Goal: Task Accomplishment & Management: Manage account settings

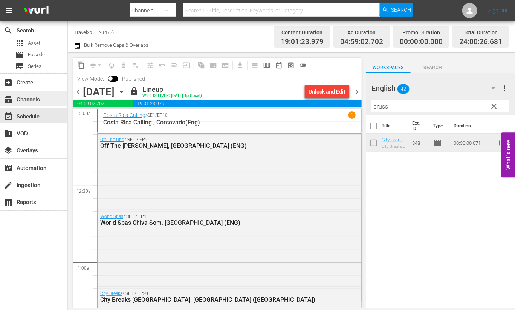
click at [28, 97] on div "subscriptions Channels" at bounding box center [21, 98] width 42 height 7
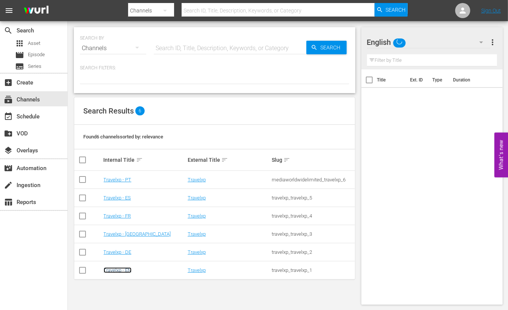
click at [120, 270] on link "Travelxp - EN" at bounding box center [118, 270] width 28 height 6
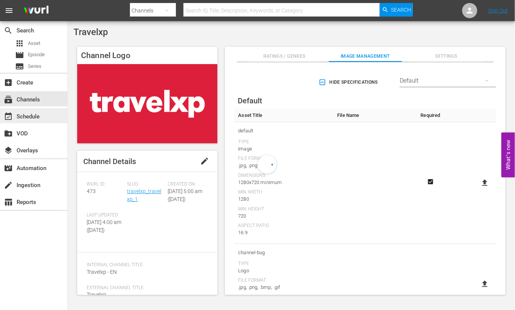
click at [53, 111] on div "event_available Schedule" at bounding box center [33, 115] width 67 height 15
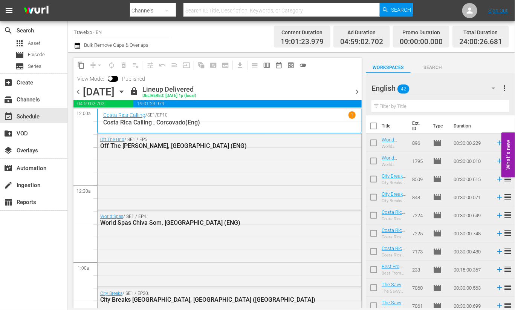
click at [356, 91] on span "chevron_right" at bounding box center [356, 91] width 9 height 9
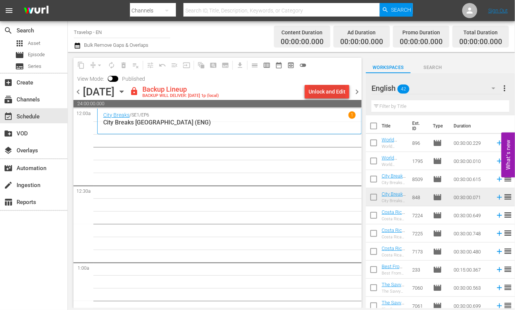
click at [322, 93] on div "Unlock and Edit" at bounding box center [326, 92] width 37 height 14
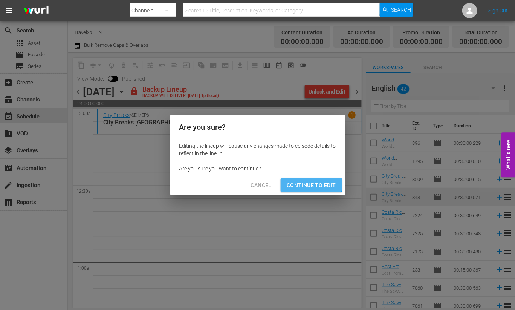
click at [309, 182] on span "Continue to Edit" at bounding box center [311, 184] width 49 height 9
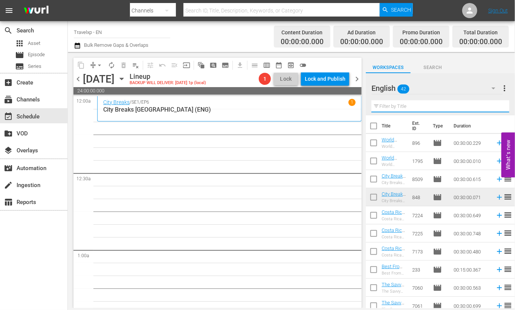
click at [401, 106] on input "text" at bounding box center [440, 106] width 138 height 12
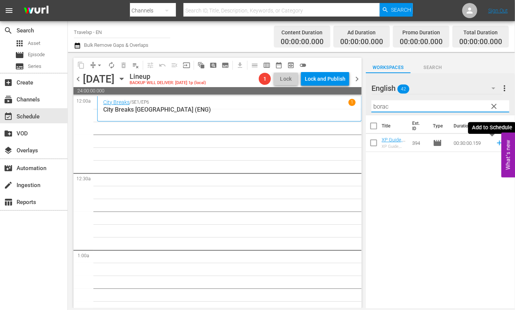
click at [495, 142] on icon at bounding box center [499, 143] width 8 height 8
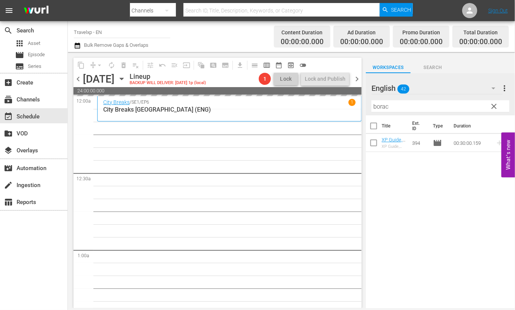
click at [376, 104] on input "borac" at bounding box center [440, 106] width 138 height 12
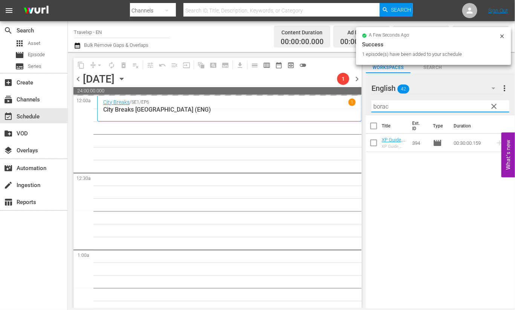
click at [376, 104] on input "borac" at bounding box center [440, 106] width 138 height 12
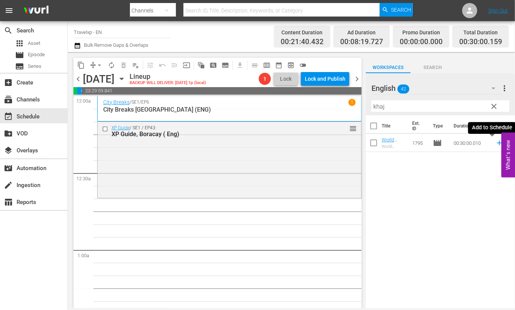
click at [495, 143] on icon at bounding box center [499, 143] width 8 height 8
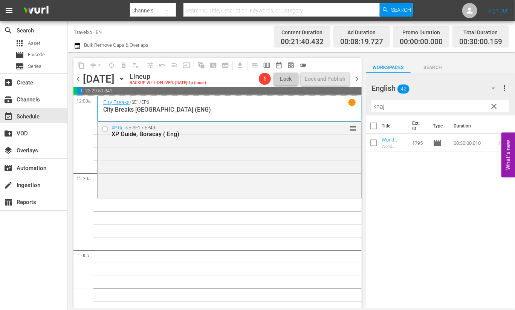
click at [377, 107] on input "khaj" at bounding box center [440, 106] width 138 height 12
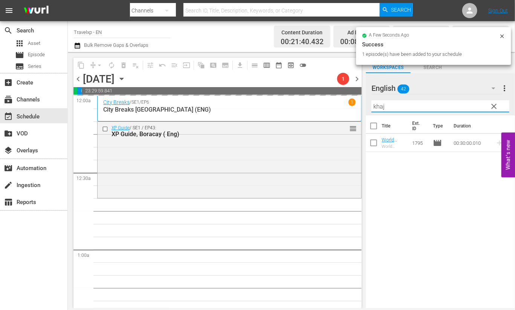
click at [377, 107] on input "khaj" at bounding box center [440, 106] width 138 height 12
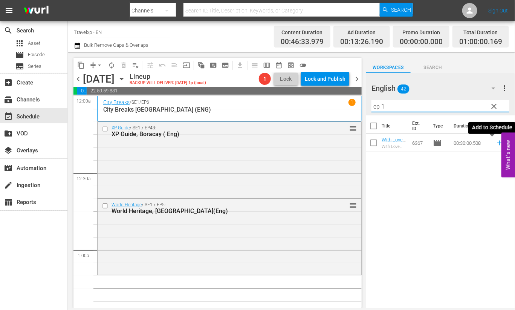
click at [497, 144] on icon at bounding box center [499, 142] width 5 height 5
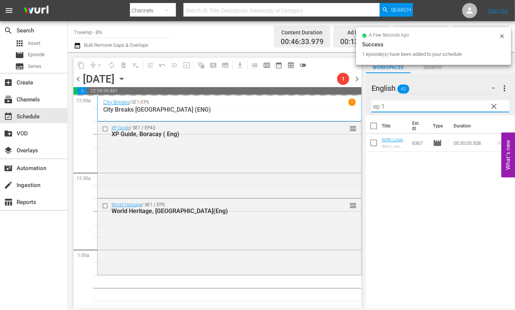
drag, startPoint x: 391, startPoint y: 104, endPoint x: 358, endPoint y: 104, distance: 32.8
click at [358, 104] on div "content_copy compress arrow_drop_down autorenew_outlined delete_forever_outline…" at bounding box center [291, 180] width 447 height 256
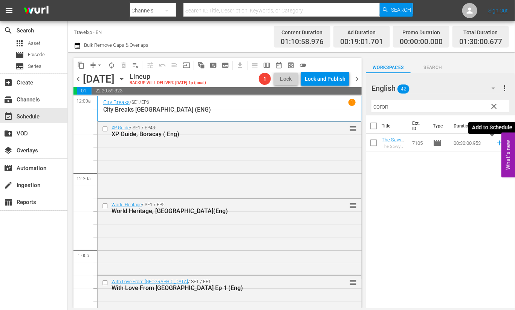
click at [495, 145] on icon at bounding box center [499, 143] width 8 height 8
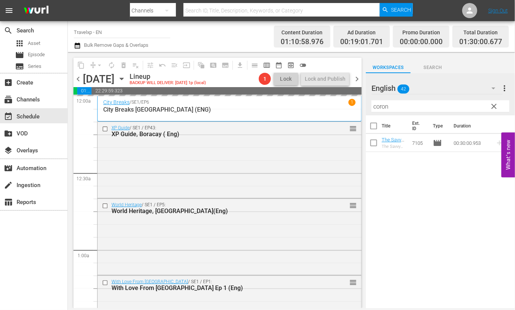
click at [382, 104] on input "coron" at bounding box center [440, 106] width 138 height 12
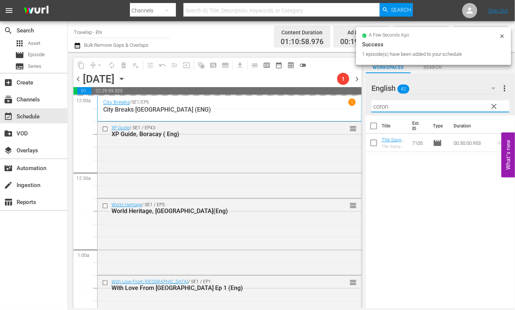
click at [382, 104] on input "coron" at bounding box center [440, 106] width 138 height 12
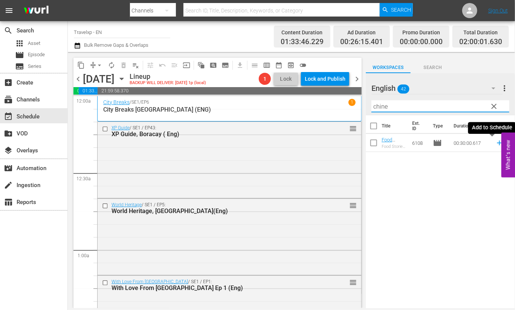
click at [497, 142] on icon at bounding box center [499, 142] width 5 height 5
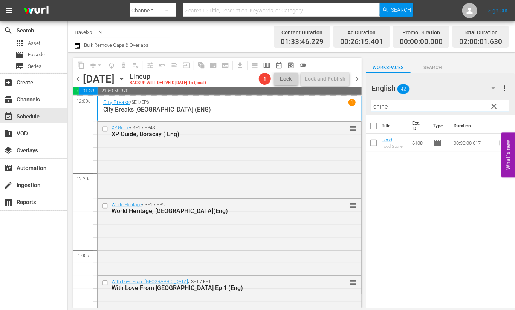
click at [380, 107] on input "chine" at bounding box center [440, 106] width 138 height 12
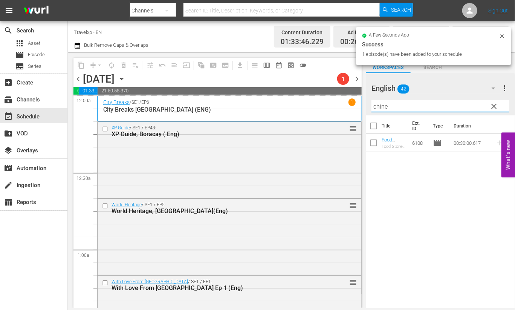
click at [380, 107] on input "chine" at bounding box center [440, 106] width 138 height 12
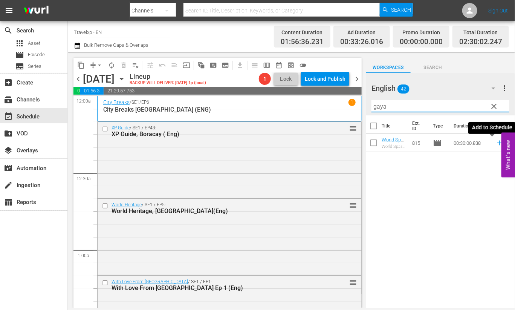
click at [495, 143] on icon at bounding box center [499, 143] width 8 height 8
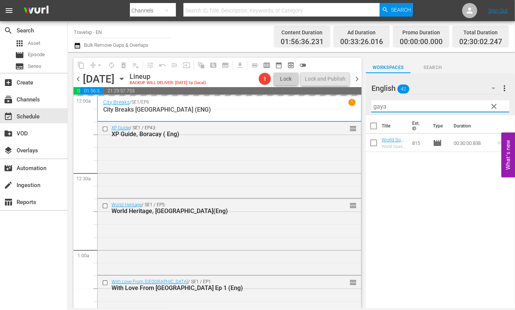
click at [379, 105] on input "gaya" at bounding box center [440, 106] width 138 height 12
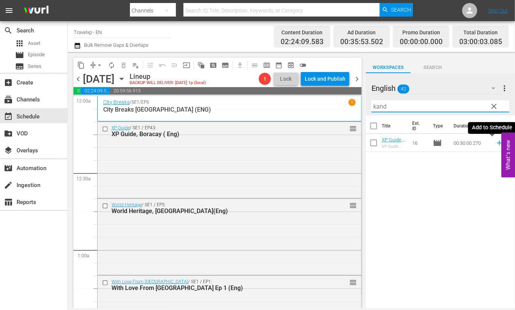
click at [497, 142] on icon at bounding box center [499, 142] width 5 height 5
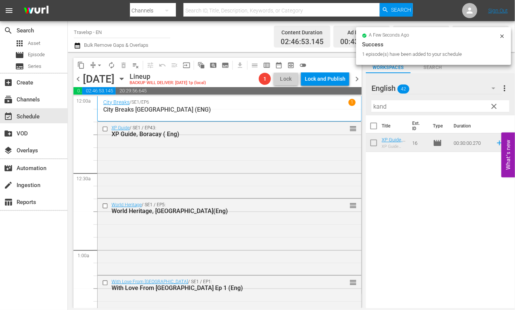
click at [379, 106] on input "kand" at bounding box center [440, 106] width 138 height 12
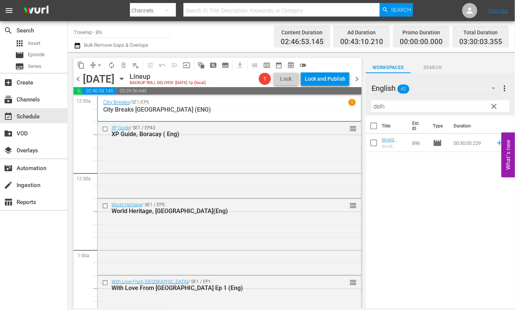
click at [487, 217] on div "Title Ext. ID Type Duration World Heritage , [GEOGRAPHIC_DATA](Eng) World Herit…" at bounding box center [440, 212] width 149 height 194
click at [497, 142] on icon at bounding box center [499, 142] width 5 height 5
click at [381, 106] on input "delh" at bounding box center [440, 106] width 138 height 12
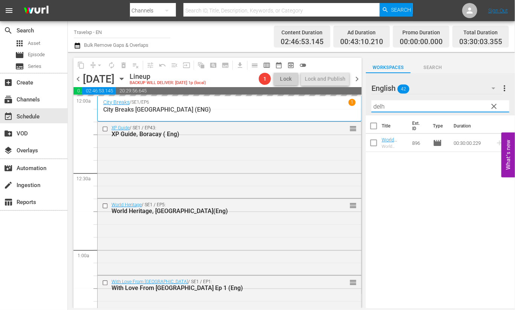
click at [381, 106] on input "delh" at bounding box center [440, 106] width 138 height 12
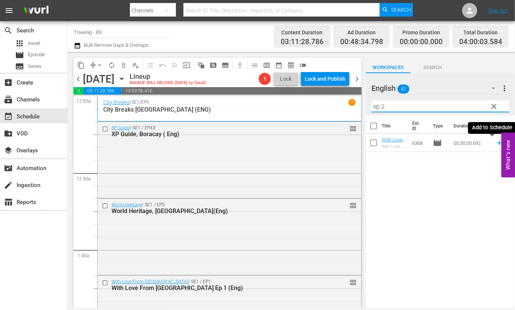
click at [497, 143] on icon at bounding box center [499, 142] width 5 height 5
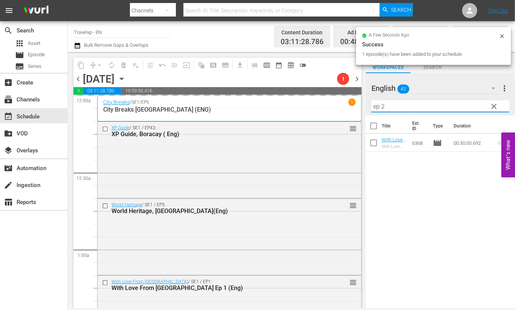
click at [369, 104] on div "English 42 English more_vert clear Filter by Title ep 2" at bounding box center [440, 94] width 149 height 42
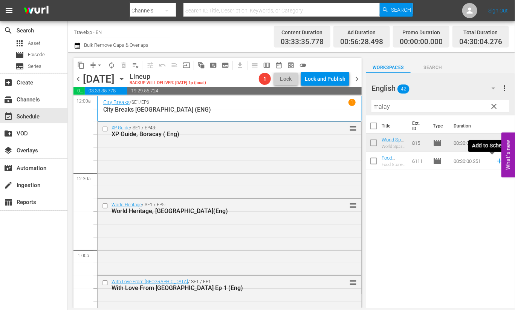
drag, startPoint x: 490, startPoint y: 161, endPoint x: 430, endPoint y: 136, distance: 64.7
click at [495, 161] on icon at bounding box center [499, 161] width 8 height 8
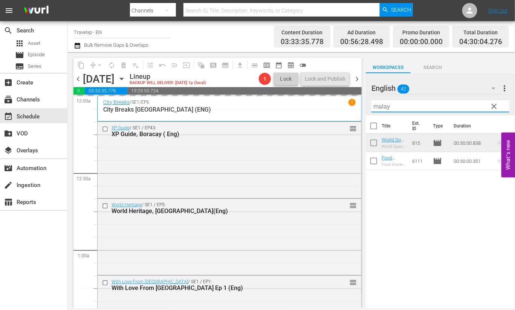
click at [389, 106] on input "malay" at bounding box center [440, 106] width 138 height 12
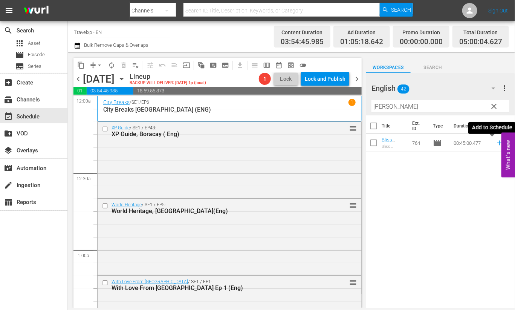
click at [497, 142] on icon at bounding box center [499, 142] width 5 height 5
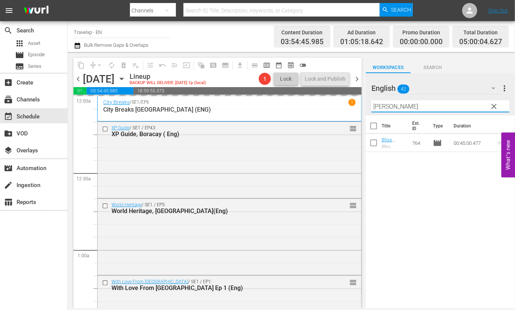
click at [383, 106] on input "[PERSON_NAME]" at bounding box center [440, 106] width 138 height 12
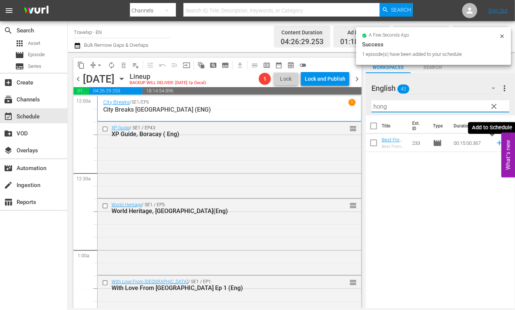
click at [495, 144] on icon at bounding box center [499, 143] width 8 height 8
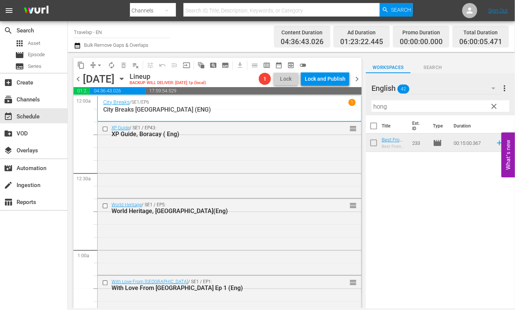
click at [383, 108] on input "hong" at bounding box center [440, 106] width 138 height 12
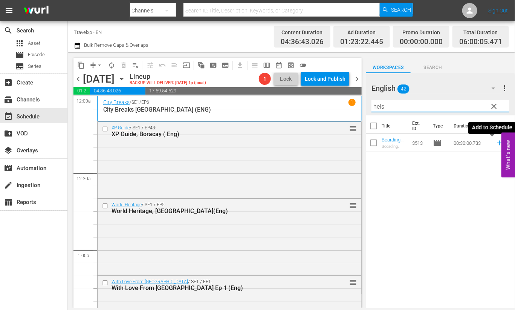
click at [497, 142] on icon at bounding box center [499, 142] width 5 height 5
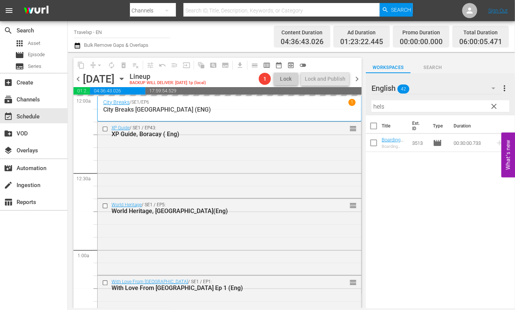
click at [379, 104] on input "hels" at bounding box center [440, 106] width 138 height 12
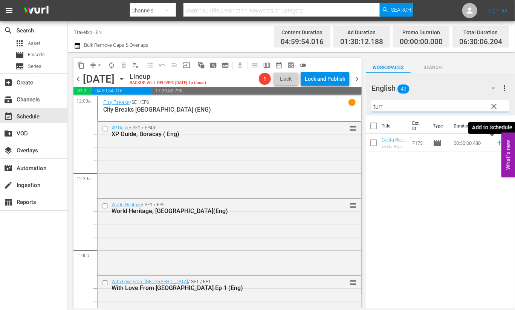
click at [497, 144] on icon at bounding box center [499, 142] width 5 height 5
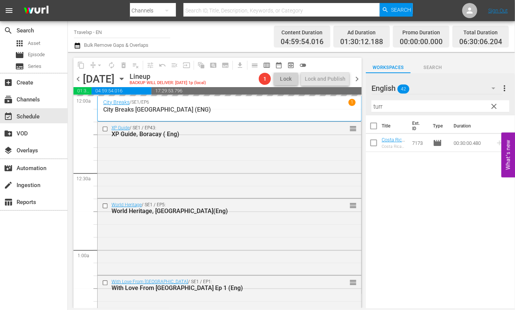
click at [378, 106] on input "turr" at bounding box center [440, 106] width 138 height 12
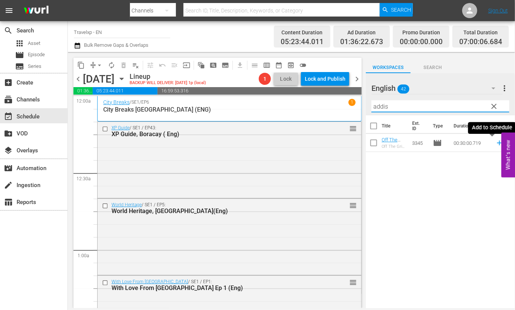
click at [497, 143] on icon at bounding box center [499, 142] width 5 height 5
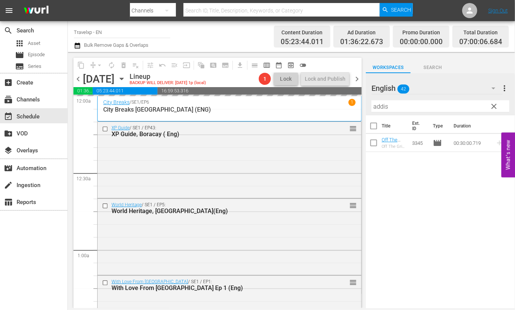
click at [380, 106] on input "addis" at bounding box center [440, 106] width 138 height 12
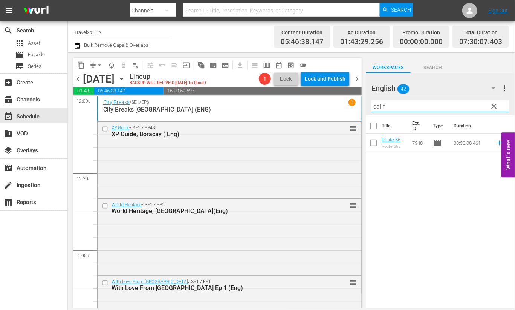
click at [497, 143] on icon at bounding box center [499, 142] width 5 height 5
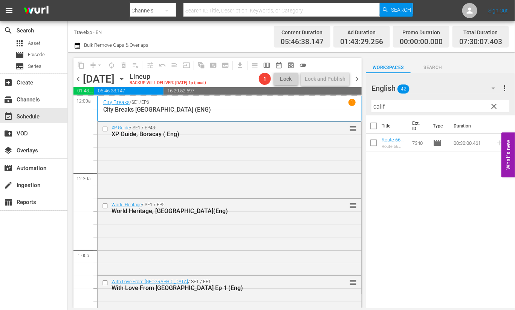
click at [380, 107] on input "calif" at bounding box center [440, 106] width 138 height 12
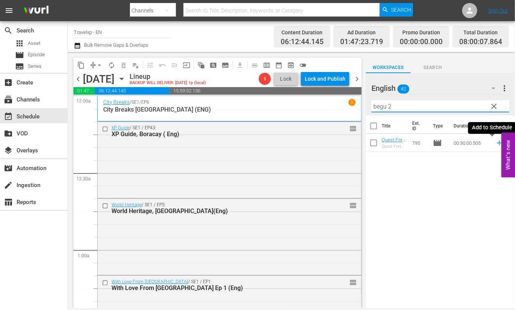
click at [495, 142] on icon at bounding box center [499, 143] width 8 height 8
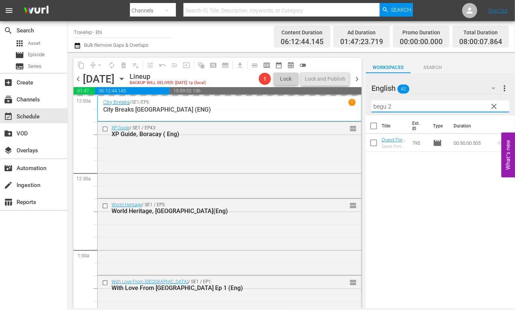
drag, startPoint x: 392, startPoint y: 105, endPoint x: 367, endPoint y: 102, distance: 25.3
click at [367, 102] on div "English 42 English more_vert clear Filter by Title begu 2" at bounding box center [440, 94] width 149 height 42
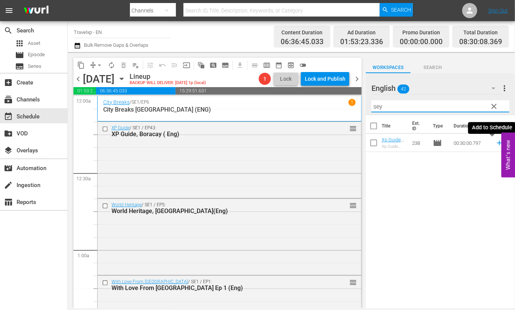
click at [497, 142] on icon at bounding box center [499, 142] width 5 height 5
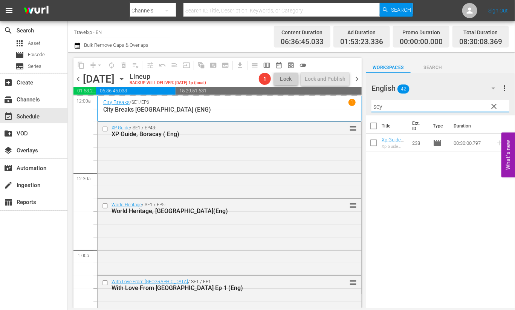
click at [379, 103] on input "sey" at bounding box center [440, 106] width 138 height 12
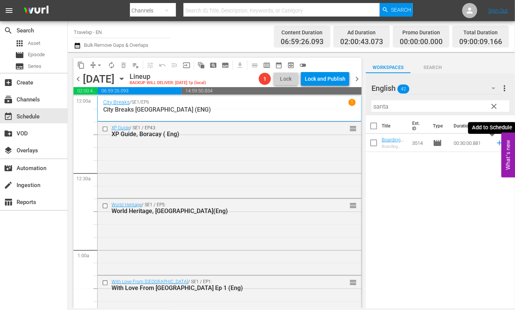
click at [495, 142] on icon at bounding box center [499, 143] width 8 height 8
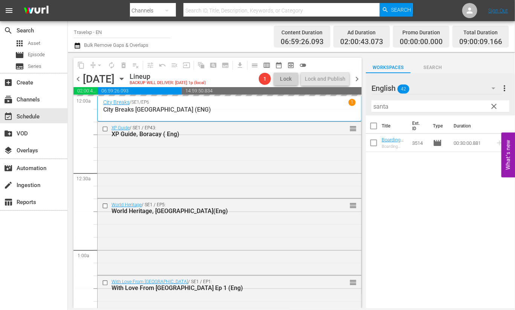
click at [383, 105] on input "santa" at bounding box center [440, 106] width 138 height 12
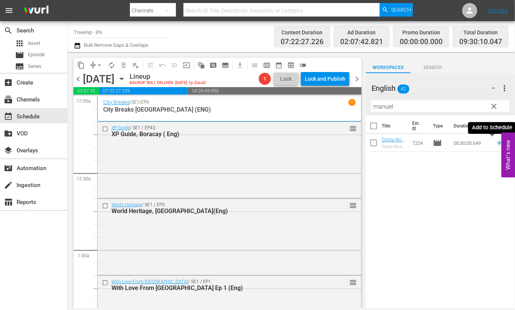
click at [497, 142] on icon at bounding box center [499, 142] width 5 height 5
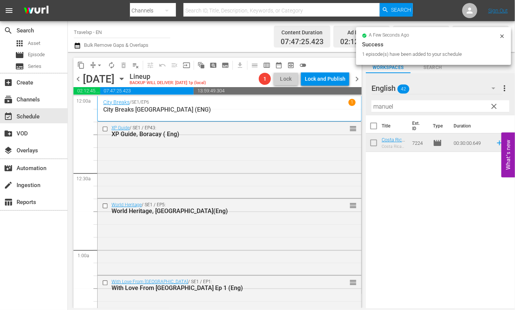
click at [382, 105] on input "manuel" at bounding box center [440, 106] width 138 height 12
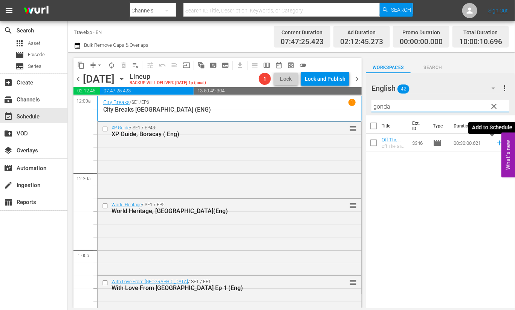
click at [497, 143] on icon at bounding box center [499, 142] width 5 height 5
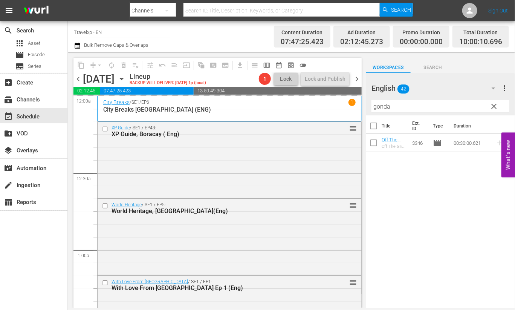
click at [382, 107] on input "gonda" at bounding box center [440, 106] width 138 height 12
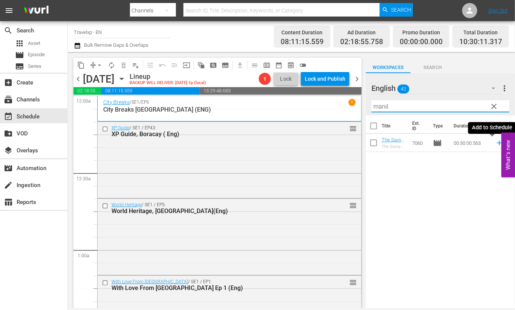
click at [497, 142] on icon at bounding box center [499, 142] width 5 height 5
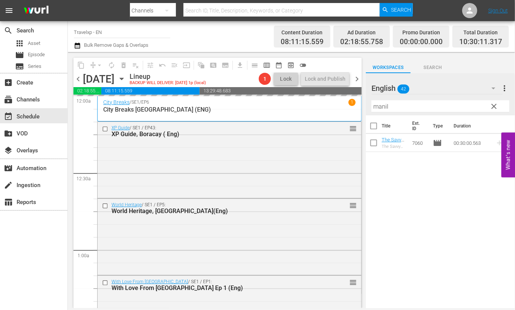
click at [375, 105] on input "manil" at bounding box center [440, 106] width 138 height 12
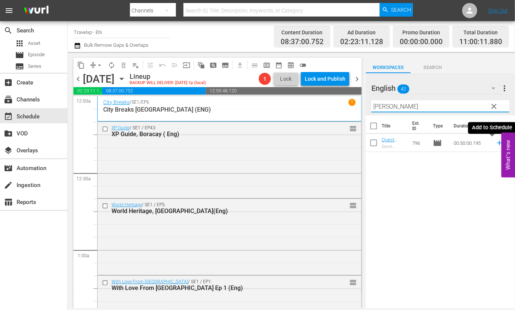
click at [497, 143] on icon at bounding box center [499, 142] width 5 height 5
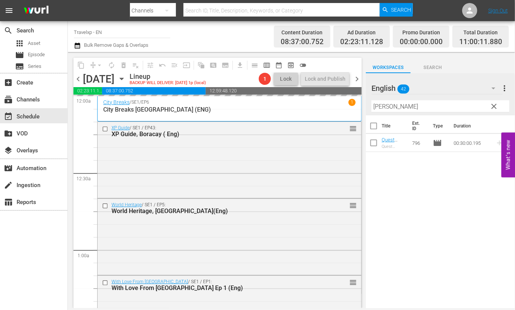
click at [382, 107] on input "[PERSON_NAME]" at bounding box center [440, 106] width 138 height 12
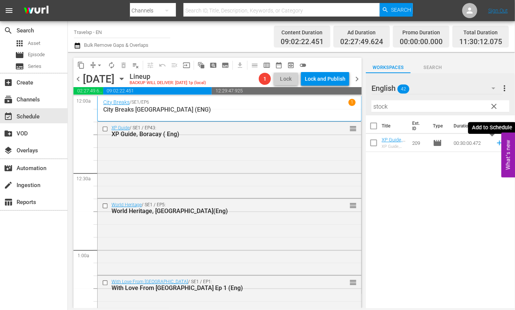
click at [497, 142] on icon at bounding box center [499, 142] width 5 height 5
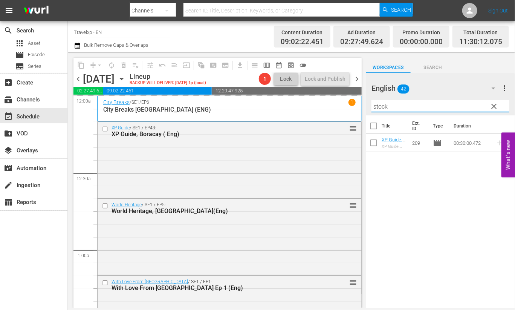
click at [382, 106] on input "stock" at bounding box center [440, 106] width 138 height 12
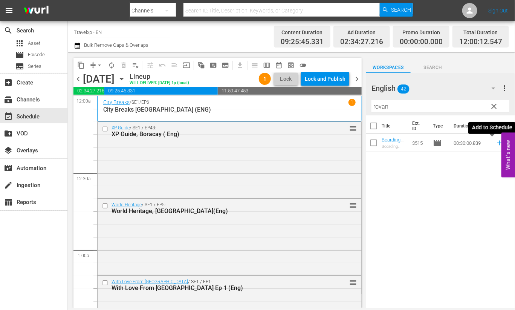
drag, startPoint x: 491, startPoint y: 143, endPoint x: 454, endPoint y: 124, distance: 41.4
click at [497, 143] on icon at bounding box center [499, 142] width 5 height 5
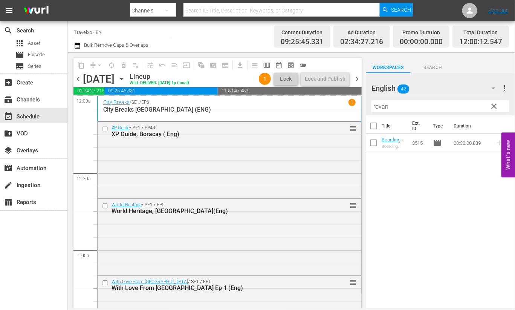
click at [379, 108] on input "rovan" at bounding box center [440, 106] width 138 height 12
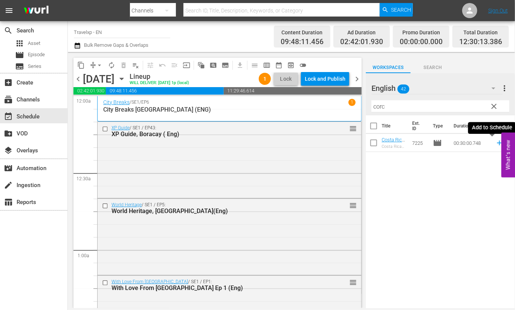
click at [497, 142] on icon at bounding box center [499, 142] width 5 height 5
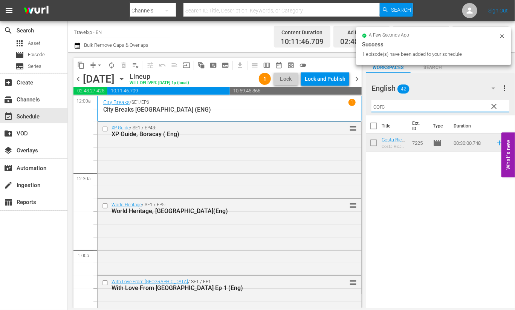
click at [381, 107] on input "corc" at bounding box center [440, 106] width 138 height 12
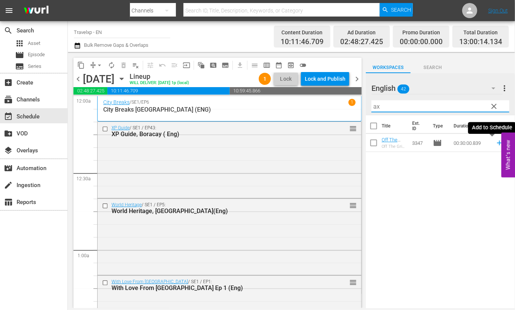
click at [497, 143] on icon at bounding box center [499, 142] width 5 height 5
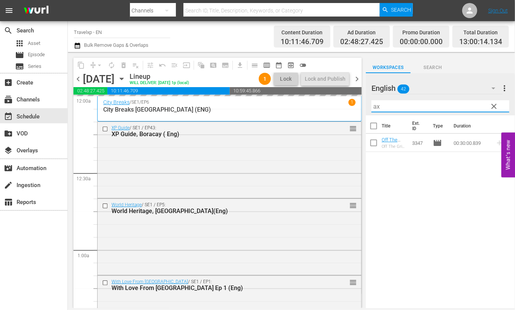
click at [377, 107] on input "ax" at bounding box center [440, 106] width 138 height 12
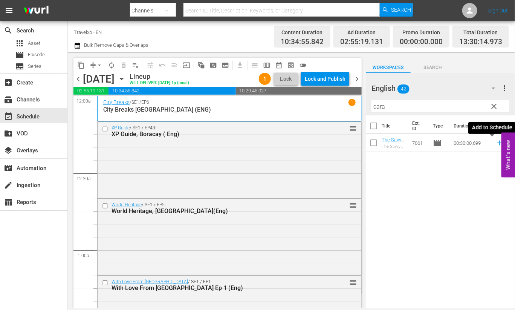
click at [495, 144] on icon at bounding box center [499, 143] width 8 height 8
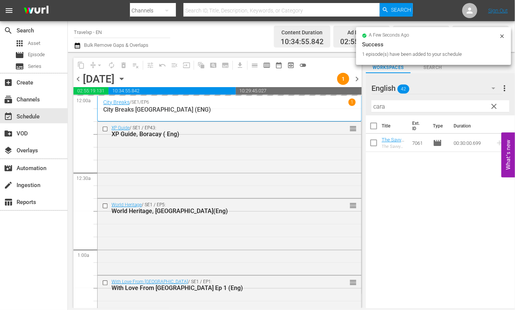
click at [381, 108] on input "cara" at bounding box center [440, 106] width 138 height 12
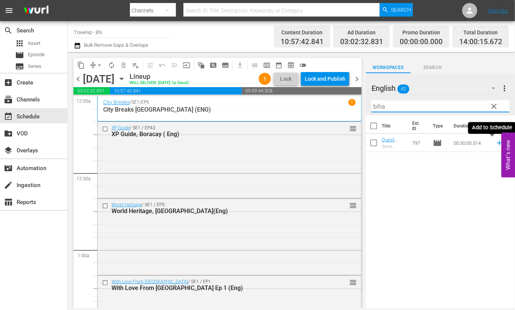
click at [497, 143] on icon at bounding box center [499, 142] width 5 height 5
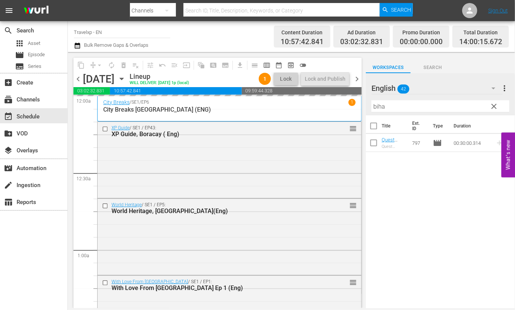
click at [378, 107] on input "biha" at bounding box center [440, 106] width 138 height 12
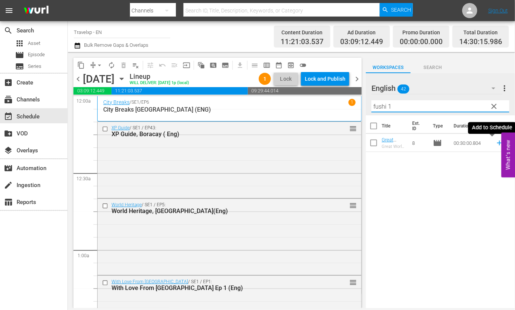
click at [497, 143] on icon at bounding box center [499, 142] width 5 height 5
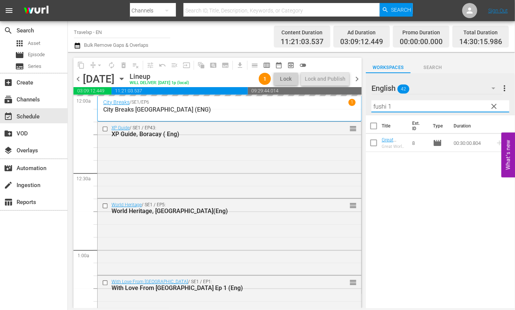
drag, startPoint x: 398, startPoint y: 105, endPoint x: 362, endPoint y: 102, distance: 36.2
click at [362, 102] on div "content_copy compress arrow_drop_down autorenew_outlined delete_forever_outline…" at bounding box center [291, 180] width 447 height 256
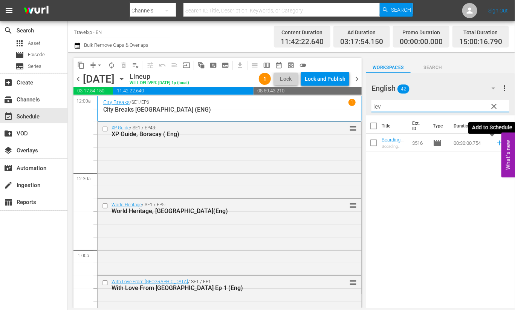
click at [495, 142] on icon at bounding box center [499, 143] width 8 height 8
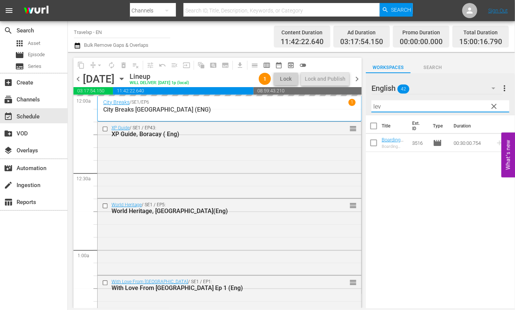
click at [375, 106] on input "lev" at bounding box center [440, 106] width 138 height 12
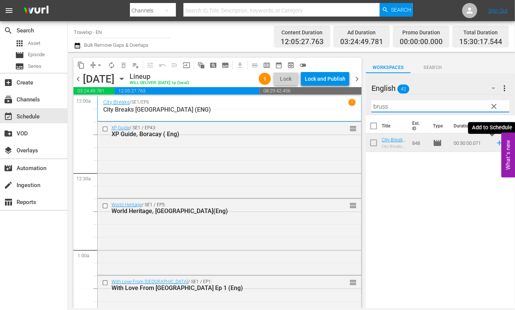
drag, startPoint x: 493, startPoint y: 144, endPoint x: 484, endPoint y: 138, distance: 10.0
click at [497, 144] on icon at bounding box center [499, 142] width 5 height 5
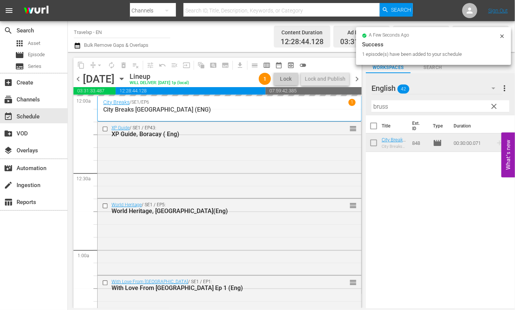
click at [380, 105] on input "bruss" at bounding box center [440, 106] width 138 height 12
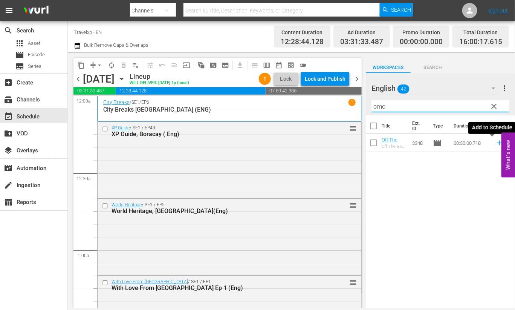
click at [495, 142] on icon at bounding box center [499, 143] width 8 height 8
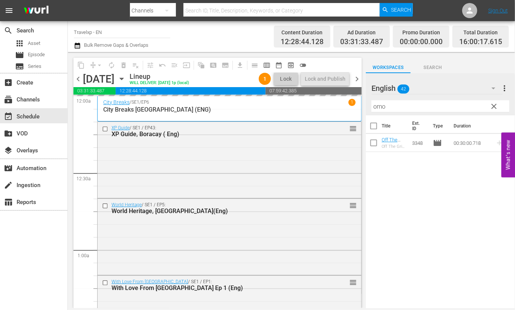
click at [382, 106] on input "omo" at bounding box center [440, 106] width 138 height 12
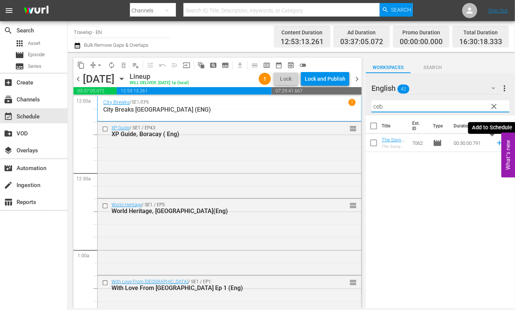
click at [497, 143] on icon at bounding box center [499, 142] width 5 height 5
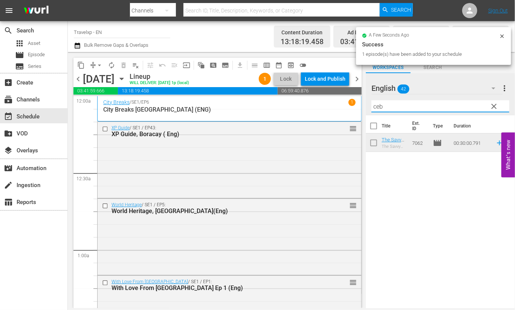
click at [356, 103] on div "content_copy compress arrow_drop_down autorenew_outlined delete_forever_outline…" at bounding box center [291, 180] width 447 height 256
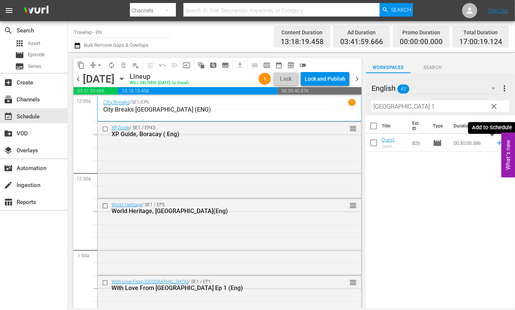
click at [495, 143] on icon at bounding box center [499, 143] width 8 height 8
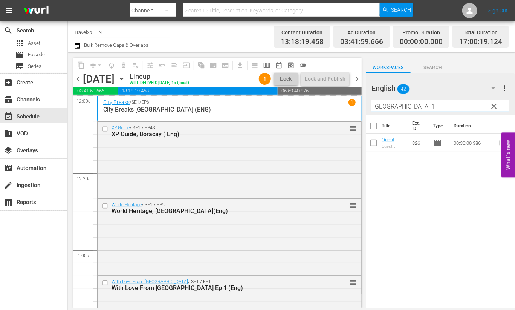
drag, startPoint x: 408, startPoint y: 104, endPoint x: 336, endPoint y: 104, distance: 71.6
click at [336, 104] on div "content_copy compress arrow_drop_down autorenew_outlined delete_forever_outline…" at bounding box center [291, 180] width 447 height 256
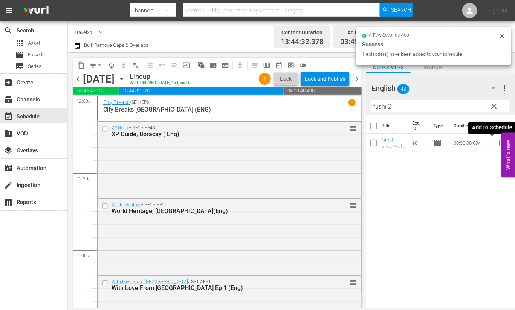
click at [495, 144] on icon at bounding box center [499, 143] width 8 height 8
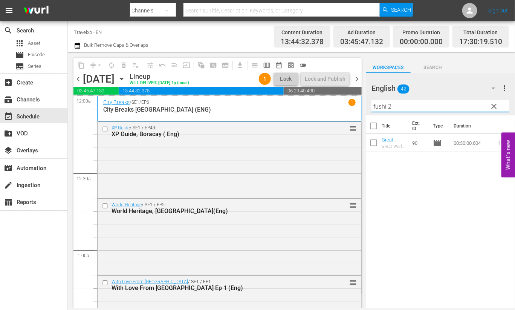
drag, startPoint x: 400, startPoint y: 108, endPoint x: 339, endPoint y: 104, distance: 61.1
click at [339, 104] on div "content_copy compress arrow_drop_down autorenew_outlined delete_forever_outline…" at bounding box center [291, 180] width 447 height 256
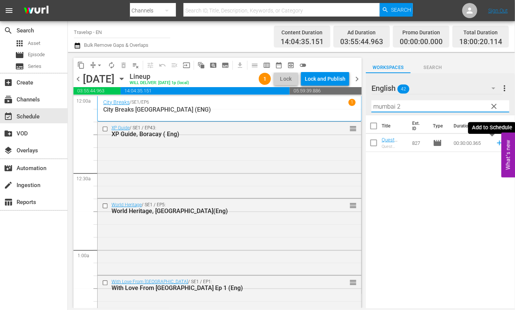
click at [497, 143] on icon at bounding box center [499, 142] width 5 height 5
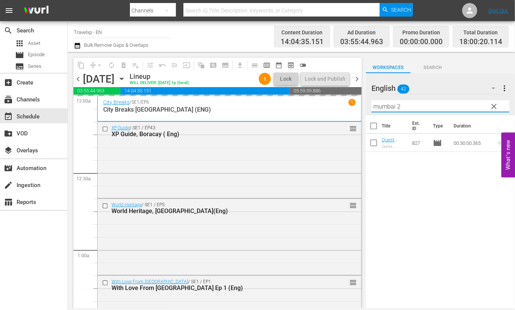
click at [350, 105] on div "content_copy compress arrow_drop_down autorenew_outlined delete_forever_outline…" at bounding box center [291, 180] width 447 height 256
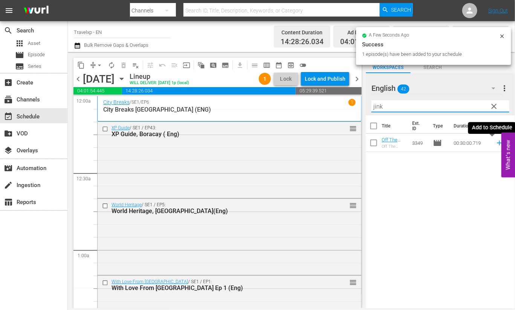
click at [495, 143] on icon at bounding box center [499, 143] width 8 height 8
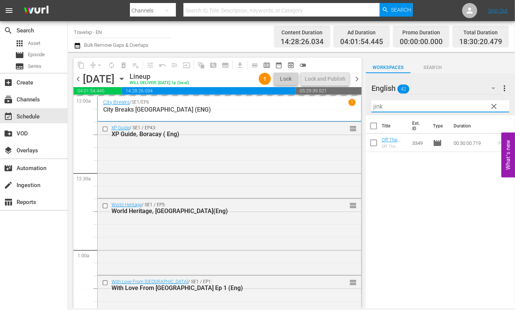
click at [376, 105] on input "jink" at bounding box center [440, 106] width 138 height 12
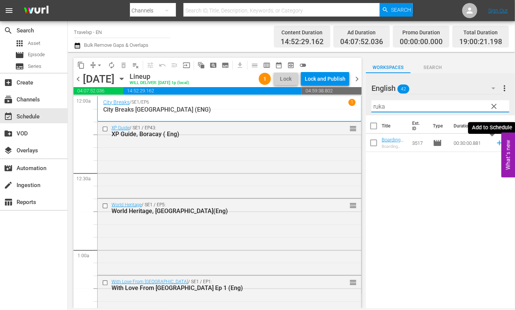
click at [495, 142] on icon at bounding box center [499, 143] width 8 height 8
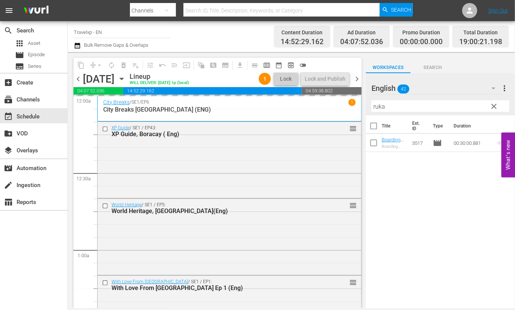
click at [380, 106] on input "ruka" at bounding box center [440, 106] width 138 height 12
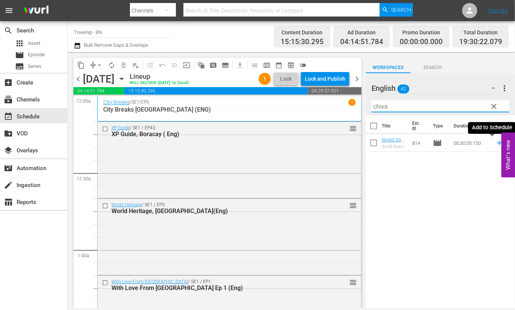
click at [497, 143] on icon at bounding box center [499, 142] width 5 height 5
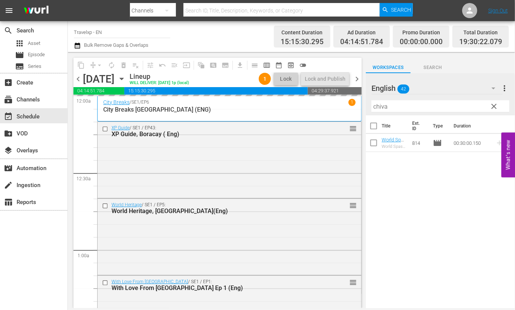
click at [380, 108] on input "chiva" at bounding box center [440, 106] width 138 height 12
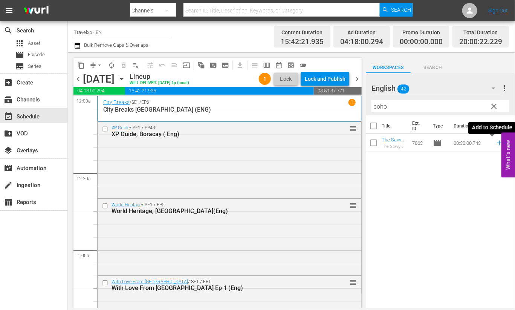
click at [497, 145] on icon at bounding box center [499, 142] width 5 height 5
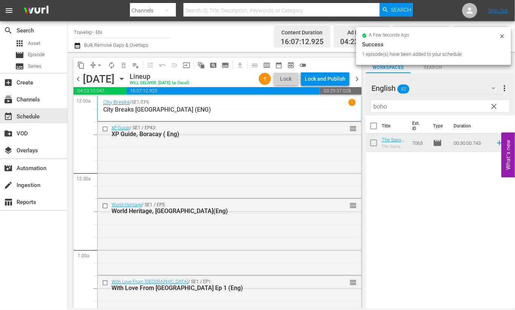
click at [381, 106] on input "boho" at bounding box center [440, 106] width 138 height 12
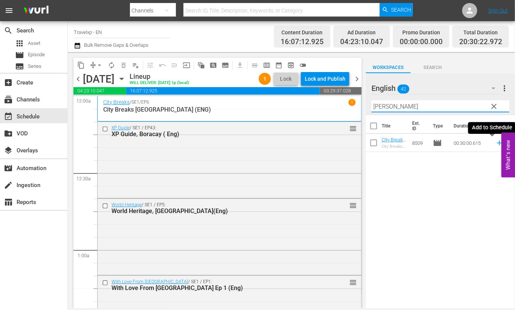
type input "[PERSON_NAME]"
click at [497, 144] on icon at bounding box center [499, 142] width 5 height 5
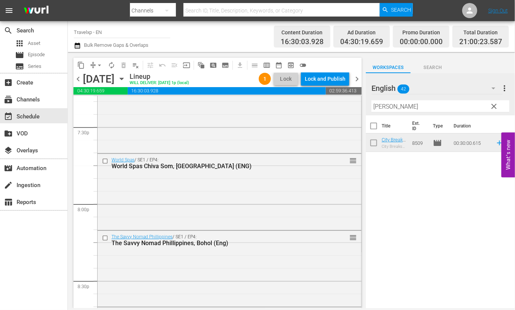
scroll to position [2730, 0]
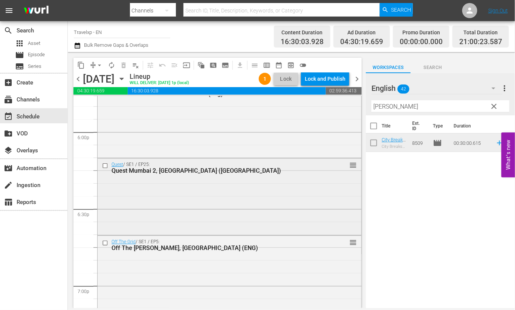
click at [105, 166] on input "checkbox" at bounding box center [106, 165] width 8 height 6
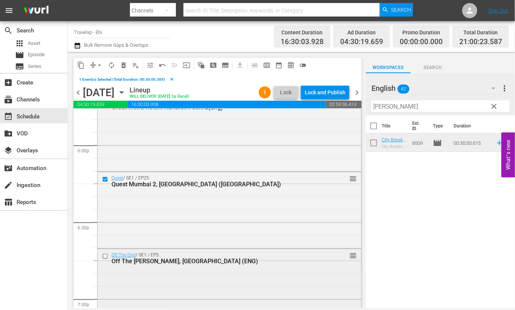
click at [104, 257] on input "checkbox" at bounding box center [106, 256] width 8 height 6
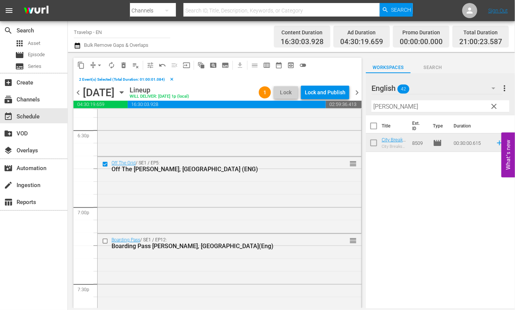
scroll to position [2824, 0]
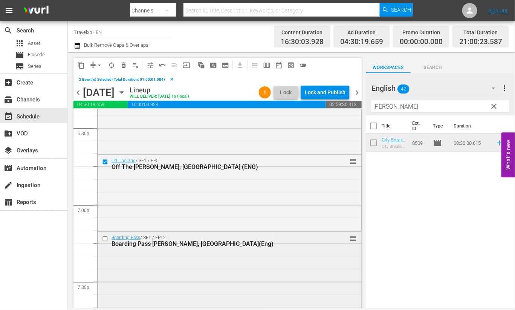
click at [105, 238] on input "checkbox" at bounding box center [106, 238] width 8 height 6
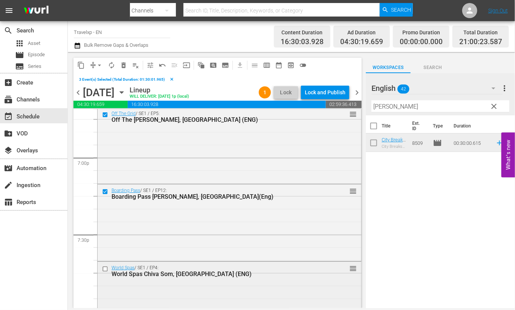
click at [104, 269] on input "checkbox" at bounding box center [106, 268] width 8 height 6
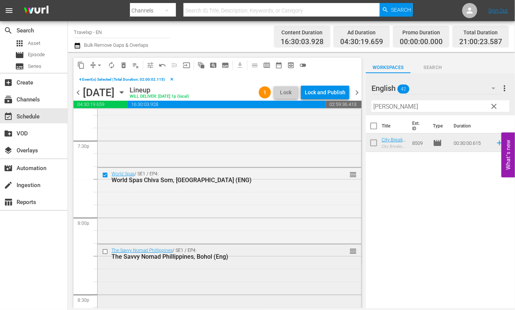
scroll to position [2966, 0]
click at [104, 250] on input "checkbox" at bounding box center [106, 251] width 8 height 6
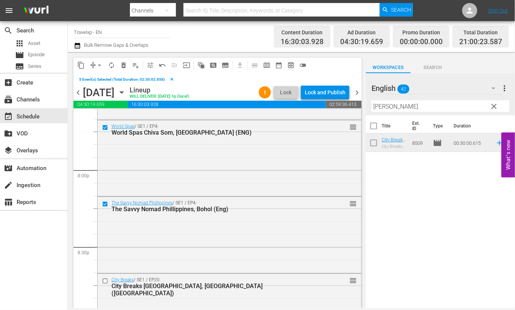
scroll to position [3060, 0]
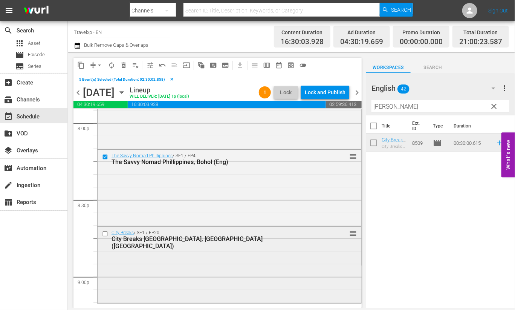
click at [107, 232] on input "checkbox" at bounding box center [106, 234] width 8 height 6
click at [80, 65] on span "content_copy" at bounding box center [81, 65] width 8 height 8
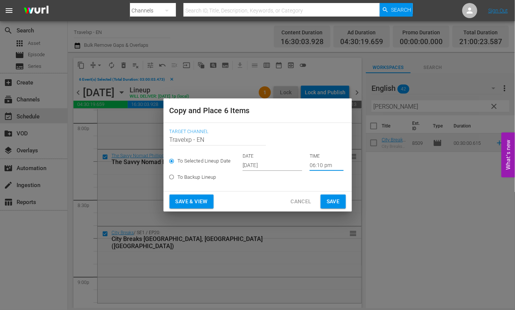
click at [314, 165] on input "06:10 pm" at bounding box center [327, 164] width 34 height 11
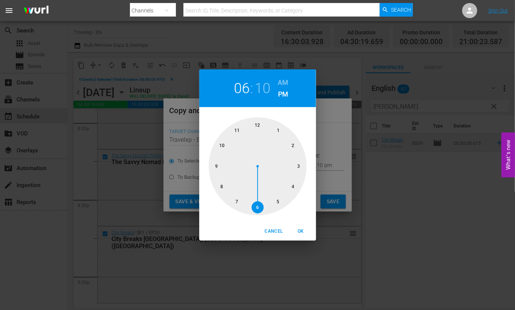
click at [222, 168] on div at bounding box center [258, 166] width 98 height 98
click at [298, 229] on span "OK" at bounding box center [301, 231] width 18 height 8
type input "09:10 pm"
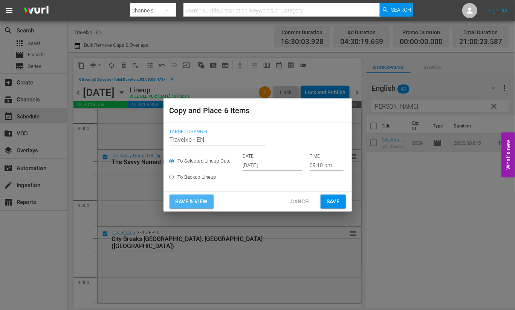
click at [192, 199] on span "Save & View" at bounding box center [192, 201] width 32 height 9
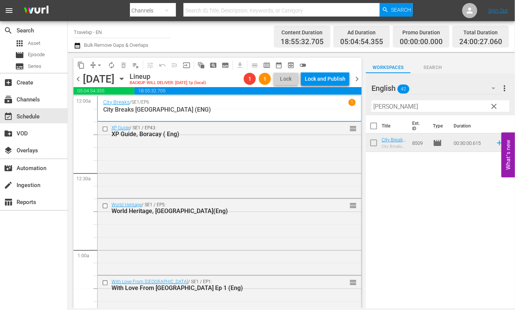
scroll to position [3060, 0]
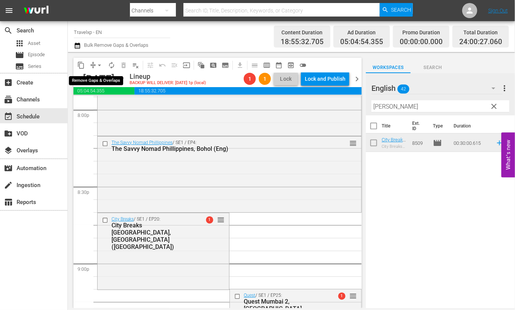
click at [100, 66] on span "arrow_drop_down" at bounding box center [100, 65] width 8 height 8
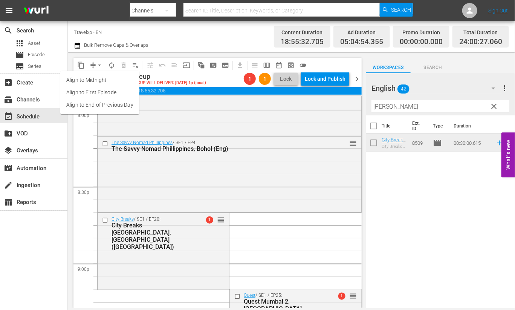
click at [100, 107] on li "Align to End of Previous Day" at bounding box center [99, 105] width 79 height 12
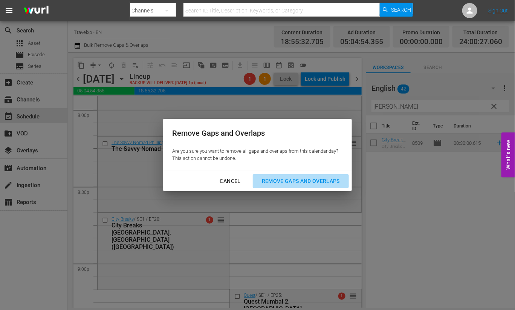
click at [296, 179] on div "Remove Gaps and Overlaps" at bounding box center [301, 180] width 90 height 9
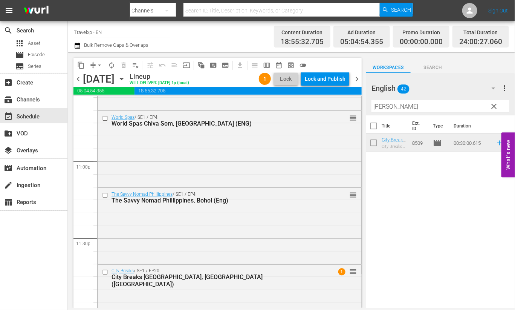
scroll to position [3502, 0]
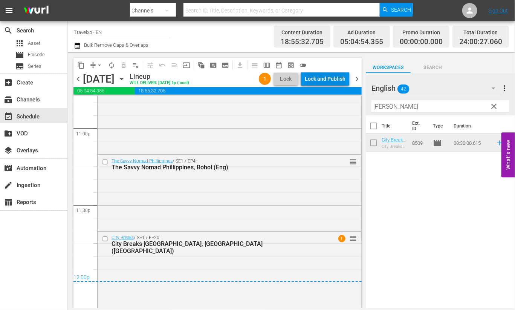
click at [328, 78] on div "Lock and Publish" at bounding box center [325, 79] width 41 height 14
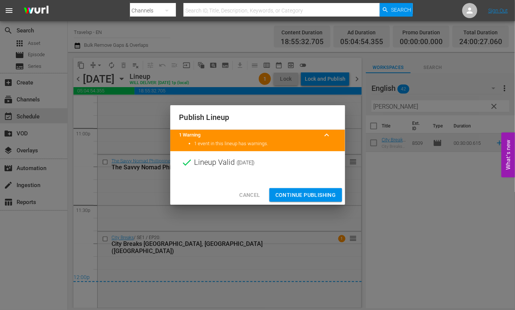
click at [311, 195] on span "Continue Publishing" at bounding box center [305, 194] width 61 height 9
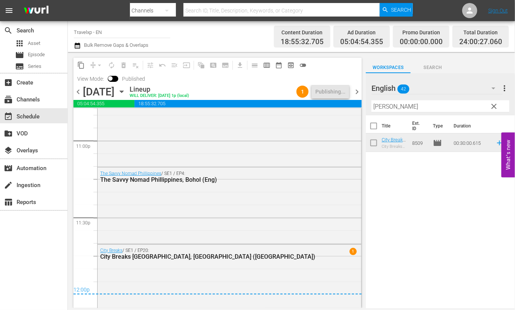
click at [358, 93] on span "chevron_right" at bounding box center [356, 91] width 9 height 9
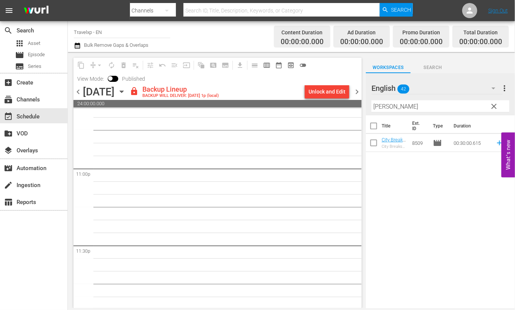
scroll to position [3488, 0]
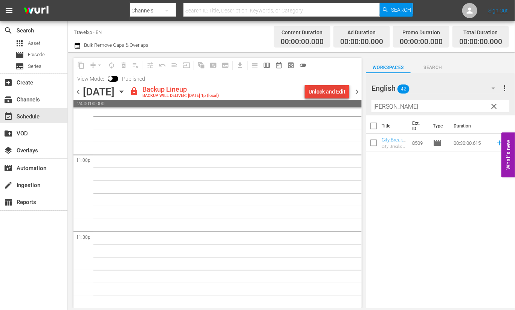
click at [329, 88] on div "Unlock and Edit" at bounding box center [326, 92] width 37 height 14
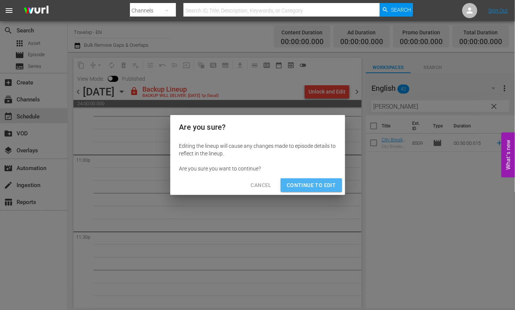
click at [316, 185] on span "Continue to Edit" at bounding box center [311, 184] width 49 height 9
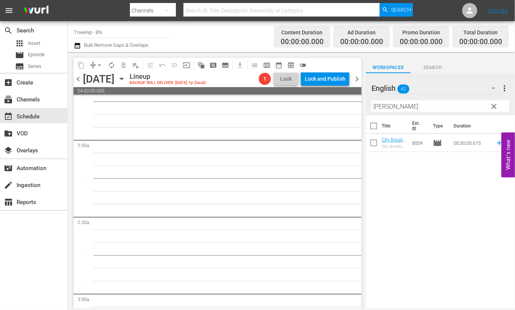
scroll to position [0, 0]
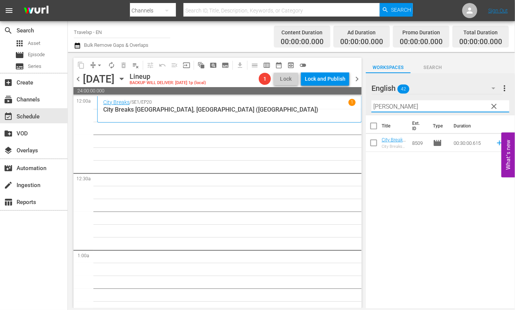
drag, startPoint x: 394, startPoint y: 109, endPoint x: 367, endPoint y: 105, distance: 26.6
click at [367, 105] on div "English 42 English more_vert clear Filter by Title udai" at bounding box center [440, 94] width 149 height 42
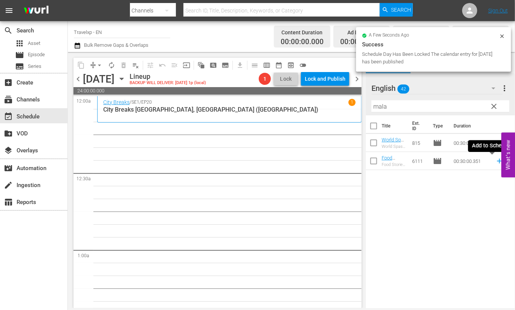
click at [495, 160] on icon at bounding box center [499, 161] width 8 height 8
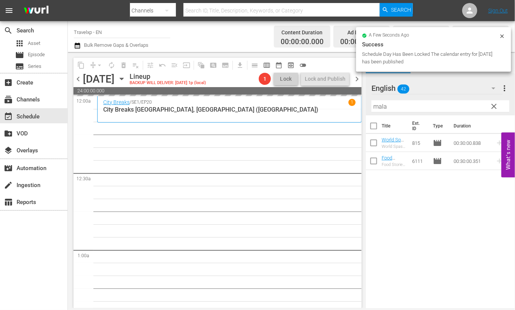
click at [380, 107] on input "mala" at bounding box center [440, 106] width 138 height 12
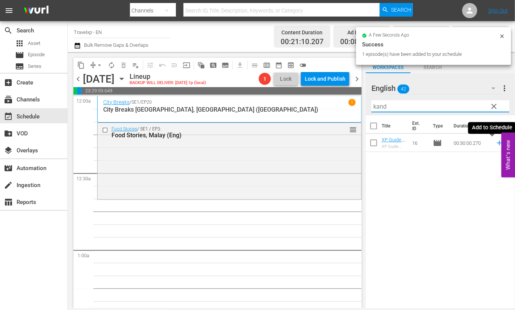
click at [495, 141] on icon at bounding box center [499, 143] width 8 height 8
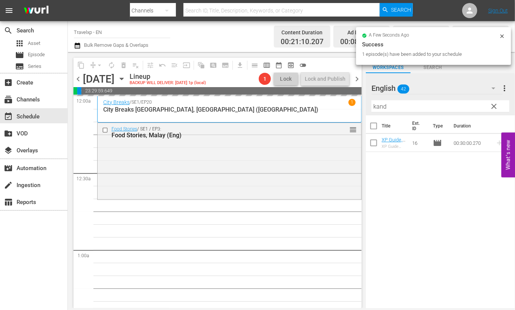
click at [381, 105] on input "kand" at bounding box center [440, 106] width 138 height 12
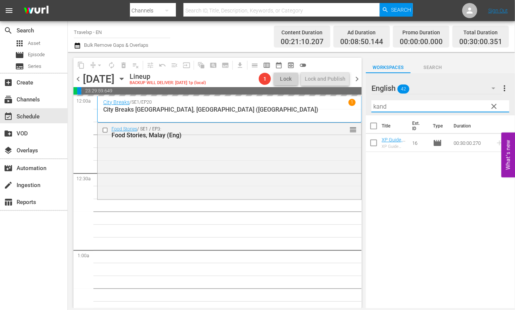
click at [381, 105] on input "kand" at bounding box center [440, 106] width 138 height 12
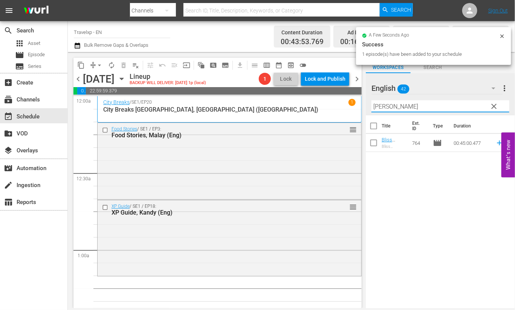
click at [495, 145] on icon at bounding box center [499, 143] width 8 height 8
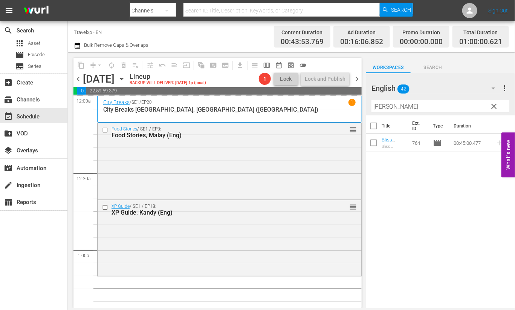
click at [382, 107] on input "[PERSON_NAME]" at bounding box center [440, 106] width 138 height 12
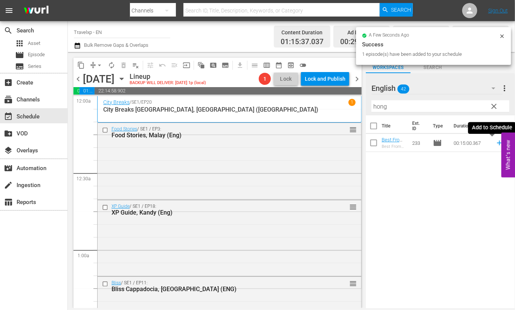
click at [495, 144] on icon at bounding box center [499, 143] width 8 height 8
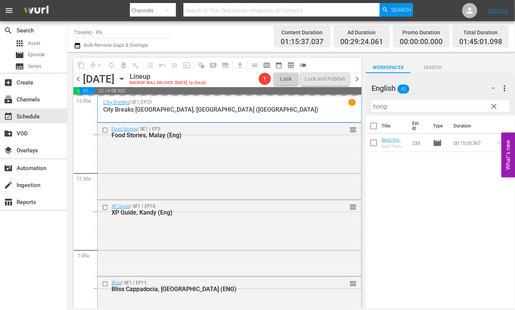
click at [380, 107] on input "hong" at bounding box center [440, 106] width 138 height 12
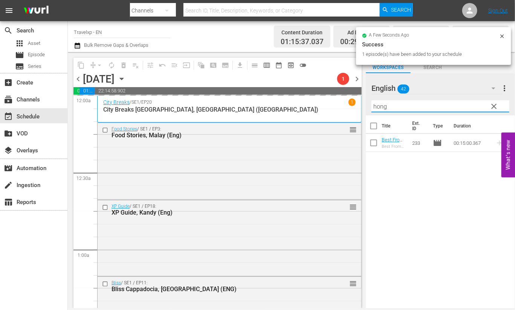
click at [380, 107] on input "hong" at bounding box center [440, 106] width 138 height 12
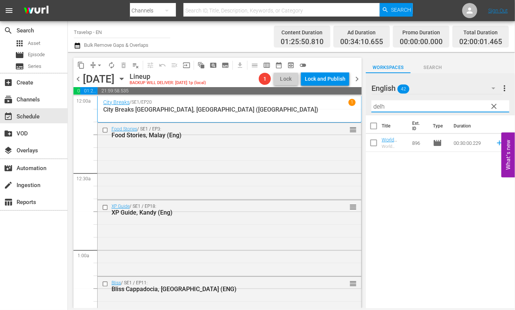
click at [493, 220] on div "Title Ext. ID Type Duration World Heritage , [GEOGRAPHIC_DATA](Eng) World Herit…" at bounding box center [440, 212] width 149 height 194
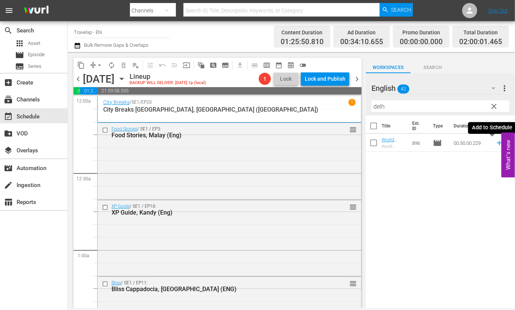
click at [495, 144] on icon at bounding box center [499, 143] width 8 height 8
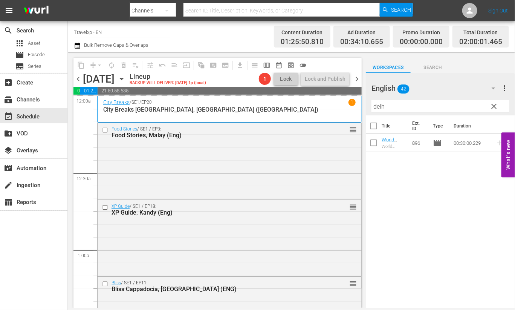
click at [380, 108] on input "delh" at bounding box center [440, 106] width 138 height 12
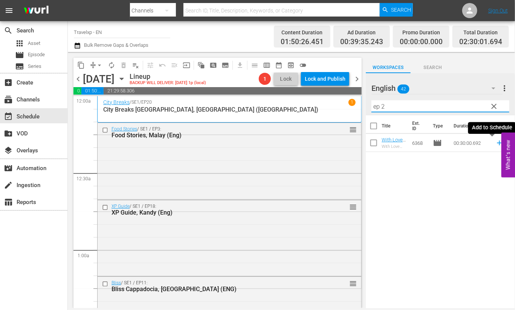
click at [497, 142] on icon at bounding box center [499, 142] width 5 height 5
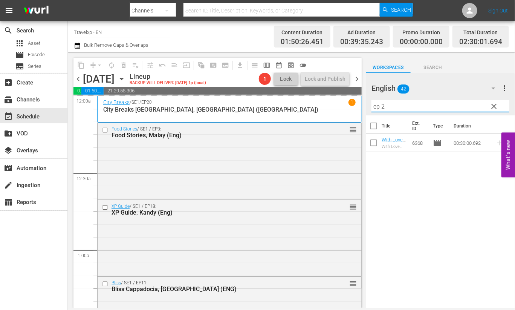
drag, startPoint x: 401, startPoint y: 106, endPoint x: 368, endPoint y: 104, distance: 32.8
click at [368, 104] on div "English 42 English more_vert clear Filter by Title ep 2" at bounding box center [440, 94] width 149 height 42
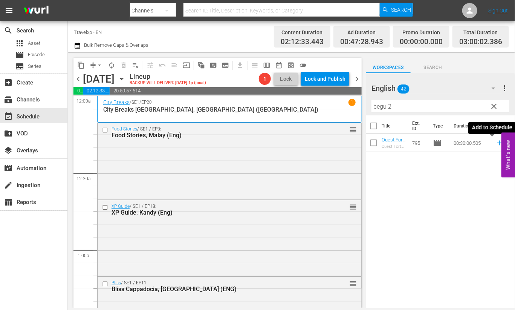
click at [495, 143] on icon at bounding box center [499, 143] width 8 height 8
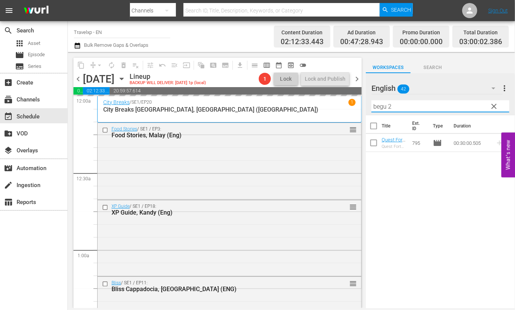
drag, startPoint x: 399, startPoint y: 106, endPoint x: 367, endPoint y: 103, distance: 32.2
click at [367, 103] on div "English 42 English more_vert clear Filter by Title begu 2" at bounding box center [440, 94] width 149 height 42
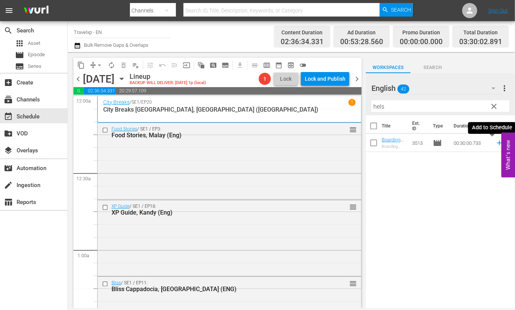
click at [495, 144] on icon at bounding box center [499, 143] width 8 height 8
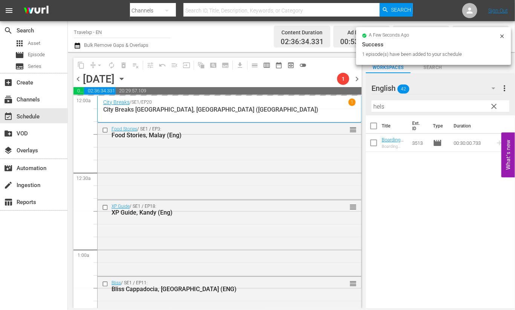
click at [380, 108] on input "hels" at bounding box center [440, 106] width 138 height 12
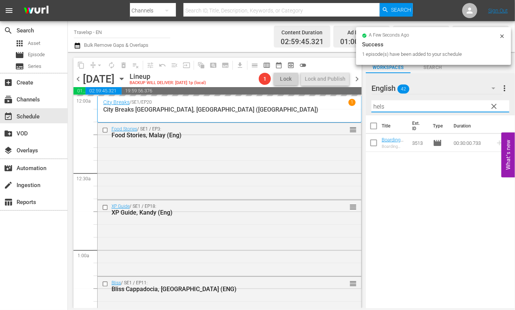
click at [380, 108] on input "hels" at bounding box center [440, 106] width 138 height 12
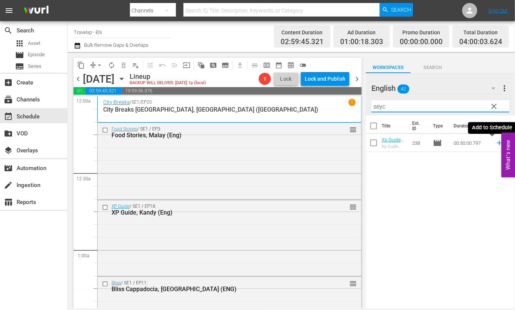
click at [497, 143] on icon at bounding box center [499, 142] width 5 height 5
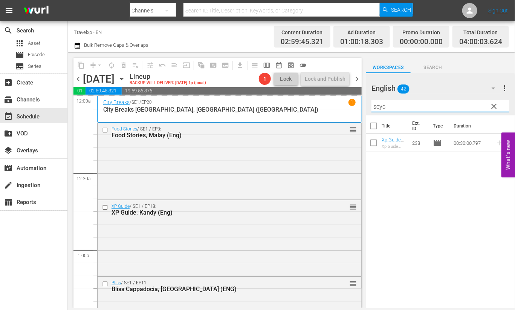
click at [376, 104] on input "seyc" at bounding box center [440, 106] width 138 height 12
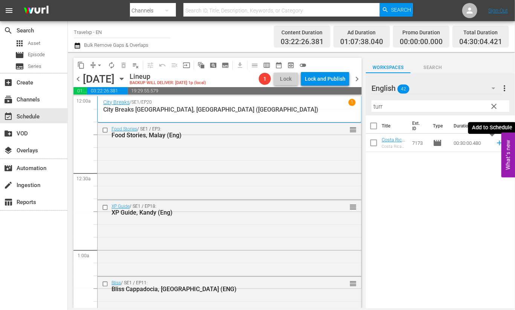
click at [495, 143] on icon at bounding box center [499, 143] width 8 height 8
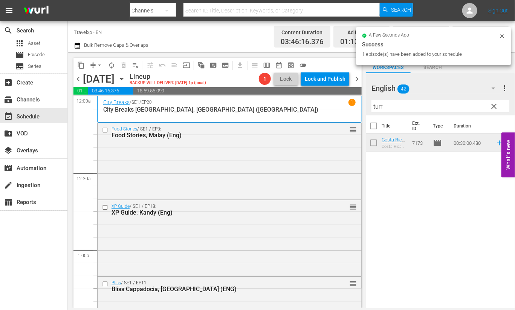
click at [382, 106] on input "turr" at bounding box center [440, 106] width 138 height 12
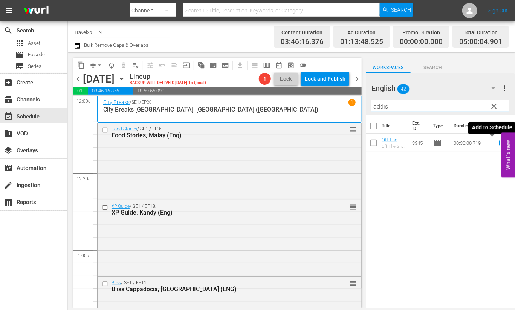
click at [495, 144] on icon at bounding box center [499, 143] width 8 height 8
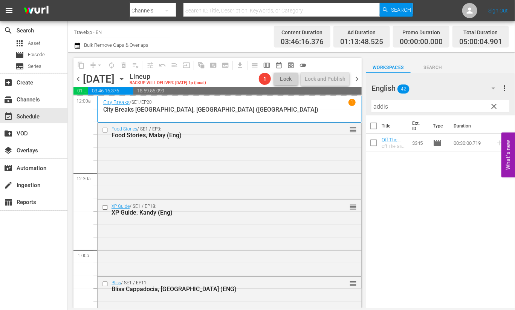
click at [377, 108] on input "addis" at bounding box center [440, 106] width 138 height 12
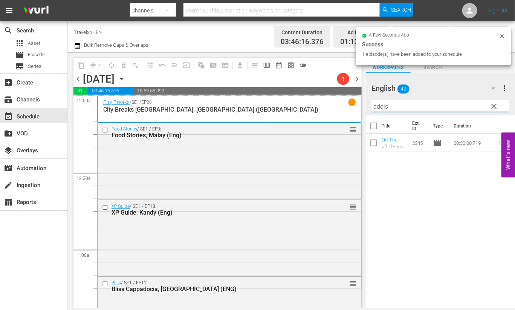
click at [377, 108] on input "addis" at bounding box center [440, 106] width 138 height 12
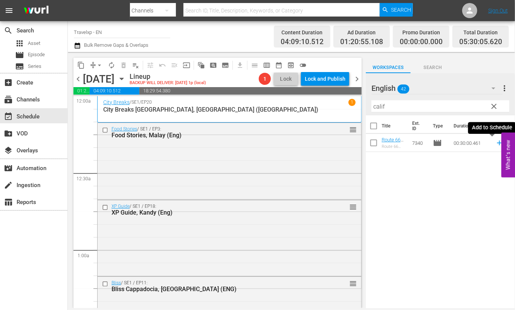
click at [495, 143] on icon at bounding box center [499, 143] width 8 height 8
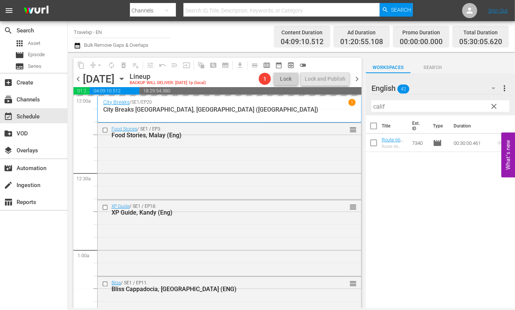
click at [377, 104] on input "calif" at bounding box center [440, 106] width 138 height 12
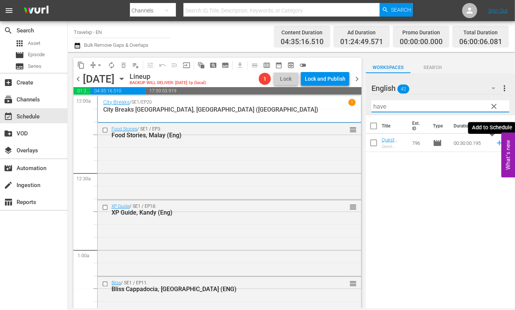
click at [495, 143] on icon at bounding box center [499, 143] width 8 height 8
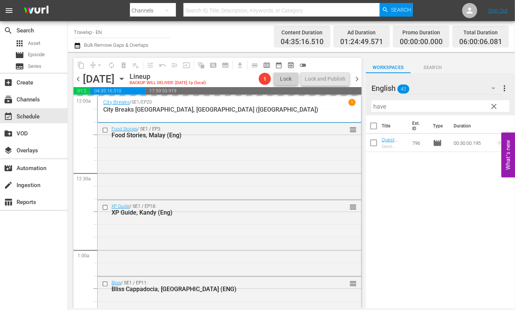
click at [383, 106] on input "have" at bounding box center [440, 106] width 138 height 12
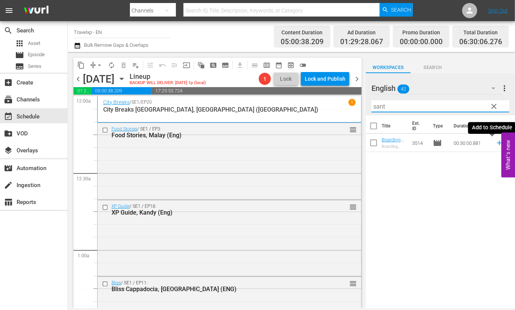
click at [495, 142] on icon at bounding box center [499, 143] width 8 height 8
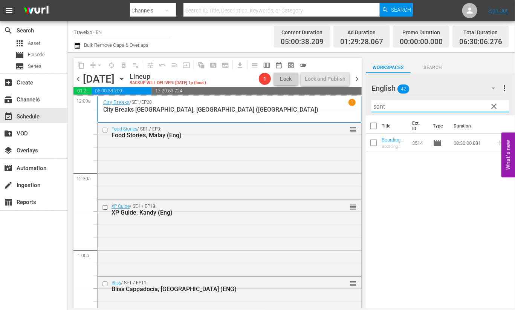
click at [380, 107] on input "sant" at bounding box center [440, 106] width 138 height 12
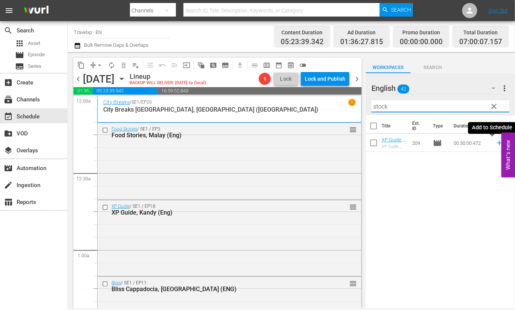
click at [497, 143] on icon at bounding box center [499, 142] width 5 height 5
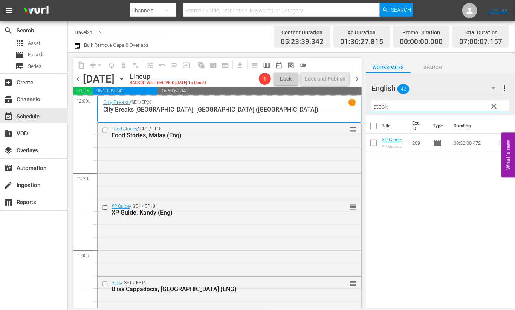
click at [382, 107] on input "stock" at bounding box center [440, 106] width 138 height 12
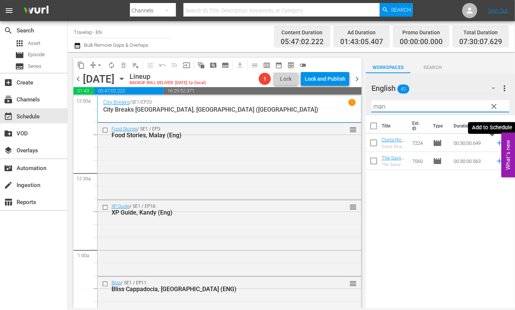
click at [497, 143] on icon at bounding box center [499, 142] width 5 height 5
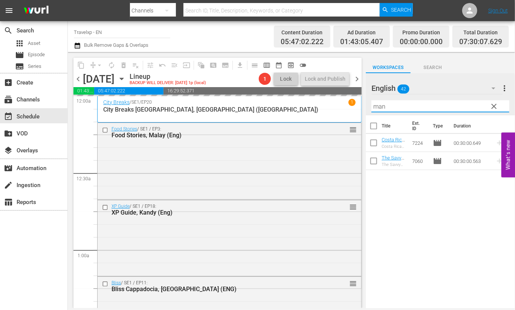
click at [380, 106] on input "man" at bounding box center [440, 106] width 138 height 12
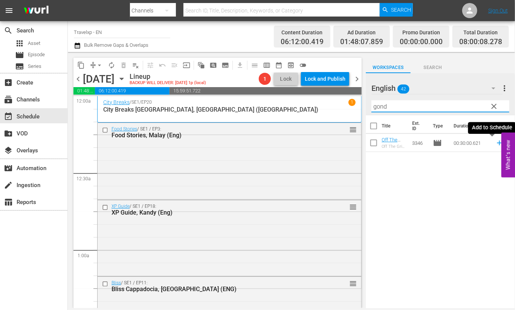
click at [495, 144] on icon at bounding box center [499, 143] width 8 height 8
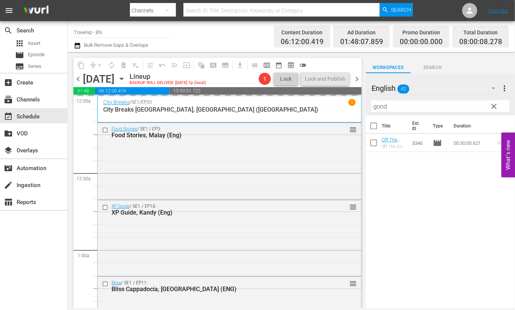
click at [380, 107] on input "gond" at bounding box center [440, 106] width 138 height 12
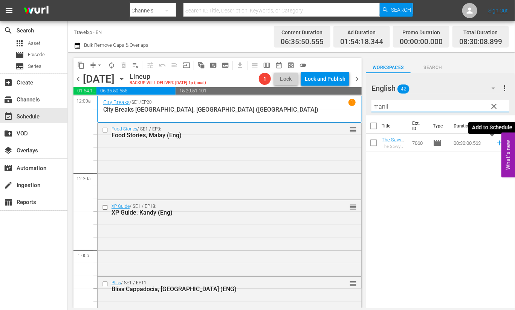
click at [497, 142] on icon at bounding box center [499, 142] width 5 height 5
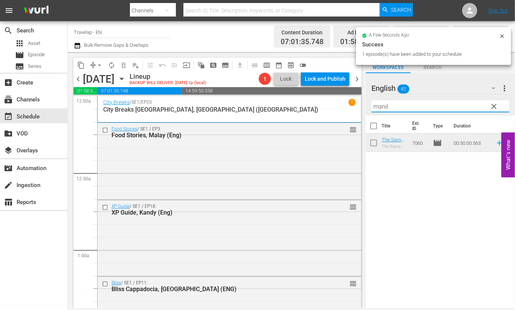
click at [386, 108] on input "manil" at bounding box center [440, 106] width 138 height 12
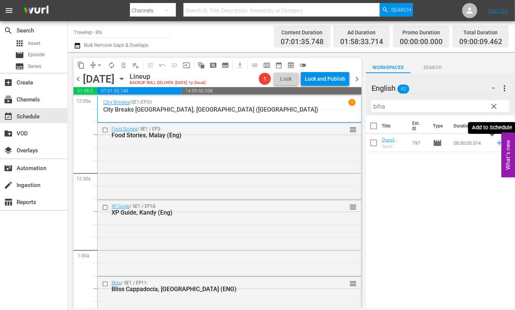
click at [497, 143] on icon at bounding box center [499, 142] width 5 height 5
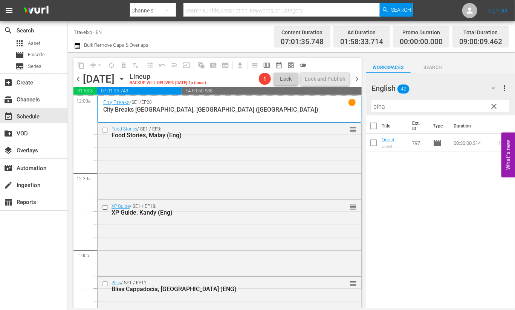
click at [377, 105] on input "biha" at bounding box center [440, 106] width 138 height 12
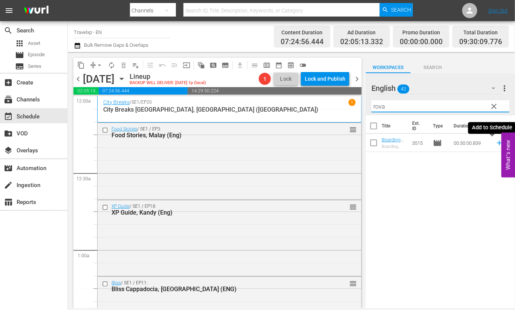
click at [495, 143] on icon at bounding box center [499, 143] width 8 height 8
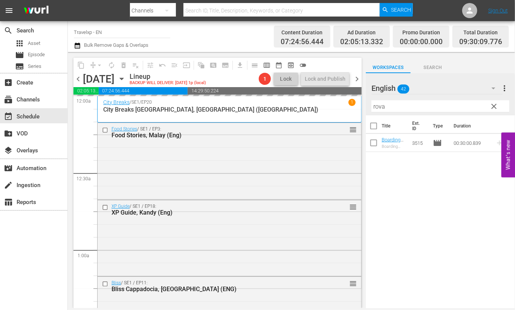
click at [378, 106] on input "rova" at bounding box center [440, 106] width 138 height 12
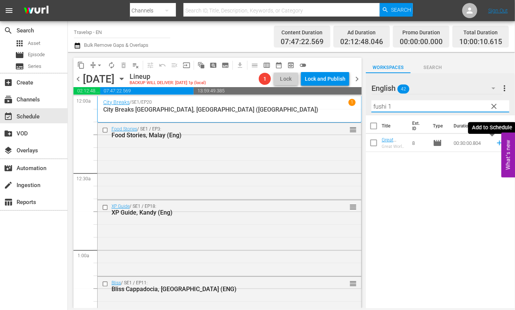
click at [497, 142] on icon at bounding box center [499, 142] width 5 height 5
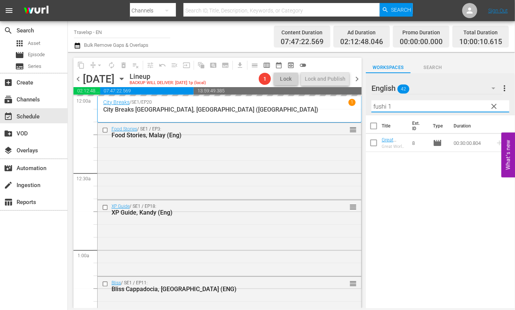
drag, startPoint x: 405, startPoint y: 106, endPoint x: 368, endPoint y: 101, distance: 36.5
click at [368, 101] on div "English 42 English more_vert clear Filter by Title fushi 1" at bounding box center [440, 94] width 149 height 42
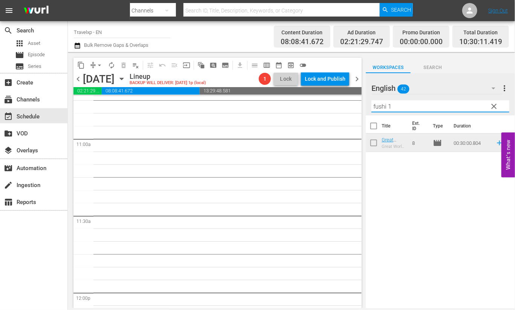
scroll to position [1554, 0]
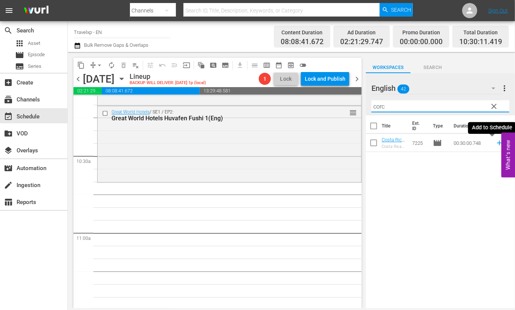
click at [497, 143] on icon at bounding box center [499, 142] width 5 height 5
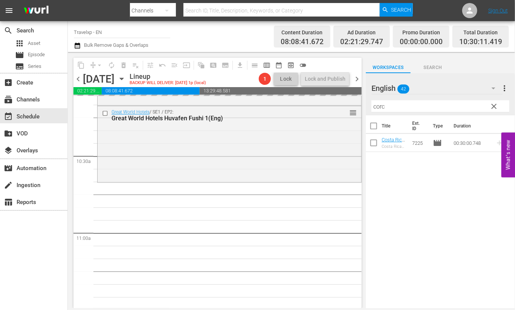
click at [381, 107] on input "corc" at bounding box center [440, 106] width 138 height 12
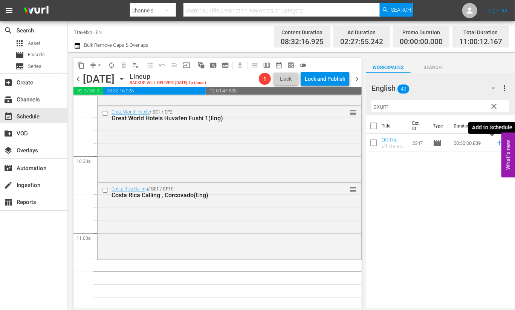
click at [495, 142] on icon at bounding box center [499, 143] width 8 height 8
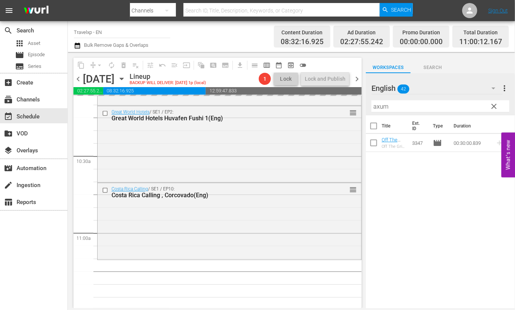
click at [377, 107] on input "axum" at bounding box center [440, 106] width 138 height 12
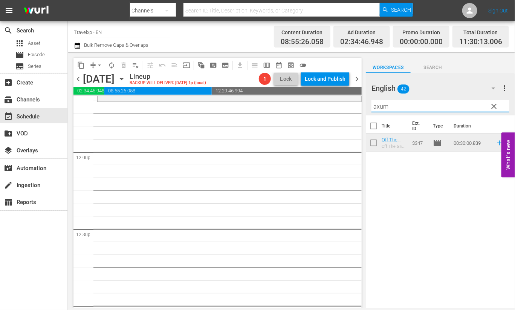
scroll to position [1742, 0]
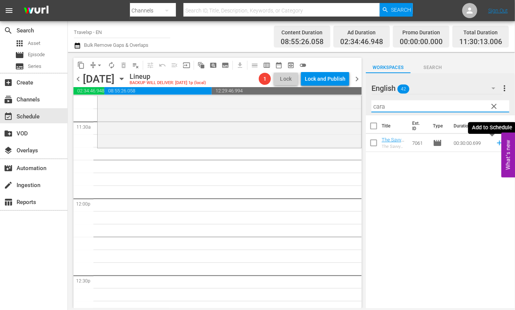
click at [497, 142] on icon at bounding box center [499, 142] width 5 height 5
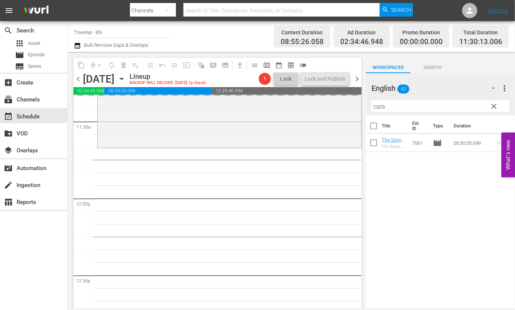
click at [382, 106] on input "cara" at bounding box center [440, 106] width 138 height 12
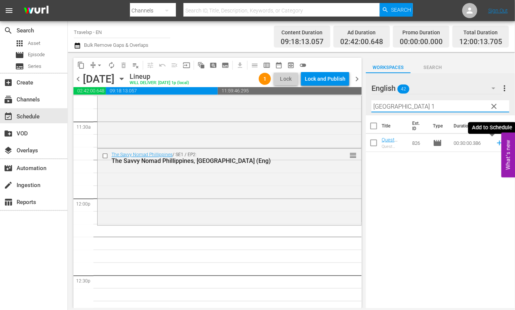
click at [497, 142] on icon at bounding box center [499, 142] width 5 height 5
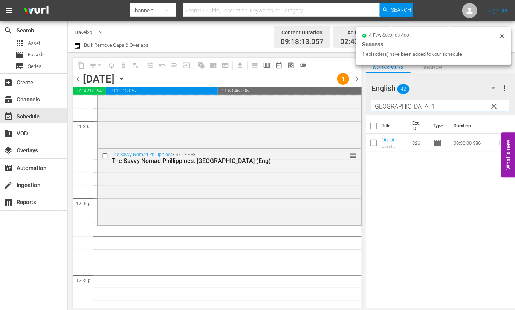
click at [370, 106] on div "English 42 English more_vert clear Filter by Title mumbai 1" at bounding box center [440, 94] width 149 height 42
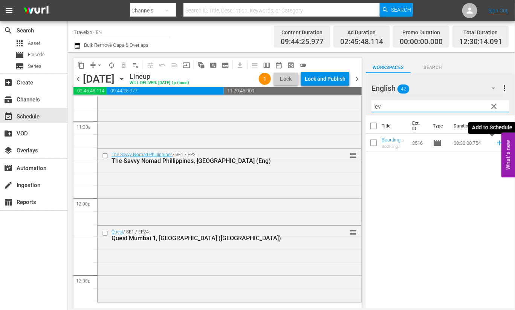
click at [495, 142] on icon at bounding box center [499, 143] width 8 height 8
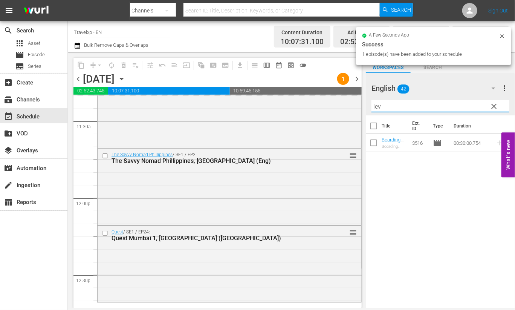
drag, startPoint x: 393, startPoint y: 107, endPoint x: 363, endPoint y: 107, distance: 29.4
click at [348, 104] on div "content_copy compress arrow_drop_down autorenew_outlined delete_forever_outline…" at bounding box center [291, 180] width 447 height 256
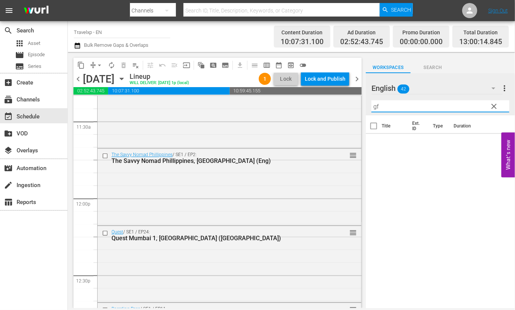
type input "g"
click at [497, 144] on icon at bounding box center [499, 142] width 5 height 5
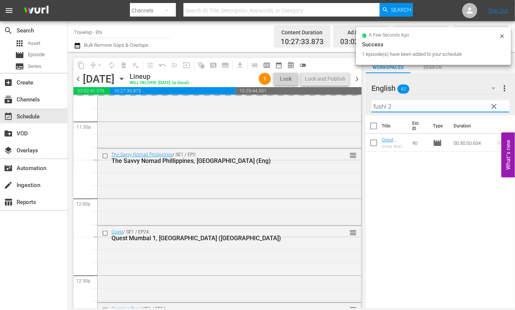
drag, startPoint x: 413, startPoint y: 106, endPoint x: 365, endPoint y: 105, distance: 47.5
click at [365, 105] on div "content_copy compress arrow_drop_down autorenew_outlined delete_forever_outline…" at bounding box center [291, 180] width 447 height 256
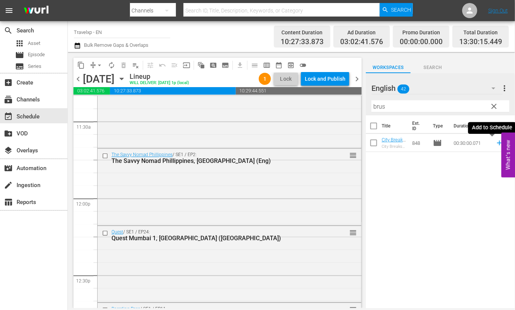
click at [497, 143] on icon at bounding box center [499, 142] width 5 height 5
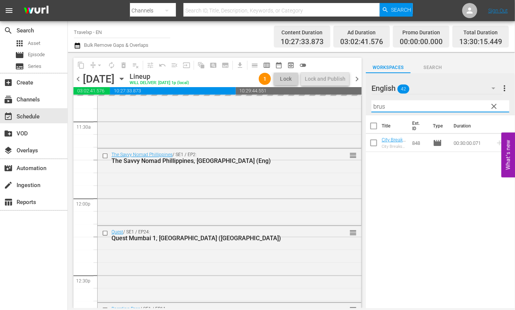
click at [380, 106] on input "brus" at bounding box center [440, 106] width 138 height 12
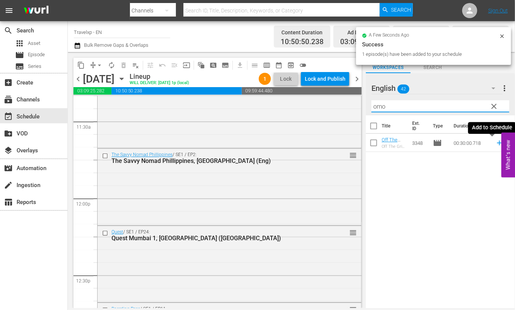
click at [495, 143] on icon at bounding box center [499, 143] width 8 height 8
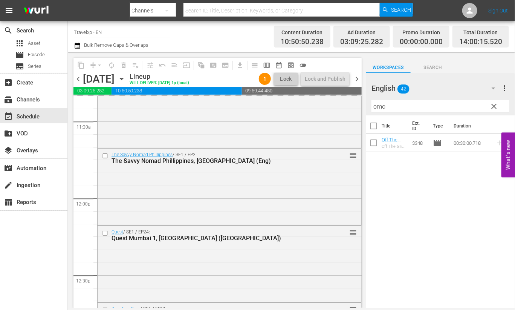
click at [384, 107] on input "omo" at bounding box center [440, 106] width 138 height 12
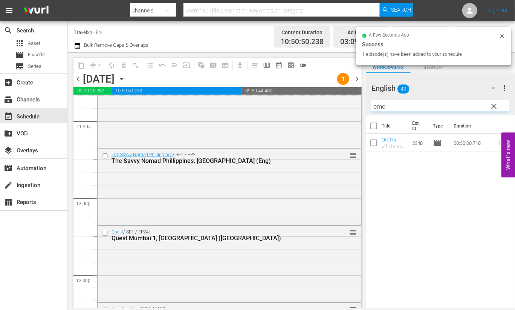
click at [384, 107] on input "omo" at bounding box center [440, 106] width 138 height 12
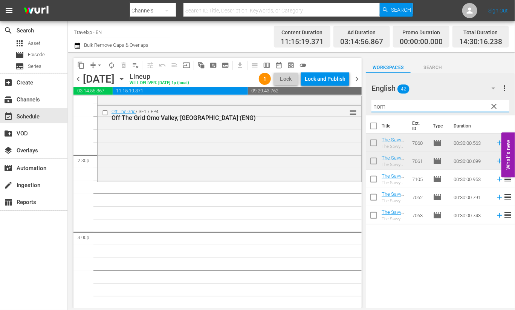
scroll to position [2119, 0]
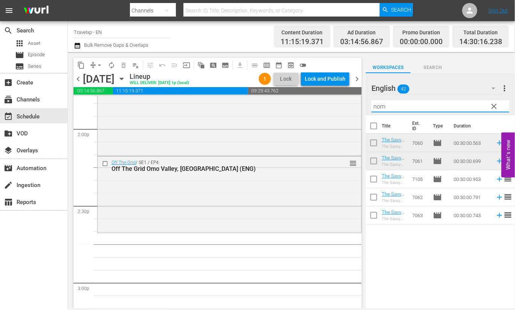
drag, startPoint x: 402, startPoint y: 108, endPoint x: 374, endPoint y: 106, distance: 27.9
click at [374, 106] on input "nom" at bounding box center [440, 106] width 138 height 12
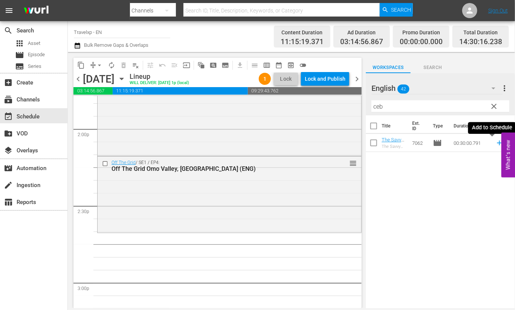
click at [495, 142] on icon at bounding box center [499, 143] width 8 height 8
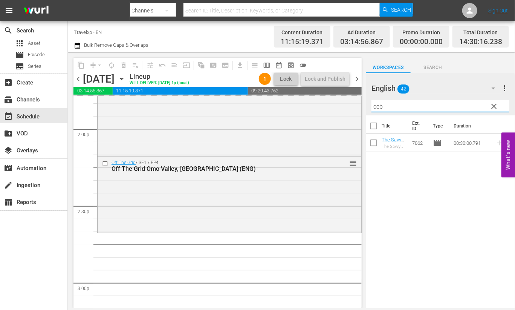
click at [379, 108] on input "ceb" at bounding box center [440, 106] width 138 height 12
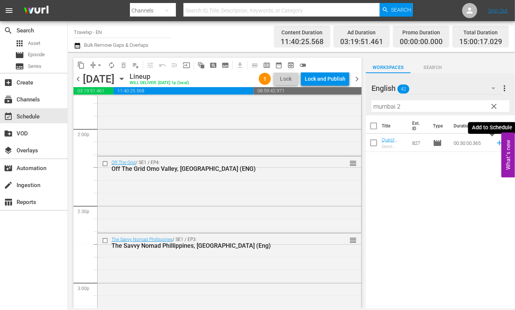
click at [495, 144] on icon at bounding box center [499, 143] width 8 height 8
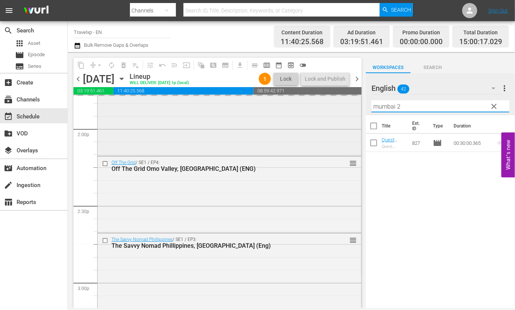
click at [353, 104] on div "content_copy compress arrow_drop_down autorenew_outlined delete_forever_outline…" at bounding box center [291, 180] width 447 height 256
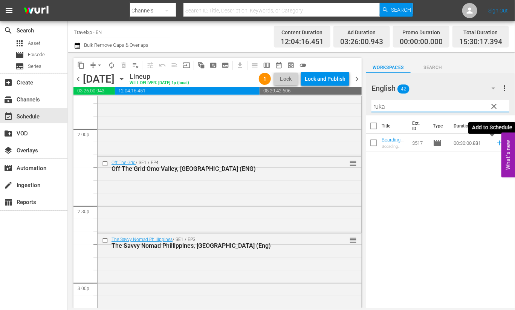
click at [495, 144] on icon at bounding box center [499, 143] width 8 height 8
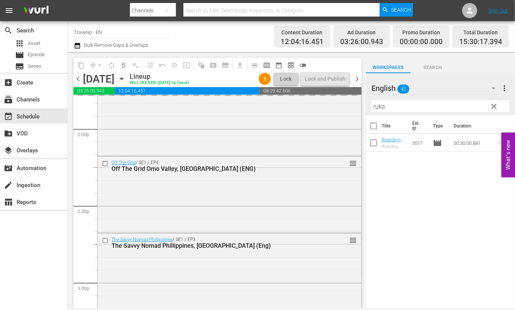
click at [381, 106] on input "ruka" at bounding box center [440, 106] width 138 height 12
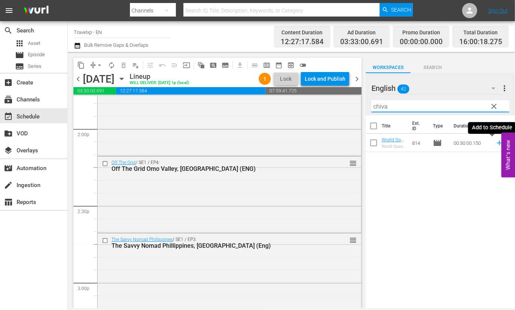
click at [495, 143] on icon at bounding box center [499, 143] width 8 height 8
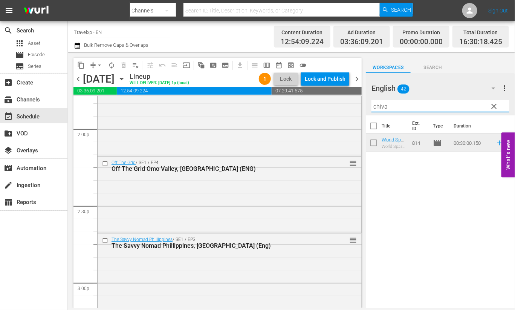
click at [379, 103] on input "chiva" at bounding box center [440, 106] width 138 height 12
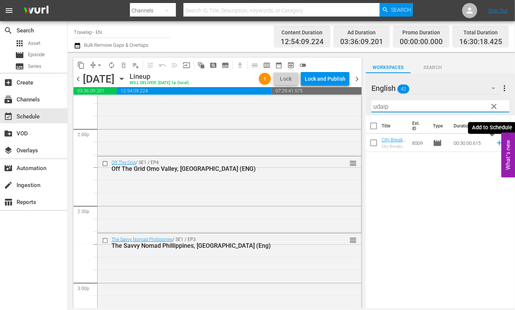
click at [495, 144] on icon at bounding box center [499, 143] width 8 height 8
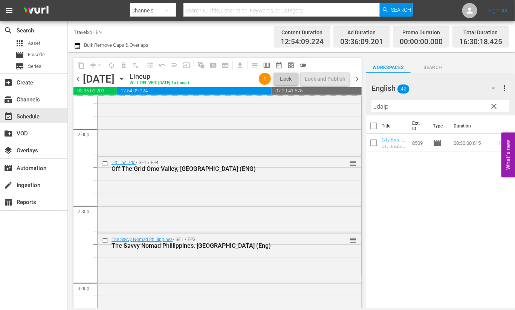
click at [380, 104] on input "udaip" at bounding box center [440, 106] width 138 height 12
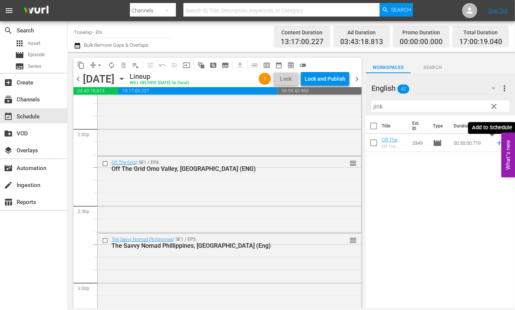
click at [497, 142] on icon at bounding box center [499, 142] width 5 height 5
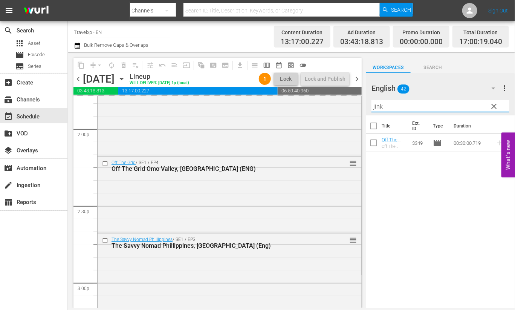
click at [375, 104] on input "jink" at bounding box center [440, 106] width 138 height 12
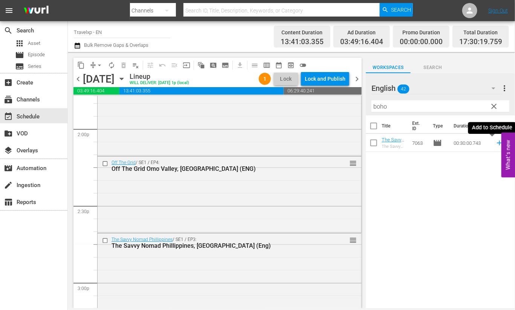
click at [497, 142] on icon at bounding box center [499, 142] width 5 height 5
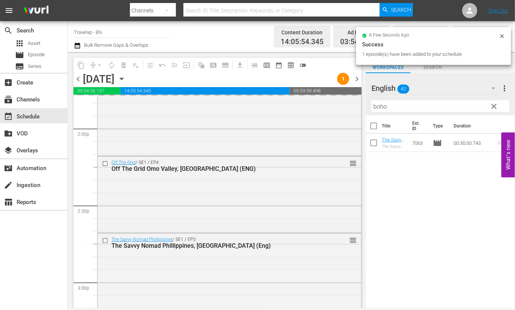
click at [376, 105] on input "boho" at bounding box center [440, 106] width 138 height 12
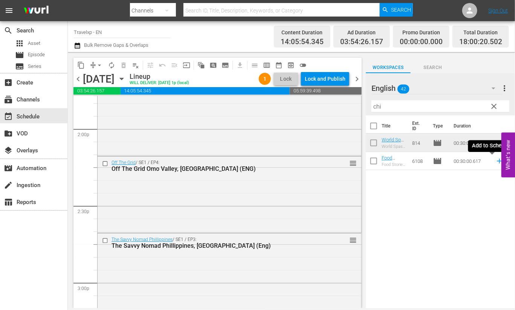
click at [495, 162] on icon at bounding box center [499, 161] width 8 height 8
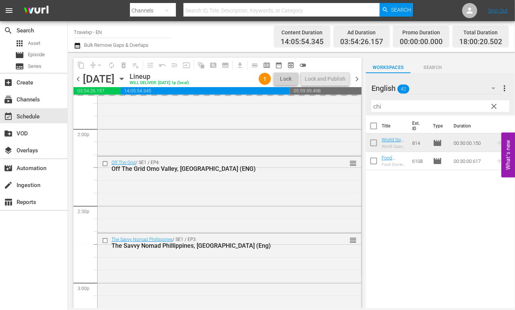
click at [379, 107] on input "chi" at bounding box center [440, 106] width 138 height 12
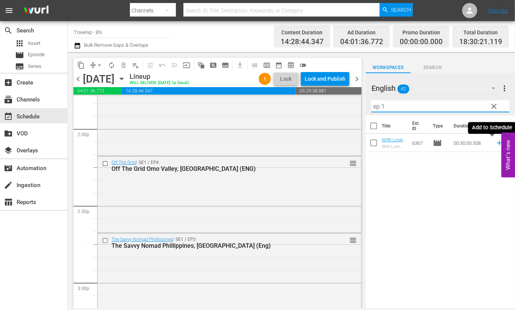
click at [495, 145] on icon at bounding box center [499, 143] width 8 height 8
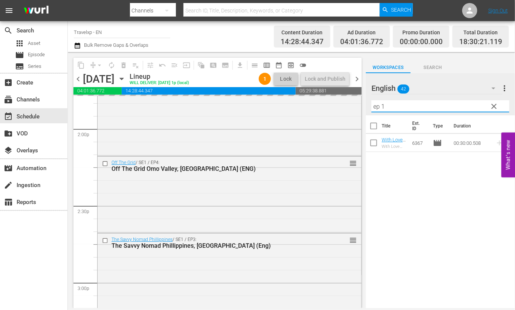
drag, startPoint x: 386, startPoint y: 107, endPoint x: 373, endPoint y: 105, distance: 13.3
click at [373, 105] on input "ep 1" at bounding box center [440, 106] width 138 height 12
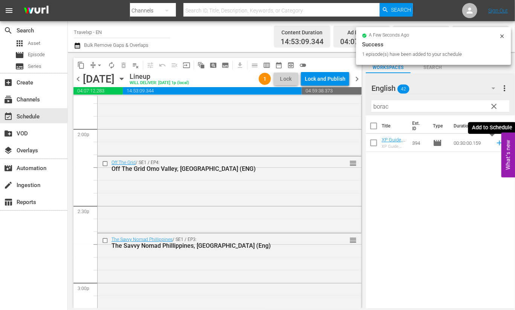
click at [497, 143] on icon at bounding box center [499, 142] width 5 height 5
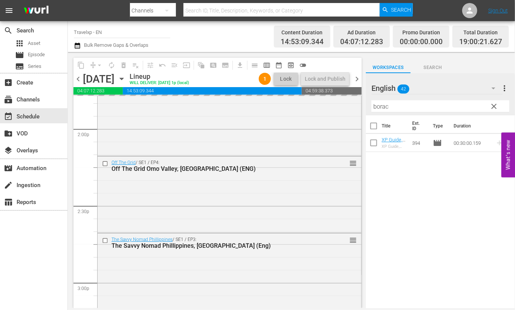
click at [383, 105] on input "borac" at bounding box center [440, 106] width 138 height 12
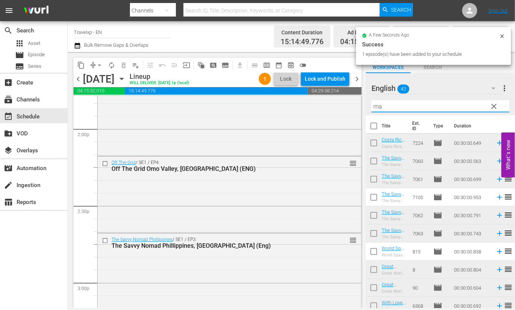
type input "m"
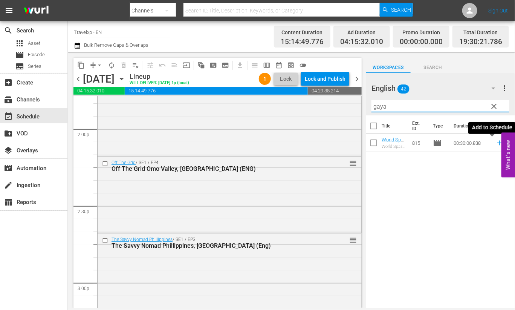
click at [495, 147] on icon at bounding box center [499, 143] width 8 height 8
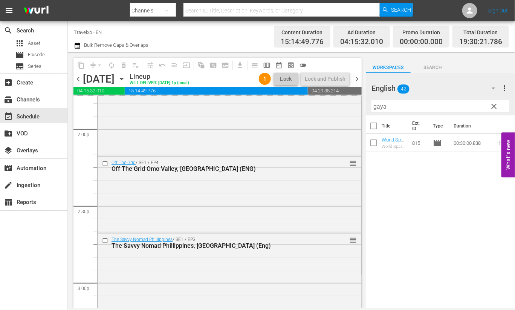
click at [381, 107] on input "gaya" at bounding box center [440, 106] width 138 height 12
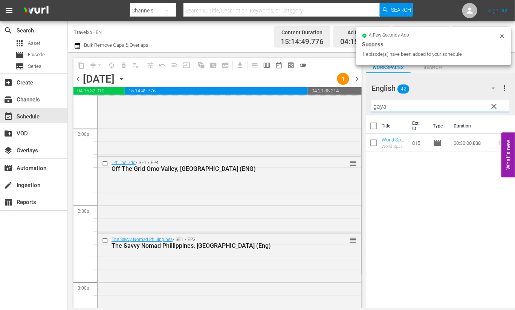
click at [381, 107] on input "gaya" at bounding box center [440, 106] width 138 height 12
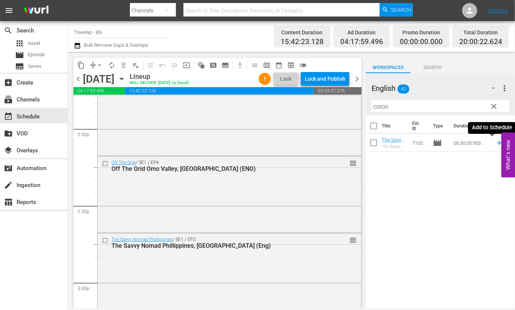
click at [495, 146] on icon at bounding box center [499, 143] width 8 height 8
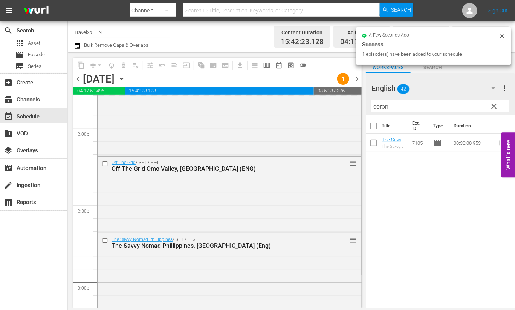
click at [380, 108] on input "coron" at bounding box center [440, 106] width 138 height 12
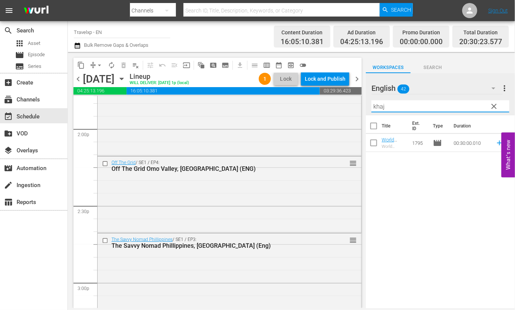
type input "khaj"
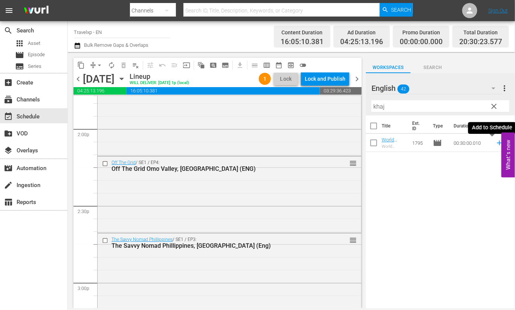
click at [495, 142] on icon at bounding box center [499, 143] width 8 height 8
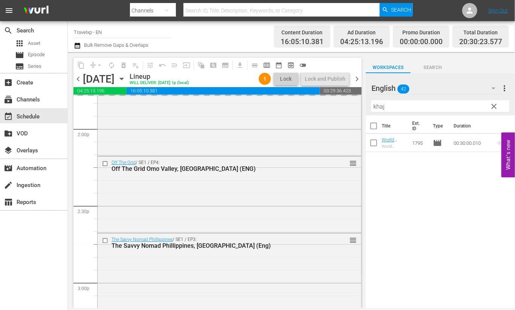
click at [378, 108] on input "khaj" at bounding box center [440, 106] width 138 height 12
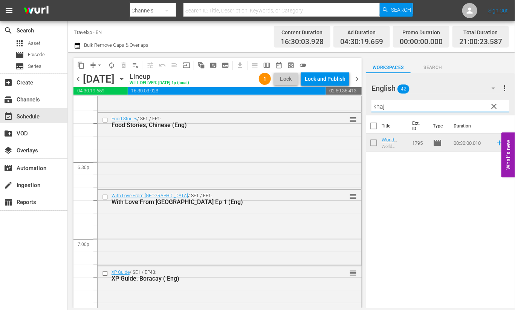
scroll to position [2730, 0]
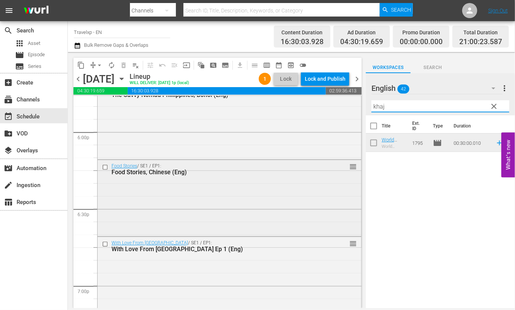
click at [105, 166] on input "checkbox" at bounding box center [106, 167] width 8 height 6
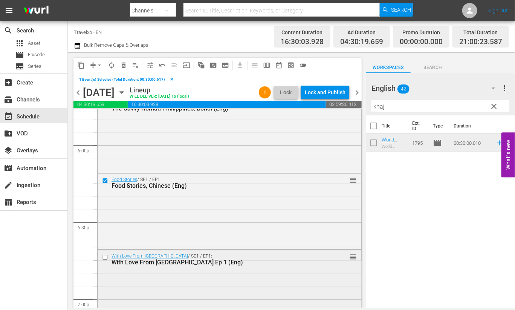
click at [105, 258] on input "checkbox" at bounding box center [106, 257] width 8 height 6
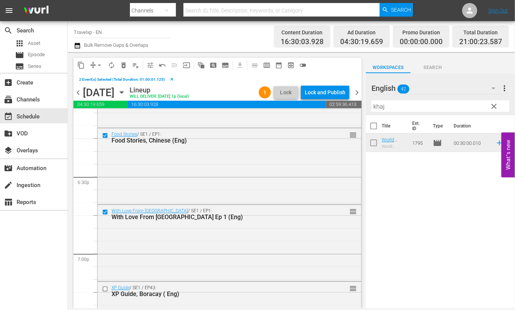
scroll to position [2824, 0]
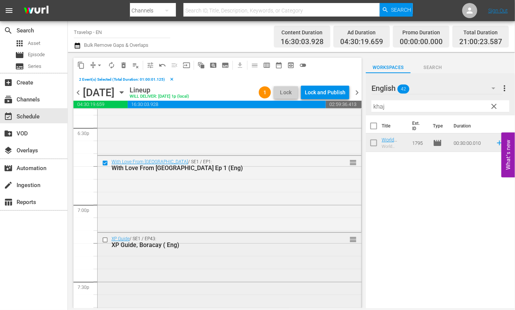
click at [105, 238] on input "checkbox" at bounding box center [106, 240] width 8 height 6
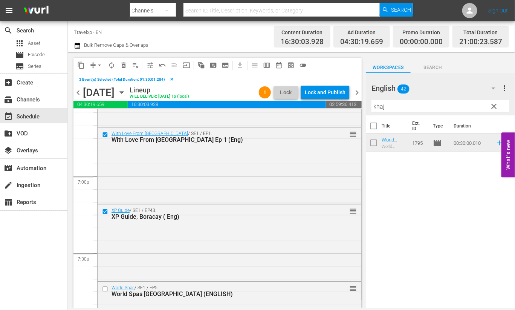
scroll to position [2871, 0]
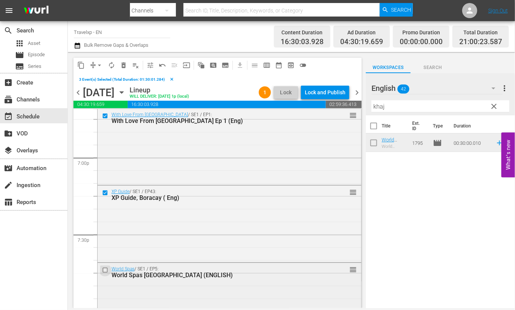
click at [105, 270] on input "checkbox" at bounding box center [106, 269] width 8 height 6
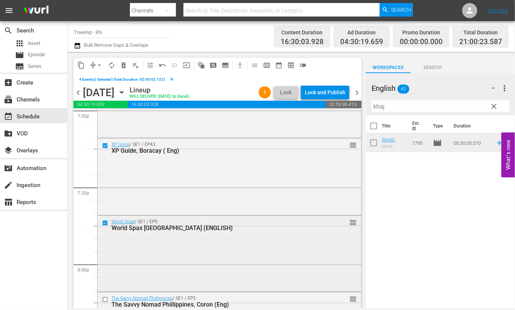
scroll to position [2966, 0]
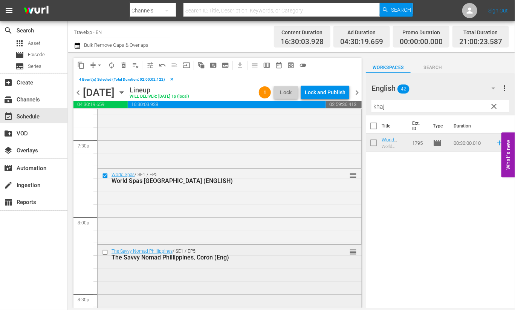
click at [105, 253] on input "checkbox" at bounding box center [106, 252] width 8 height 6
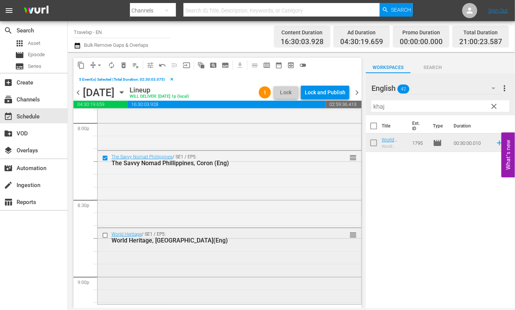
click at [104, 234] on input "checkbox" at bounding box center [106, 235] width 8 height 6
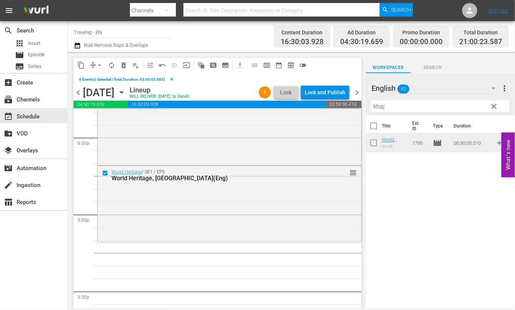
scroll to position [3154, 0]
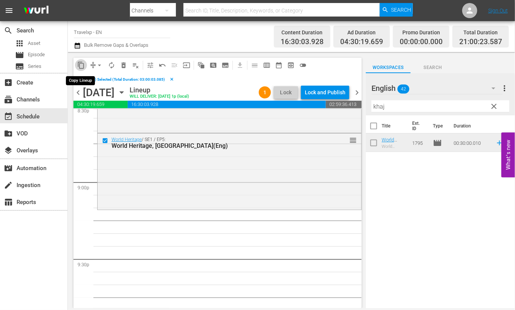
click at [82, 64] on span "content_copy" at bounding box center [81, 65] width 8 height 8
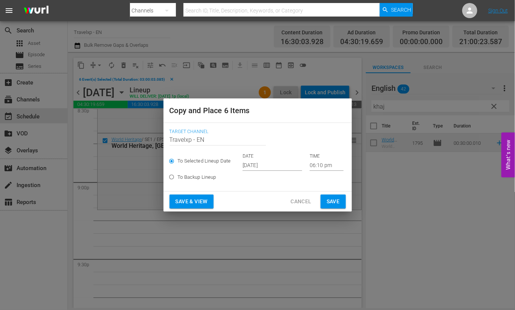
click at [264, 165] on input "[DATE]" at bounding box center [273, 164] width 60 height 11
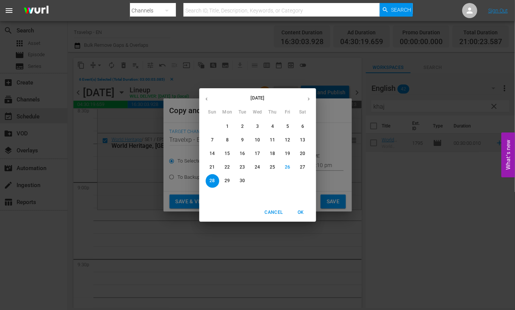
click at [227, 181] on p "29" at bounding box center [226, 180] width 5 height 6
type input "Sep 29th 2025"
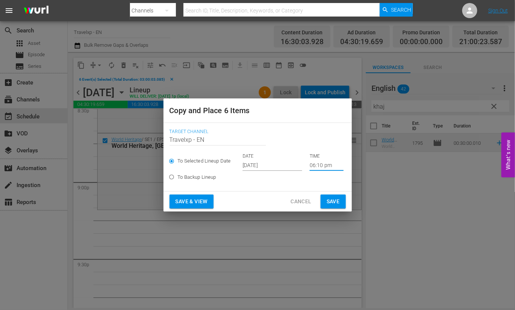
click at [314, 163] on input "06:10 pm" at bounding box center [327, 164] width 34 height 11
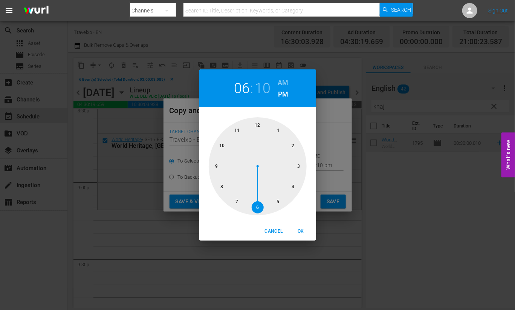
click at [219, 167] on div at bounding box center [258, 166] width 98 height 98
click at [301, 234] on span "OK" at bounding box center [301, 231] width 18 height 8
type input "09:10 pm"
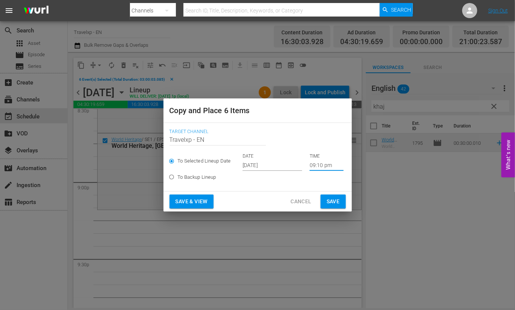
click at [198, 202] on span "Save & View" at bounding box center [192, 201] width 32 height 9
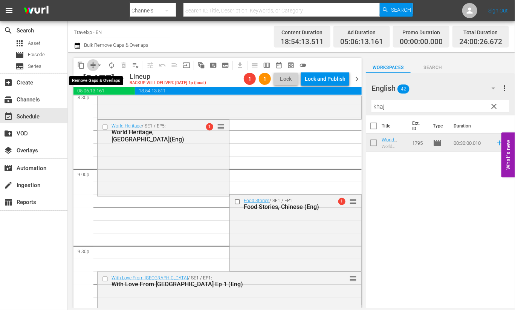
click at [94, 59] on button "compress" at bounding box center [93, 65] width 12 height 12
click at [98, 64] on span "arrow_drop_down" at bounding box center [100, 65] width 8 height 8
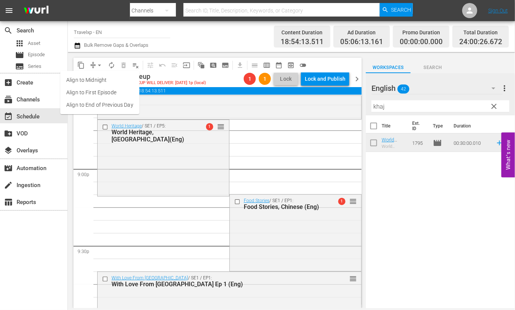
click at [106, 108] on li "Align to End of Previous Day" at bounding box center [99, 105] width 79 height 12
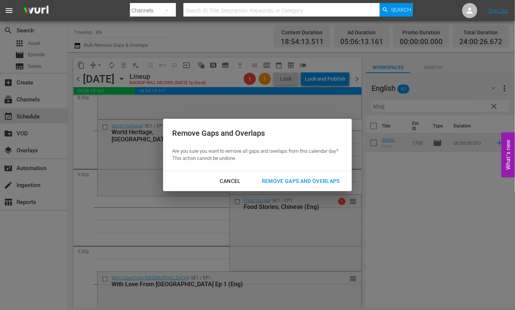
click at [272, 177] on div "Remove Gaps and Overlaps" at bounding box center [301, 180] width 90 height 9
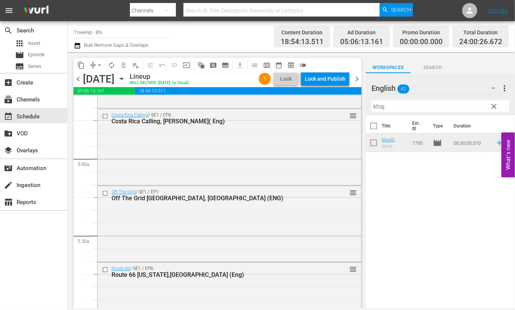
scroll to position [0, 0]
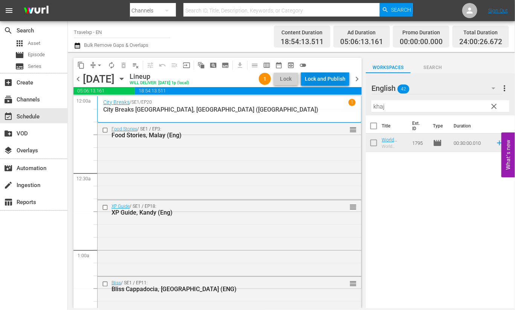
click at [333, 79] on div "Lock and Publish" at bounding box center [325, 79] width 41 height 14
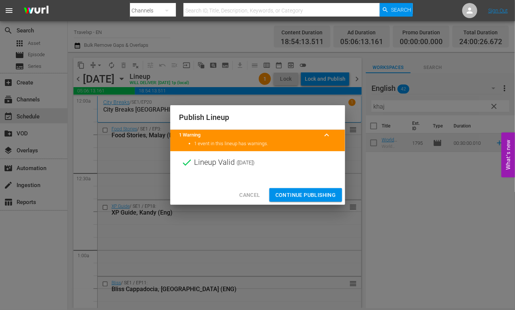
click at [309, 194] on span "Continue Publishing" at bounding box center [305, 194] width 61 height 9
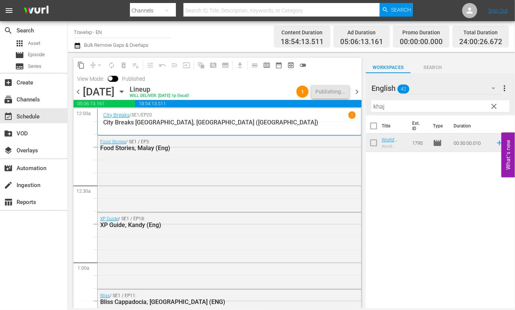
click at [357, 91] on span "chevron_right" at bounding box center [356, 91] width 9 height 9
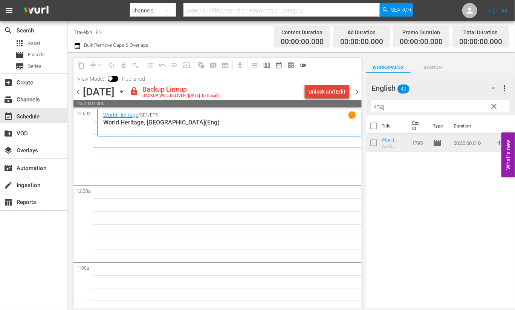
click at [336, 90] on div "Unlock and Edit" at bounding box center [326, 92] width 37 height 14
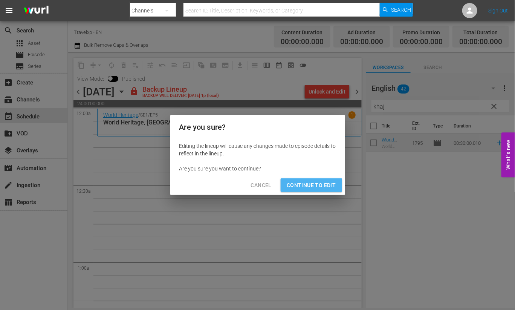
click at [320, 182] on span "Continue to Edit" at bounding box center [311, 184] width 49 height 9
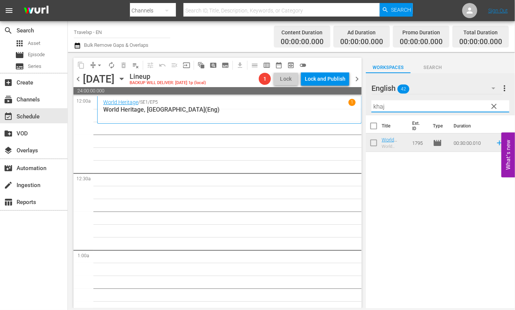
drag, startPoint x: 398, startPoint y: 107, endPoint x: 359, endPoint y: 101, distance: 39.6
click at [359, 101] on div "content_copy compress arrow_drop_down autorenew_outlined delete_forever_outline…" at bounding box center [291, 180] width 447 height 256
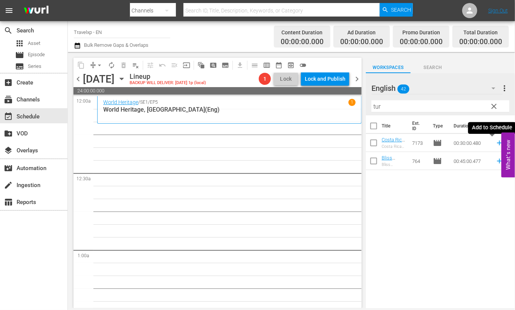
click at [497, 142] on icon at bounding box center [499, 142] width 5 height 5
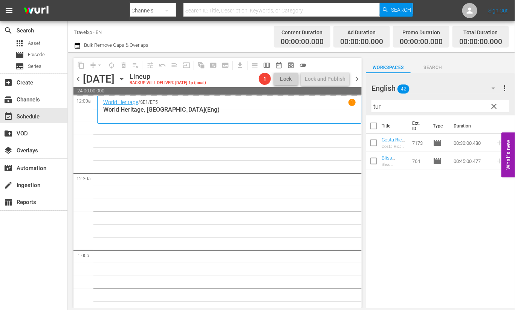
click at [375, 102] on input "tur" at bounding box center [440, 106] width 138 height 12
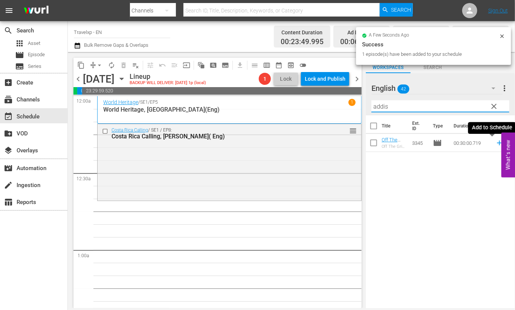
click at [497, 143] on icon at bounding box center [499, 142] width 5 height 5
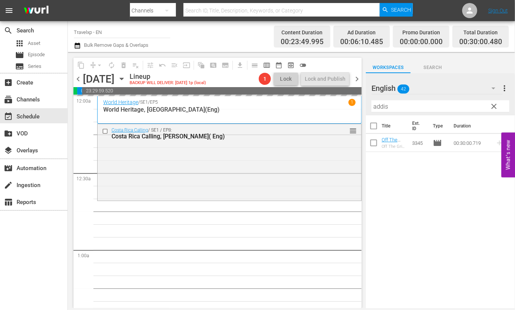
click at [381, 107] on input "addis" at bounding box center [440, 106] width 138 height 12
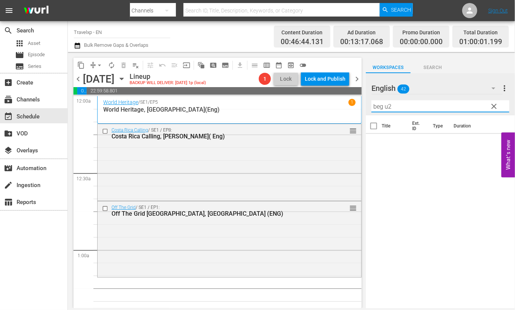
drag, startPoint x: 420, startPoint y: 107, endPoint x: 352, endPoint y: 103, distance: 67.9
click at [352, 103] on div "content_copy compress arrow_drop_down autorenew_outlined delete_forever_outline…" at bounding box center [291, 180] width 447 height 256
click at [497, 143] on icon at bounding box center [499, 142] width 5 height 5
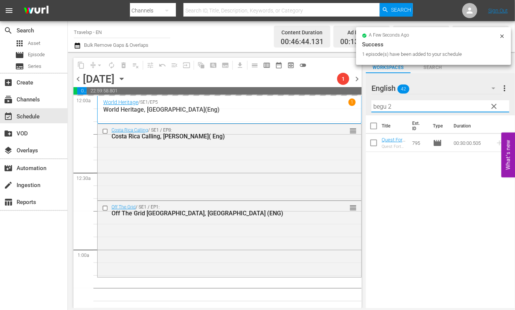
drag, startPoint x: 395, startPoint y: 106, endPoint x: 369, endPoint y: 104, distance: 26.4
click at [369, 104] on div "English 42 English more_vert clear Filter by Title begu 2" at bounding box center [440, 94] width 149 height 42
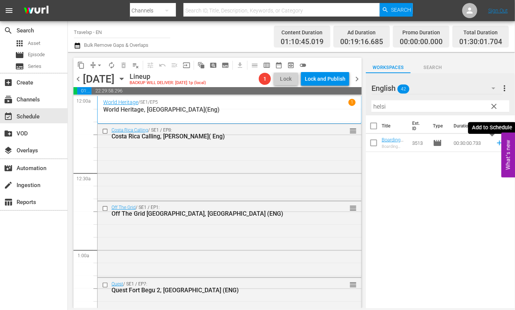
click at [495, 142] on icon at bounding box center [499, 143] width 8 height 8
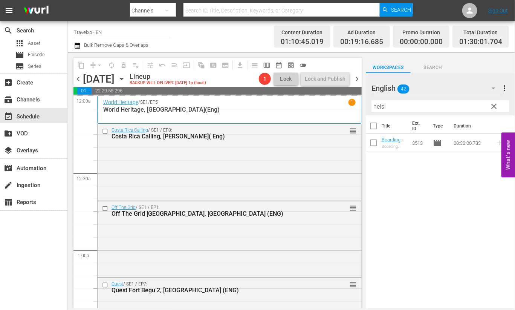
click at [382, 106] on input "helsi" at bounding box center [440, 106] width 138 height 12
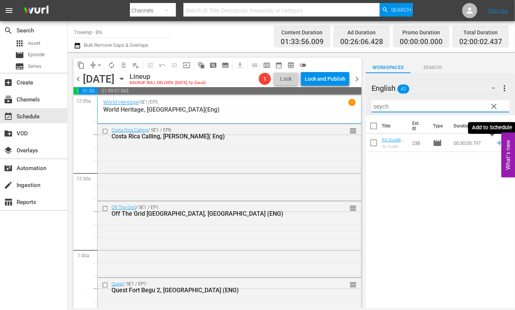
click at [495, 140] on icon at bounding box center [499, 143] width 8 height 8
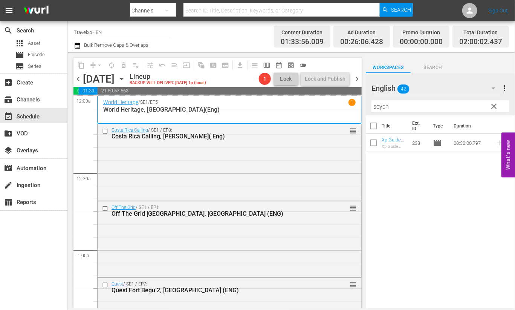
click at [384, 108] on input "seych" at bounding box center [440, 106] width 138 height 12
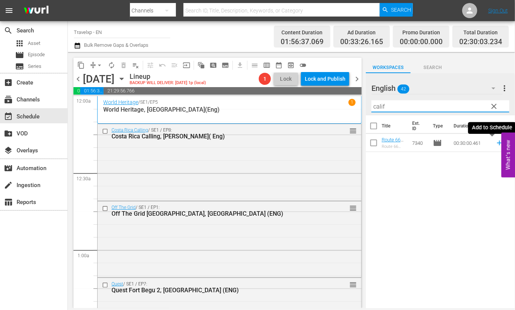
click at [497, 141] on icon at bounding box center [499, 142] width 5 height 5
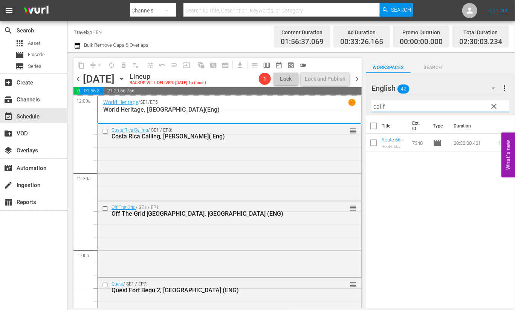
click at [379, 106] on input "calif" at bounding box center [440, 106] width 138 height 12
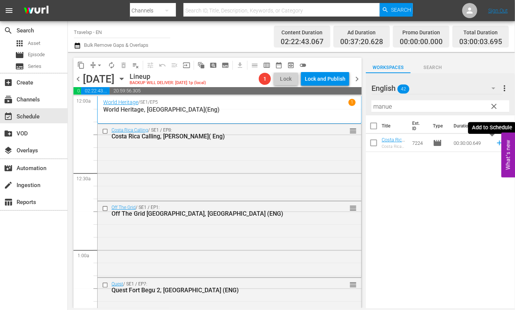
click at [495, 142] on icon at bounding box center [499, 143] width 8 height 8
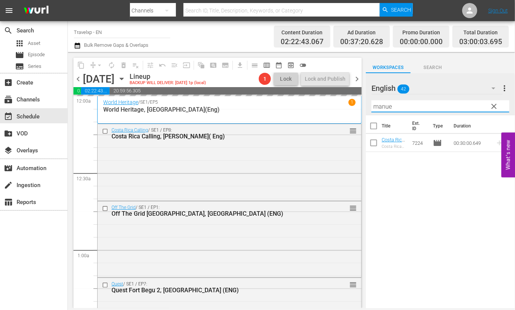
click at [381, 106] on input "manue" at bounding box center [440, 106] width 138 height 12
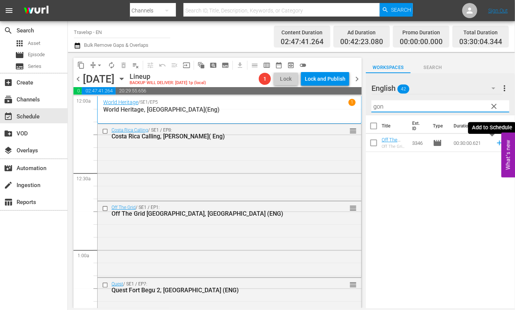
click at [497, 143] on icon at bounding box center [499, 142] width 5 height 5
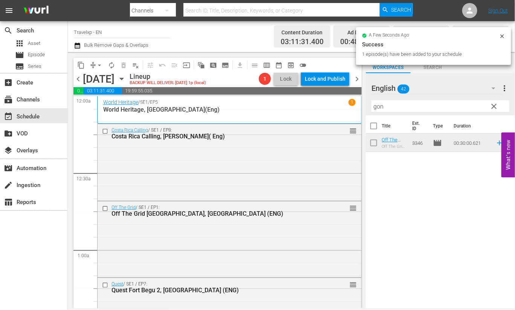
click at [379, 107] on input "gon" at bounding box center [440, 106] width 138 height 12
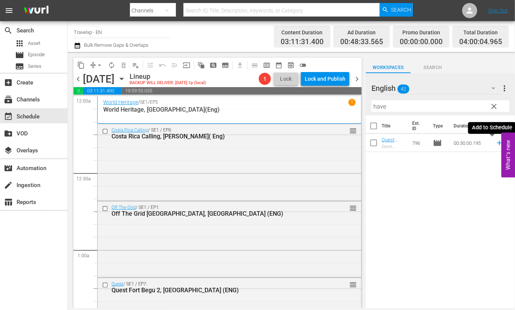
click at [497, 142] on icon at bounding box center [499, 142] width 5 height 5
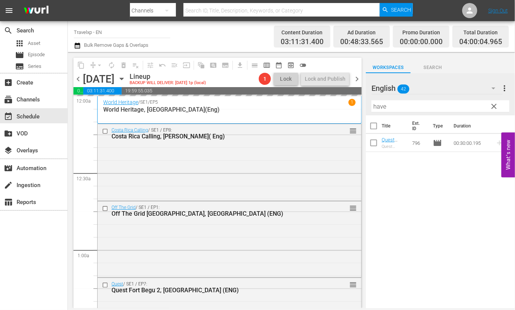
click at [380, 106] on input "have" at bounding box center [440, 106] width 138 height 12
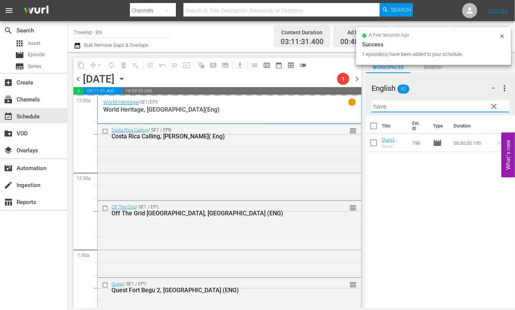
click at [380, 106] on input "have" at bounding box center [440, 106] width 138 height 12
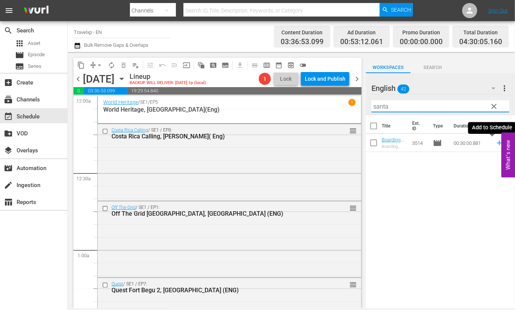
click at [497, 142] on icon at bounding box center [499, 142] width 5 height 5
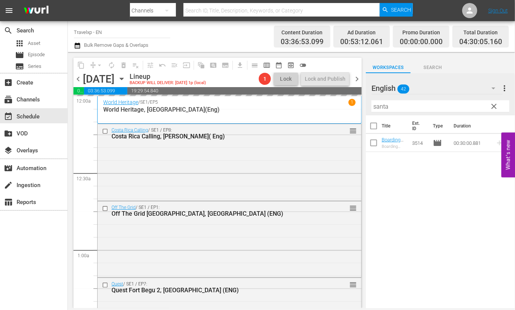
click at [376, 107] on input "santa" at bounding box center [440, 106] width 138 height 12
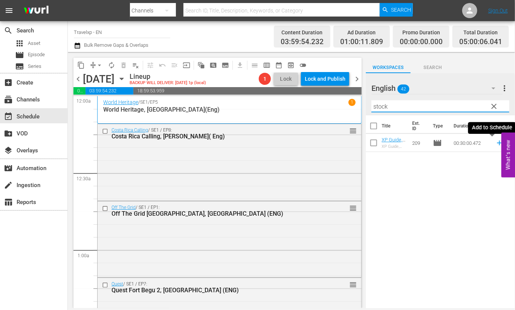
click at [495, 142] on icon at bounding box center [499, 143] width 8 height 8
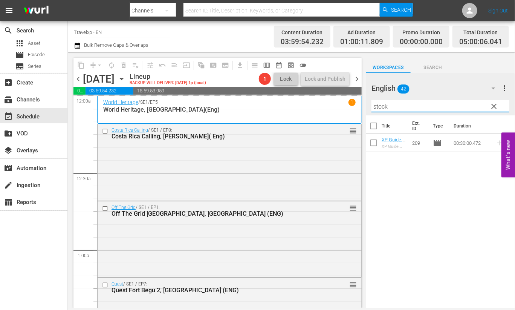
click at [378, 106] on input "stock" at bounding box center [440, 106] width 138 height 12
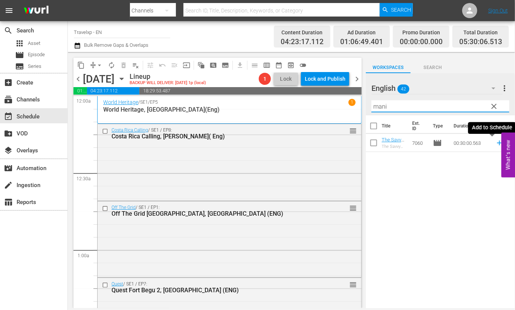
click at [497, 142] on icon at bounding box center [499, 142] width 5 height 5
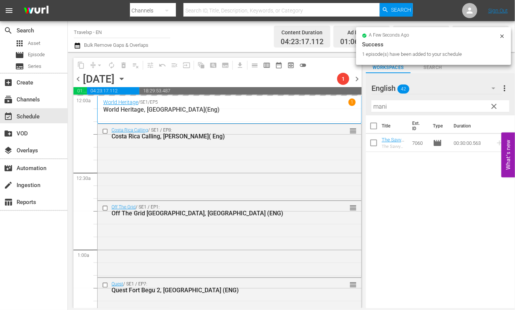
click at [380, 107] on input "mani" at bounding box center [440, 106] width 138 height 12
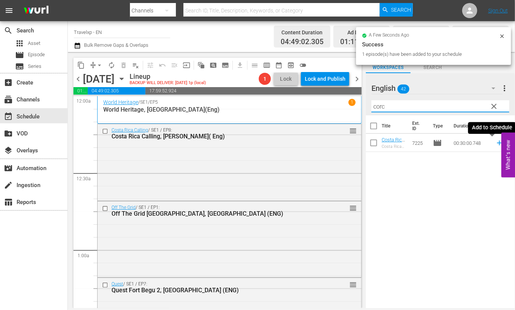
click at [497, 142] on icon at bounding box center [499, 142] width 5 height 5
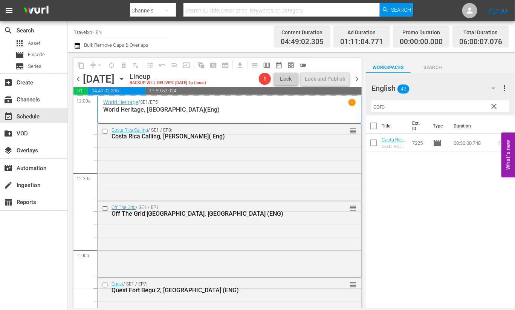
click at [377, 105] on input "corc" at bounding box center [440, 106] width 138 height 12
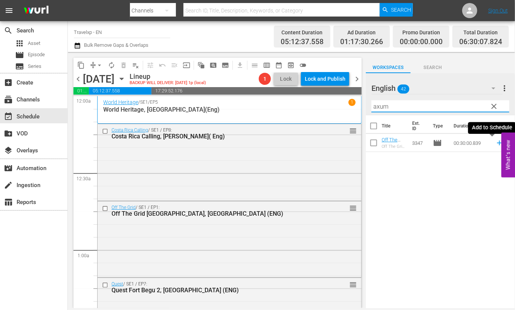
click at [497, 143] on icon at bounding box center [499, 142] width 5 height 5
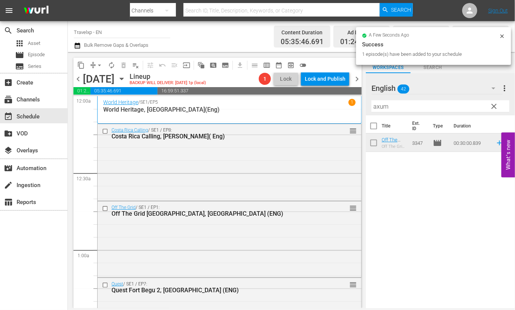
click at [377, 105] on input "axum" at bounding box center [440, 106] width 138 height 12
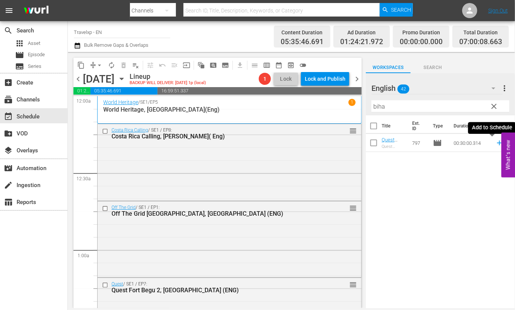
click at [497, 143] on icon at bounding box center [499, 142] width 5 height 5
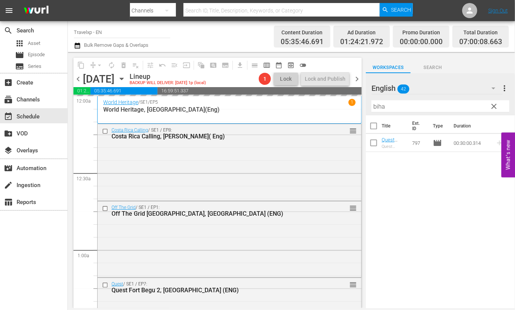
click at [382, 105] on input "biha" at bounding box center [440, 106] width 138 height 12
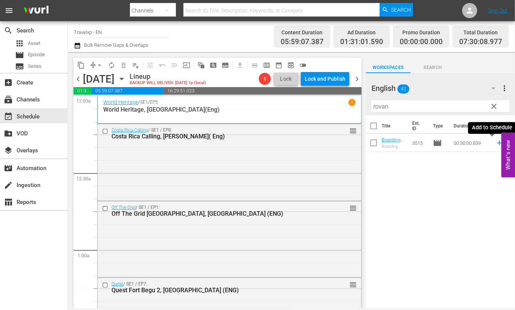
click at [495, 143] on icon at bounding box center [499, 143] width 8 height 8
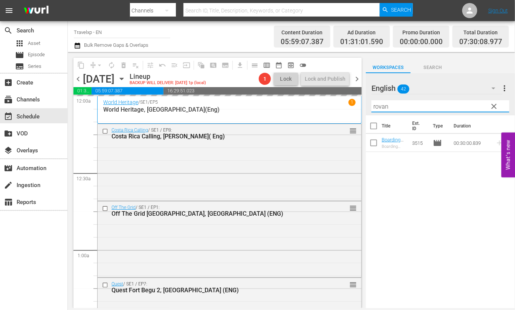
click at [376, 105] on input "rovan" at bounding box center [440, 106] width 138 height 12
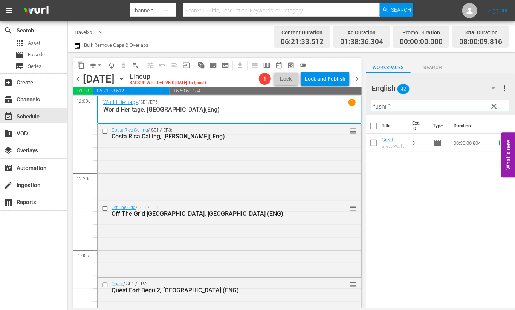
click at [497, 142] on icon at bounding box center [499, 142] width 5 height 5
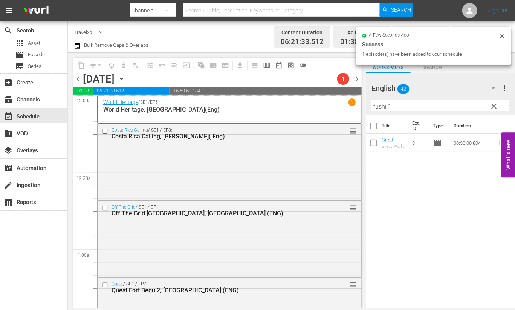
drag, startPoint x: 404, startPoint y: 104, endPoint x: 366, endPoint y: 104, distance: 37.7
click at [366, 104] on div "English 42 English more_vert clear Filter by Title fushi 1" at bounding box center [440, 94] width 149 height 42
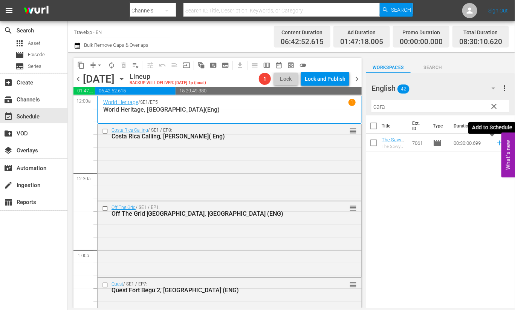
click at [495, 142] on icon at bounding box center [499, 143] width 8 height 8
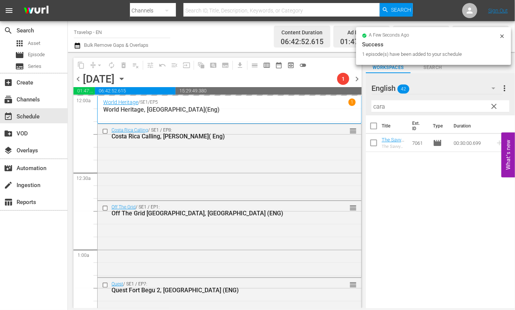
click at [380, 106] on input "cara" at bounding box center [440, 106] width 138 height 12
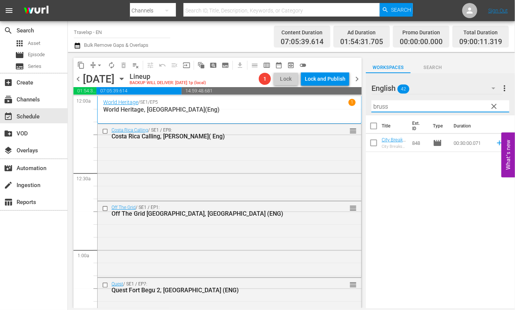
click at [495, 141] on icon at bounding box center [499, 143] width 8 height 8
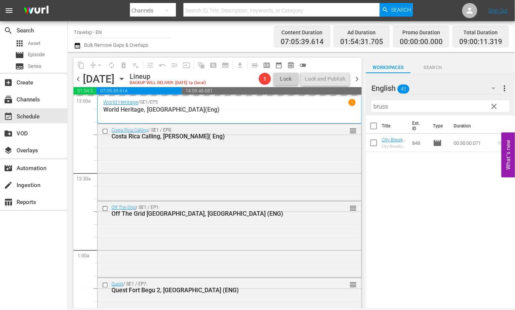
click at [382, 105] on input "bruss" at bounding box center [440, 106] width 138 height 12
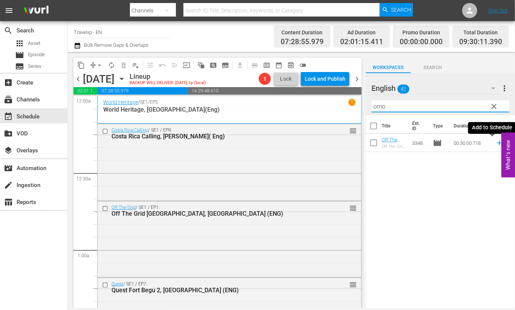
click at [495, 142] on icon at bounding box center [499, 143] width 8 height 8
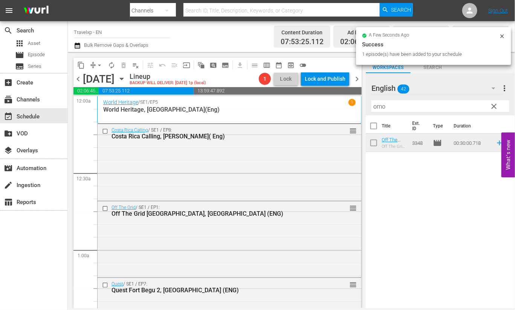
click at [379, 105] on input "omo" at bounding box center [440, 106] width 138 height 12
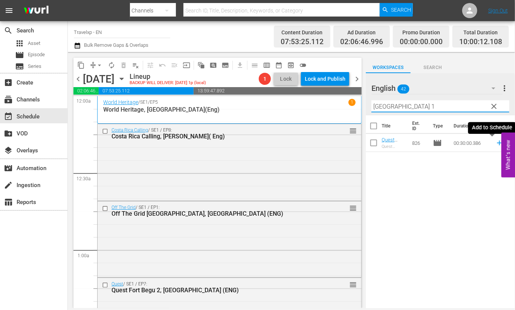
click at [497, 142] on icon at bounding box center [499, 142] width 5 height 5
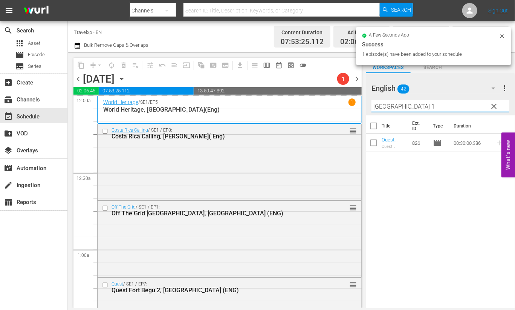
drag, startPoint x: 411, startPoint y: 103, endPoint x: 375, endPoint y: 103, distance: 35.8
click at [375, 103] on input "[GEOGRAPHIC_DATA] 1" at bounding box center [440, 106] width 138 height 12
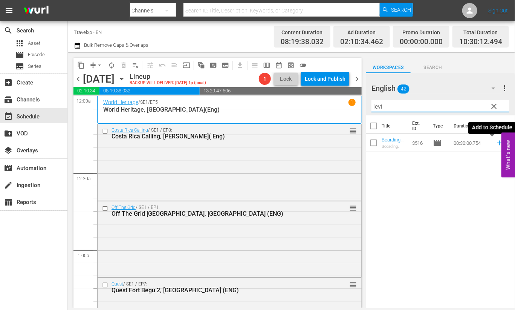
click at [495, 142] on icon at bounding box center [499, 143] width 8 height 8
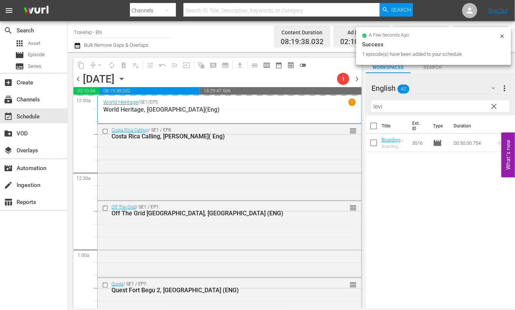
click at [376, 107] on input "levi" at bounding box center [440, 106] width 138 height 12
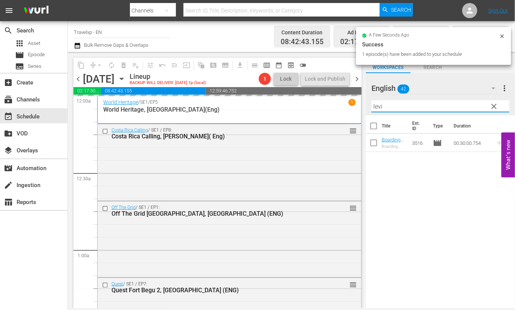
click at [376, 107] on input "levi" at bounding box center [440, 106] width 138 height 12
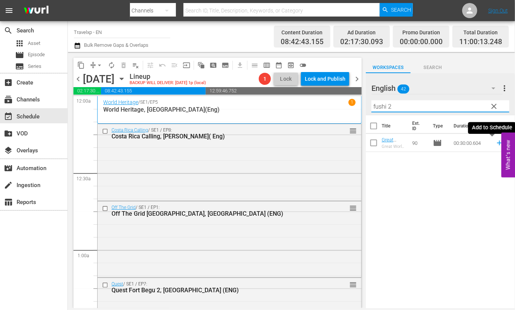
click at [495, 142] on icon at bounding box center [499, 143] width 8 height 8
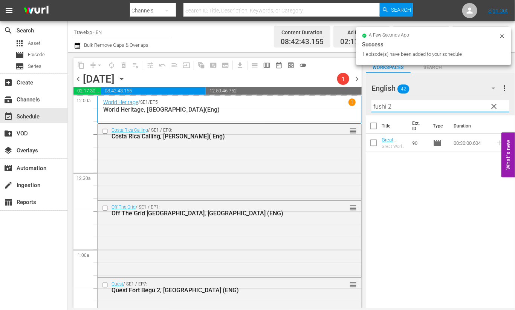
drag, startPoint x: 408, startPoint y: 106, endPoint x: 370, endPoint y: 104, distance: 38.4
click at [370, 104] on div "English 42 English more_vert clear Filter by Title fushi 2" at bounding box center [440, 94] width 149 height 42
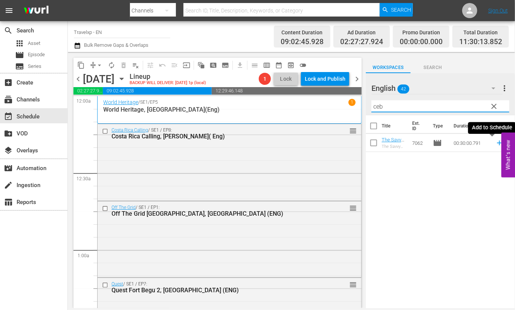
click at [495, 142] on icon at bounding box center [499, 143] width 8 height 8
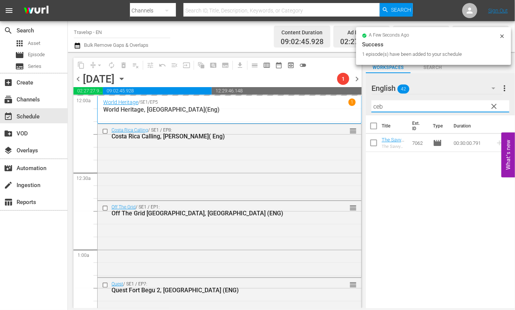
click at [379, 104] on input "ceb" at bounding box center [440, 106] width 138 height 12
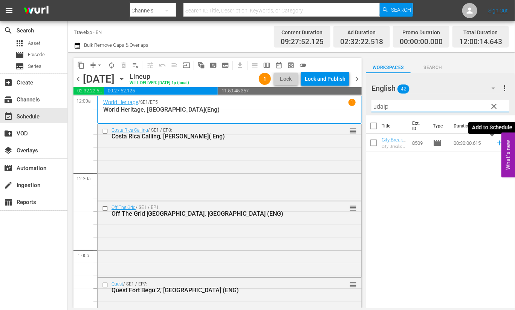
click at [497, 142] on icon at bounding box center [499, 142] width 5 height 5
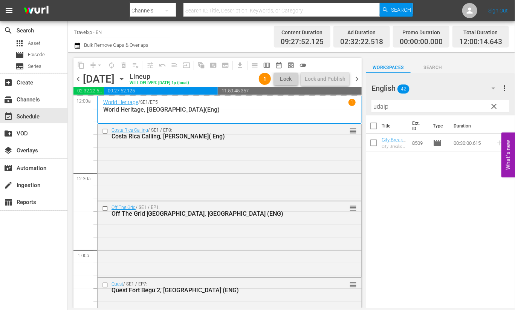
click at [380, 106] on input "udaip" at bounding box center [440, 106] width 138 height 12
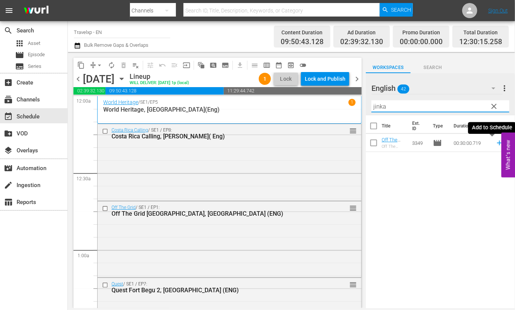
click at [497, 143] on icon at bounding box center [499, 142] width 5 height 5
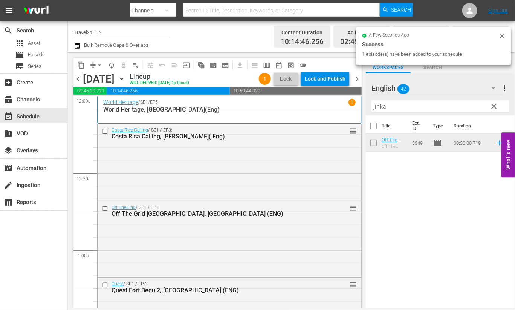
click at [380, 105] on input "jinka" at bounding box center [440, 106] width 138 height 12
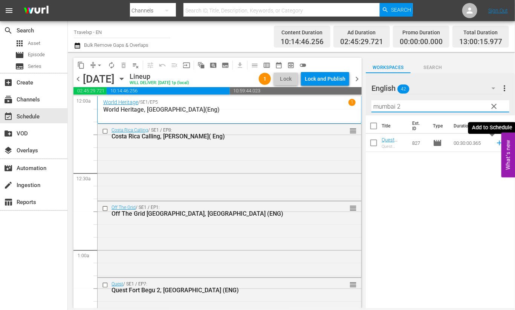
click at [495, 142] on icon at bounding box center [499, 143] width 8 height 8
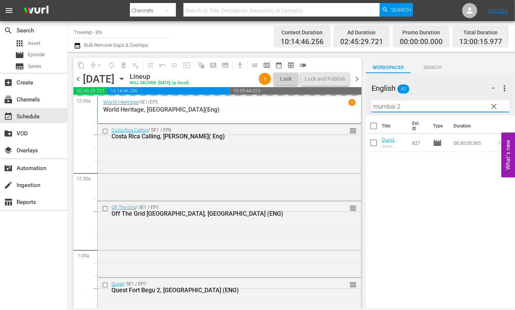
drag, startPoint x: 420, startPoint y: 102, endPoint x: 363, endPoint y: 102, distance: 56.5
click at [363, 102] on div "content_copy compress arrow_drop_down autorenew_outlined delete_forever_outline…" at bounding box center [291, 180] width 447 height 256
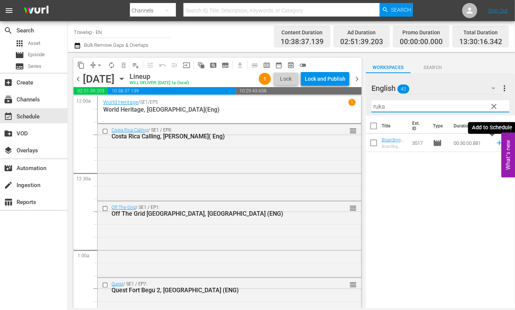
click at [495, 143] on icon at bounding box center [499, 143] width 8 height 8
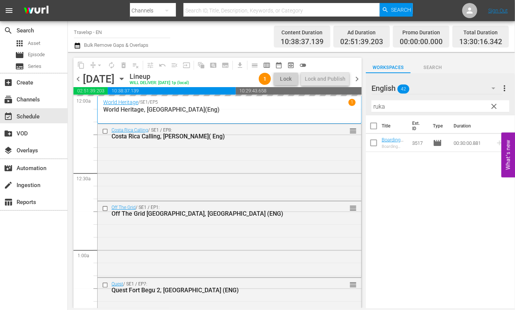
click at [376, 107] on input "ruka" at bounding box center [440, 106] width 138 height 12
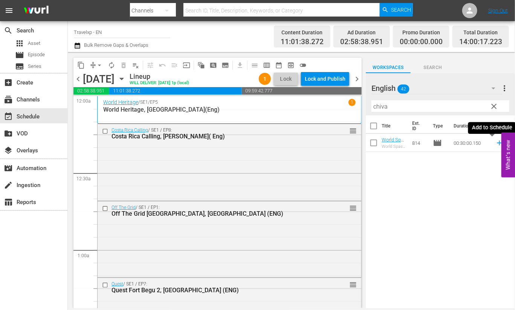
click at [495, 144] on icon at bounding box center [499, 143] width 8 height 8
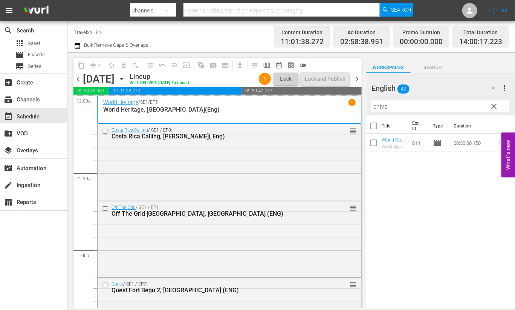
click at [384, 105] on input "chiva" at bounding box center [440, 106] width 138 height 12
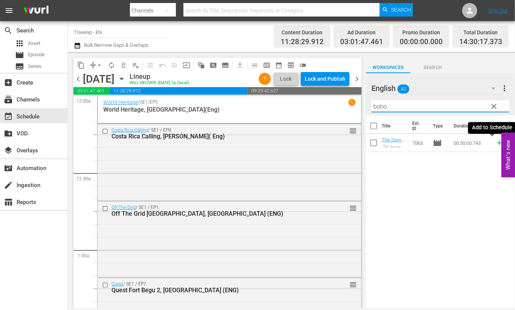
click at [495, 142] on icon at bounding box center [499, 143] width 8 height 8
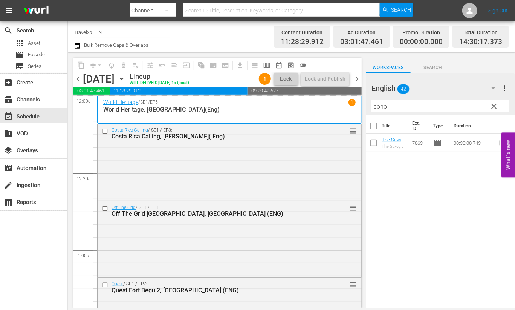
click at [385, 108] on input "boho" at bounding box center [440, 106] width 138 height 12
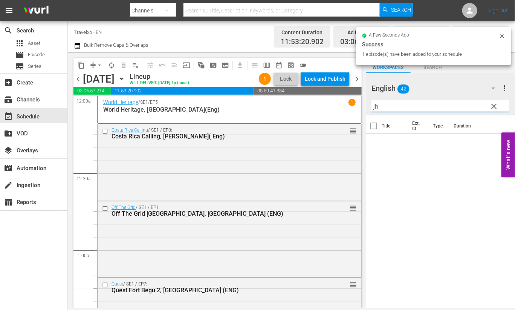
type input "j"
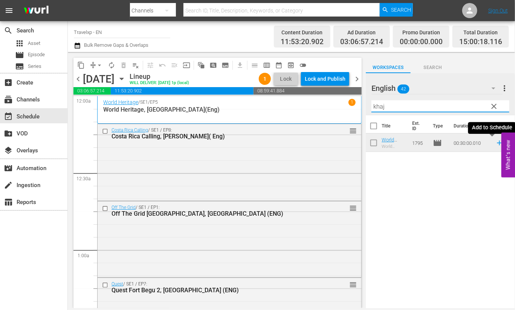
click at [495, 144] on icon at bounding box center [499, 143] width 8 height 8
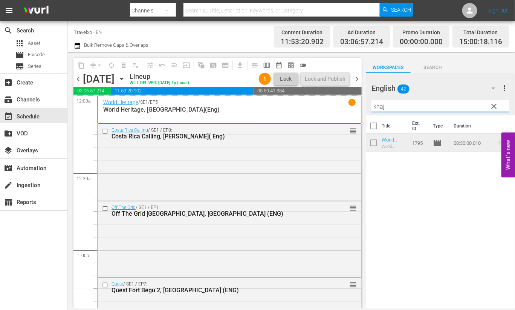
click at [380, 106] on input "khaj" at bounding box center [440, 106] width 138 height 12
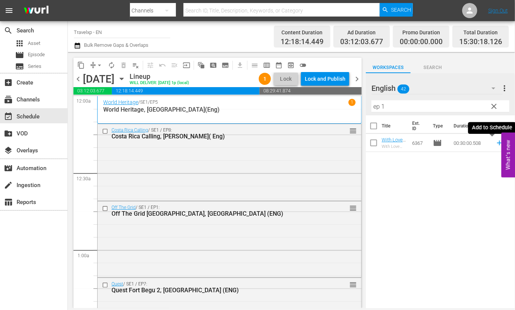
click at [497, 143] on icon at bounding box center [499, 142] width 5 height 5
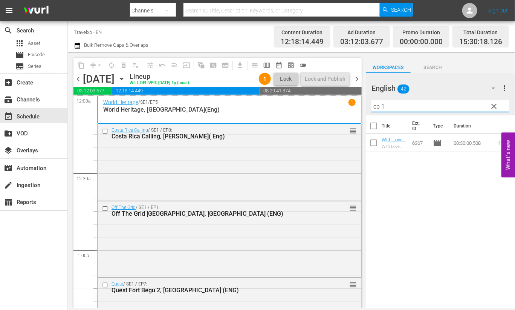
drag, startPoint x: 390, startPoint y: 107, endPoint x: 371, endPoint y: 105, distance: 18.9
click at [371, 105] on div "English 42 English more_vert clear Filter by Title ep 1" at bounding box center [440, 94] width 149 height 42
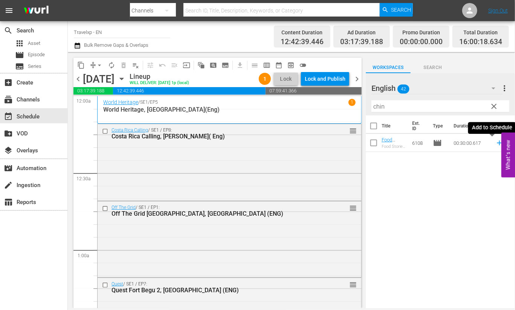
click at [495, 143] on icon at bounding box center [499, 143] width 8 height 8
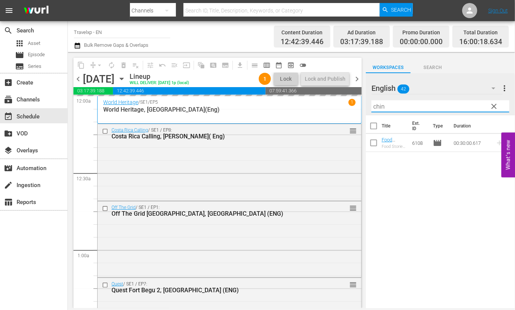
click at [374, 104] on input "chin" at bounding box center [440, 106] width 138 height 12
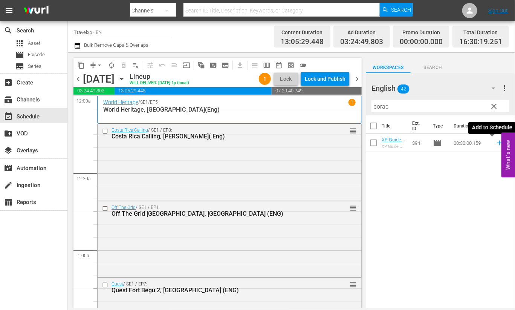
click at [497, 142] on icon at bounding box center [499, 142] width 5 height 5
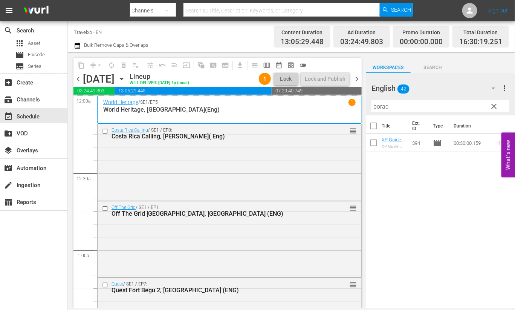
click at [385, 108] on input "borac" at bounding box center [440, 106] width 138 height 12
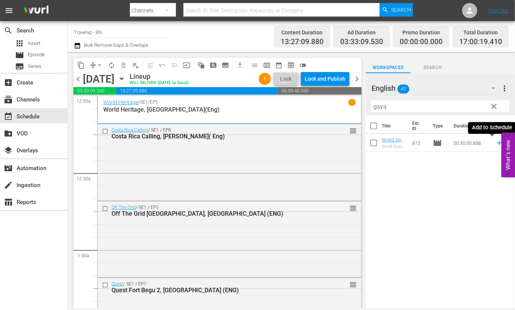
click at [495, 144] on icon at bounding box center [499, 143] width 8 height 8
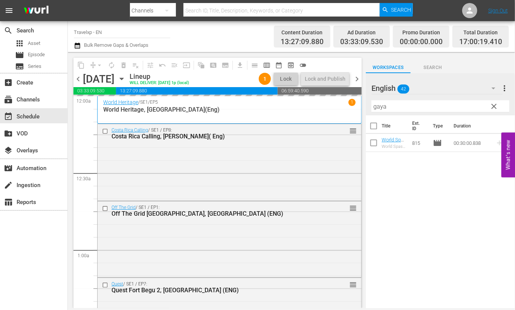
click at [379, 105] on input "gaya" at bounding box center [440, 106] width 138 height 12
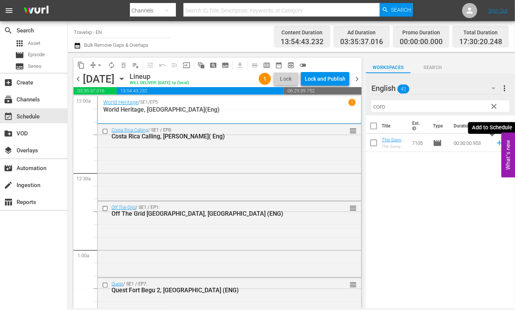
click at [497, 142] on icon at bounding box center [499, 142] width 5 height 5
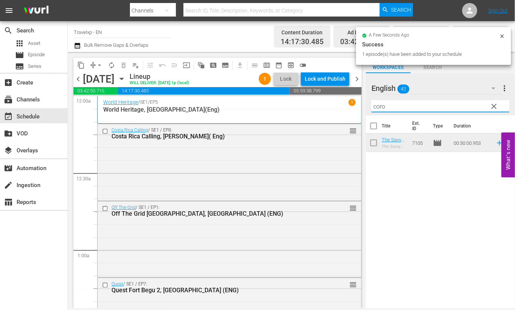
click at [379, 105] on input "coro" at bounding box center [440, 106] width 138 height 12
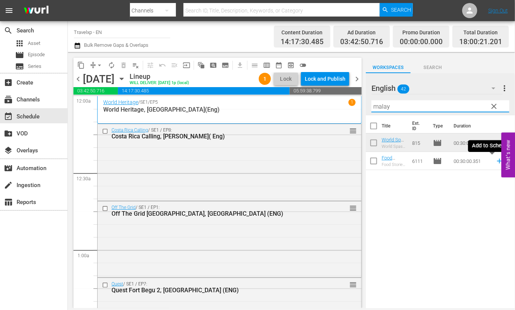
click at [495, 162] on icon at bounding box center [499, 161] width 8 height 8
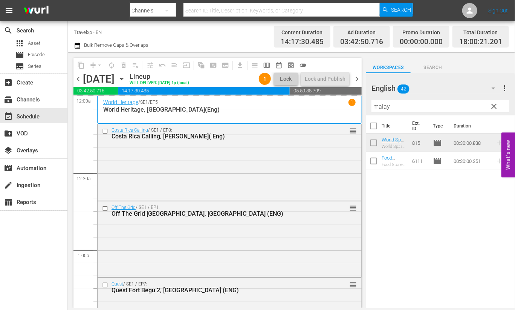
click at [383, 108] on input "malay" at bounding box center [440, 106] width 138 height 12
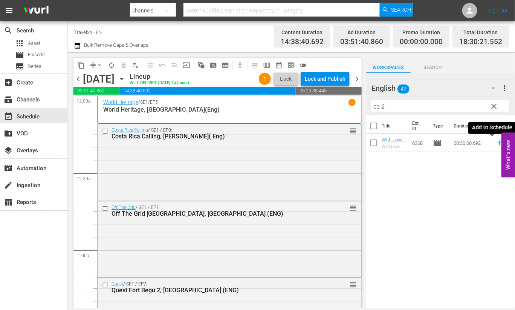
click at [497, 144] on icon at bounding box center [499, 142] width 5 height 5
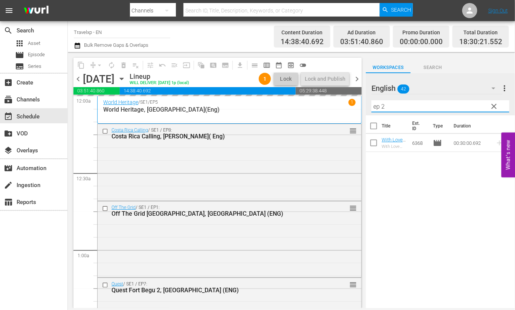
drag, startPoint x: 400, startPoint y: 106, endPoint x: 363, endPoint y: 101, distance: 37.3
click at [363, 101] on div "content_copy compress arrow_drop_down autorenew_outlined delete_forever_outline…" at bounding box center [291, 180] width 447 height 256
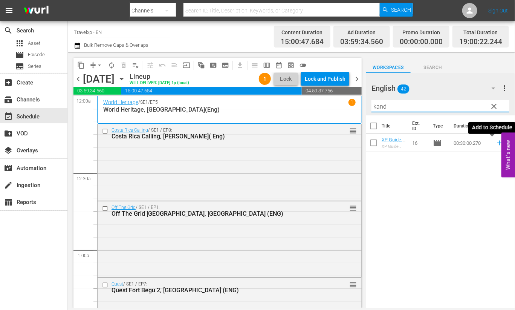
click at [495, 142] on icon at bounding box center [499, 143] width 8 height 8
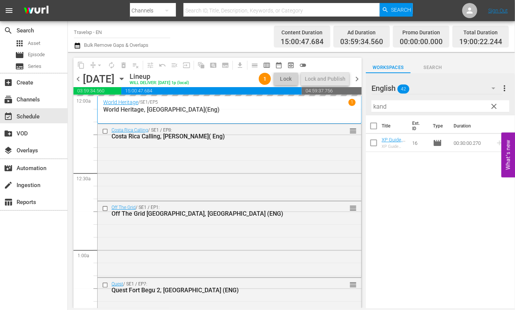
click at [380, 103] on input "kand" at bounding box center [440, 106] width 138 height 12
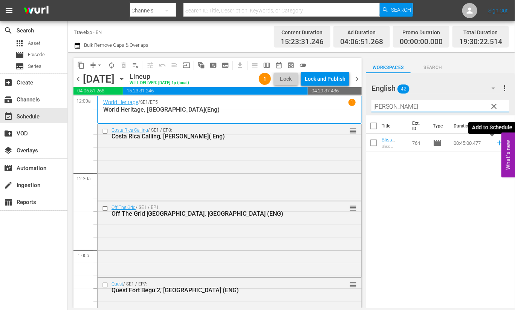
click at [495, 143] on icon at bounding box center [499, 143] width 8 height 8
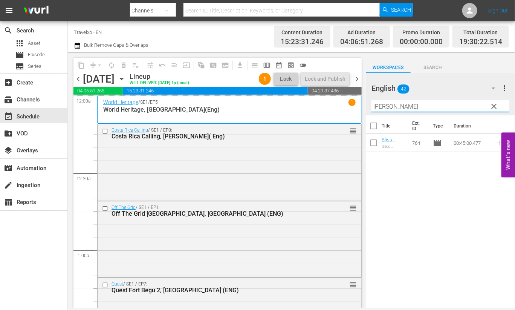
click at [382, 108] on input "cappa" at bounding box center [440, 106] width 138 height 12
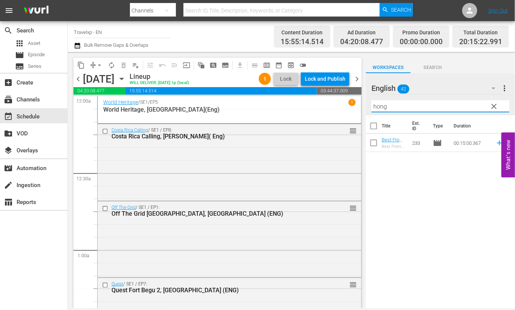
click at [495, 142] on icon at bounding box center [499, 143] width 8 height 8
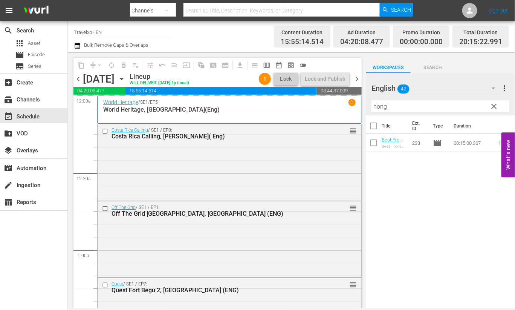
click at [374, 107] on input "hong" at bounding box center [440, 106] width 138 height 12
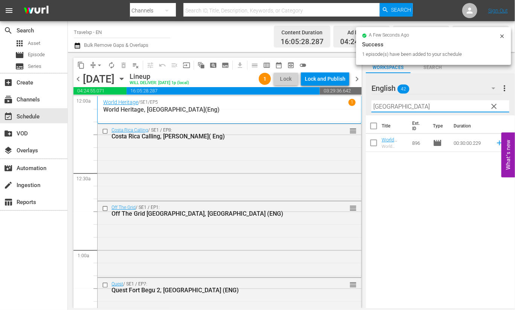
type input "delhi"
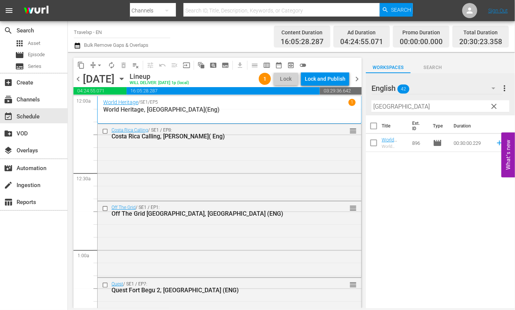
drag, startPoint x: 459, startPoint y: 212, endPoint x: 467, endPoint y: 183, distance: 30.5
click at [459, 212] on div "Title Ext. ID Type Duration World Heritage , [GEOGRAPHIC_DATA](Eng) World Herit…" at bounding box center [440, 212] width 149 height 194
click at [497, 143] on icon at bounding box center [499, 142] width 5 height 5
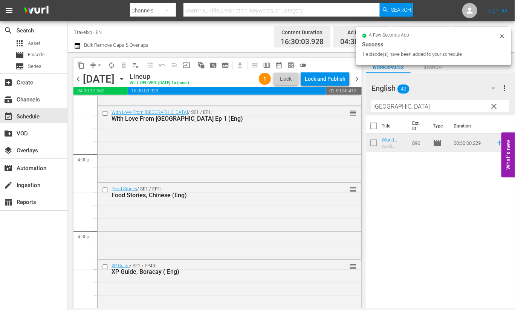
scroll to position [2683, 0]
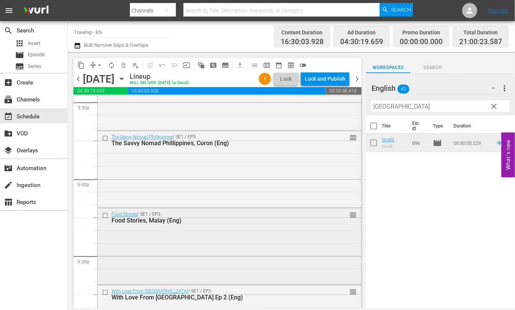
click at [105, 215] on input "checkbox" at bounding box center [106, 215] width 8 height 6
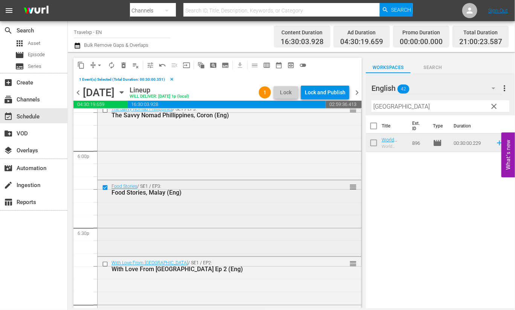
scroll to position [2777, 0]
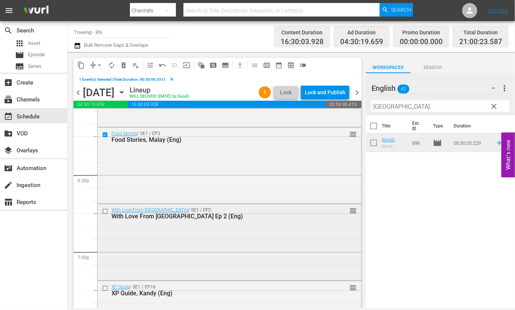
click at [104, 213] on input "checkbox" at bounding box center [106, 211] width 8 height 6
click at [104, 287] on input "checkbox" at bounding box center [106, 288] width 8 height 6
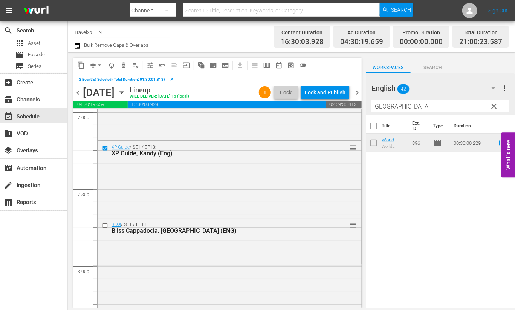
scroll to position [2919, 0]
click at [106, 224] on input "checkbox" at bounding box center [106, 223] width 8 height 6
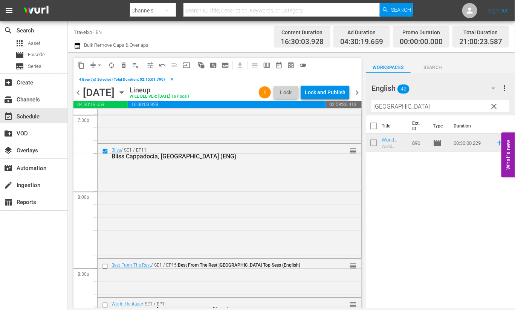
scroll to position [3013, 0]
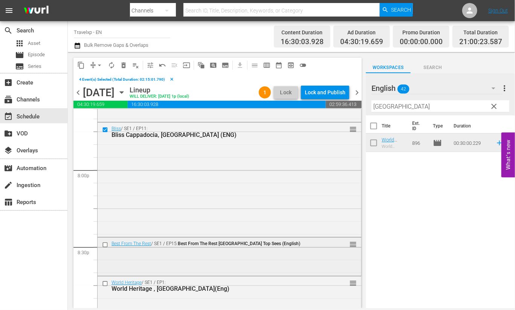
click at [105, 243] on input "checkbox" at bounding box center [106, 244] width 8 height 6
click at [105, 283] on input "checkbox" at bounding box center [106, 283] width 8 height 6
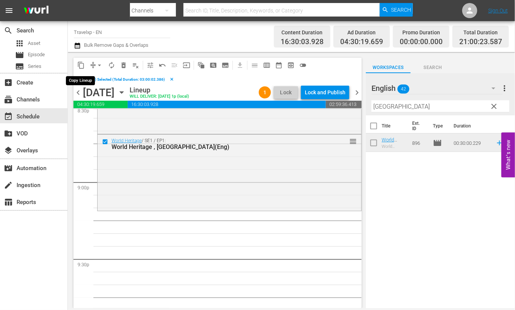
click at [82, 63] on span "content_copy" at bounding box center [81, 65] width 8 height 8
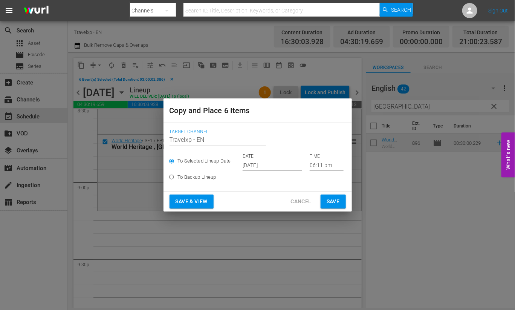
click at [258, 163] on input "[DATE]" at bounding box center [273, 164] width 60 height 11
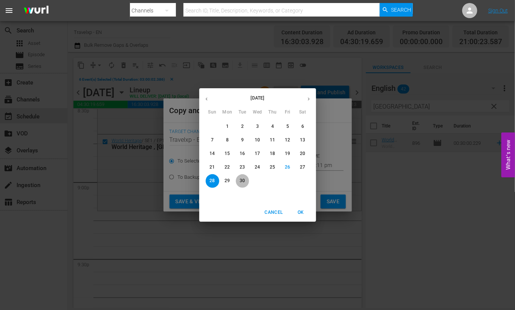
click at [245, 180] on p "30" at bounding box center [242, 180] width 5 height 6
type input "Sep 30th 2025"
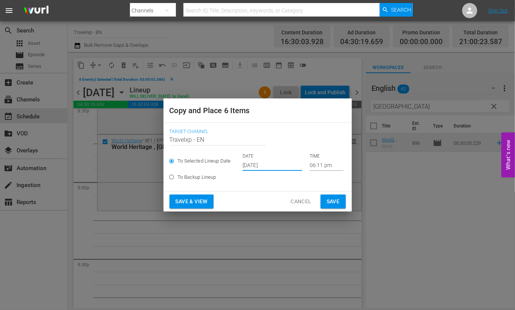
click at [318, 168] on input "06:11 pm" at bounding box center [327, 164] width 34 height 11
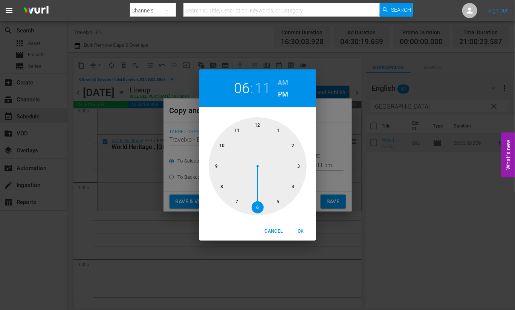
click at [220, 168] on div at bounding box center [258, 166] width 98 height 98
click at [305, 228] on span "OK" at bounding box center [301, 231] width 18 height 8
type input "09:11 pm"
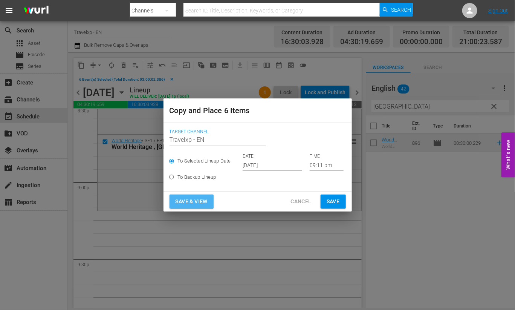
click at [190, 198] on span "Save & View" at bounding box center [192, 201] width 32 height 9
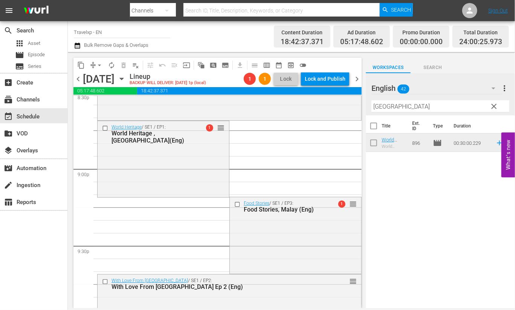
click at [96, 64] on span "arrow_drop_down" at bounding box center [100, 65] width 8 height 8
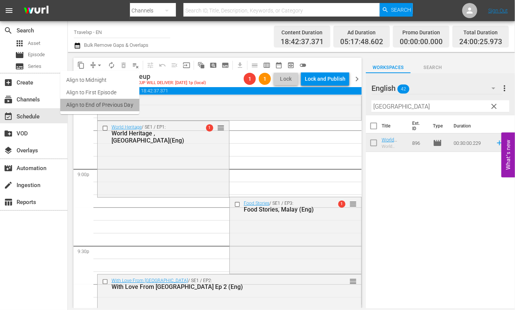
click at [107, 107] on li "Align to End of Previous Day" at bounding box center [99, 105] width 79 height 12
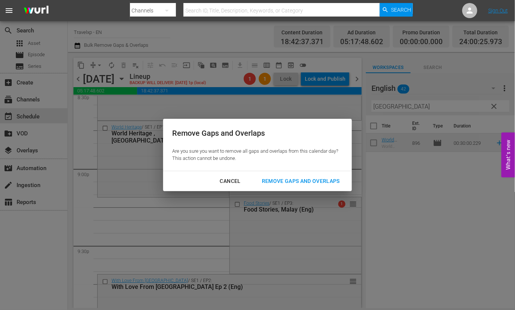
click at [286, 176] on button "Remove Gaps and Overlaps" at bounding box center [301, 181] width 96 height 14
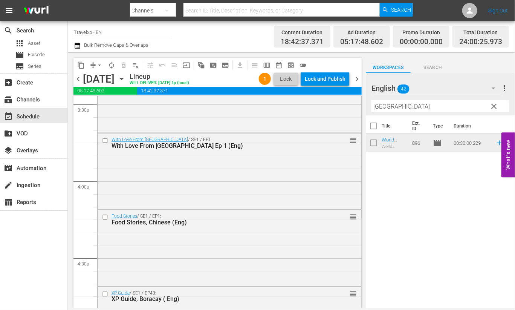
scroll to position [0, 0]
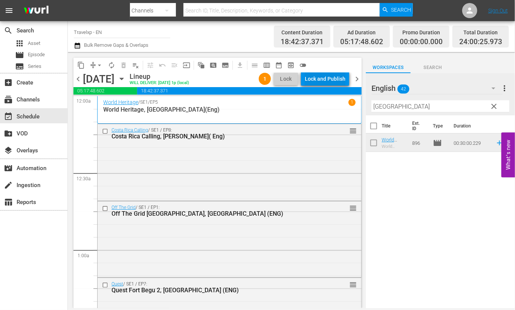
click at [321, 78] on div "Lock and Publish" at bounding box center [325, 79] width 41 height 14
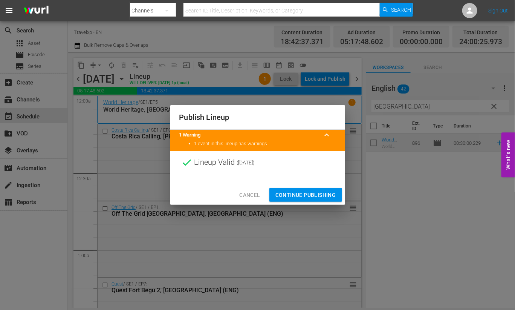
click at [307, 199] on span "Continue Publishing" at bounding box center [305, 194] width 61 height 9
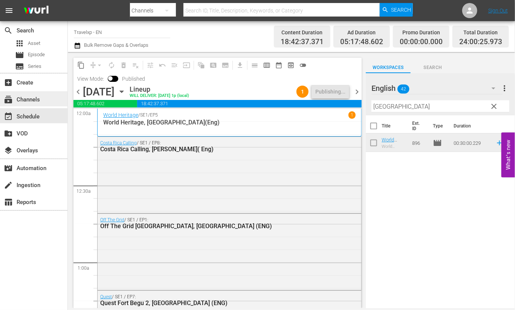
click at [34, 99] on div "subscriptions Channels" at bounding box center [21, 98] width 42 height 7
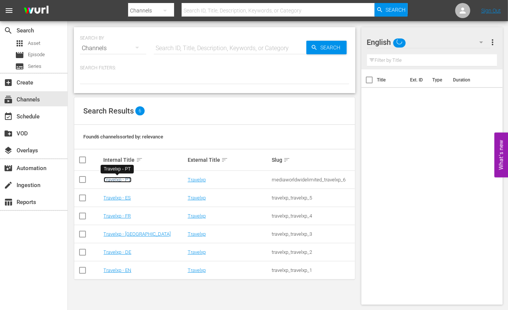
click at [122, 178] on link "Travelxp - PT" at bounding box center [118, 180] width 28 height 6
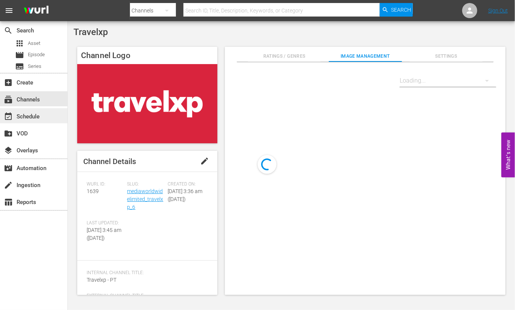
click at [37, 116] on div "event_available Schedule" at bounding box center [21, 115] width 42 height 7
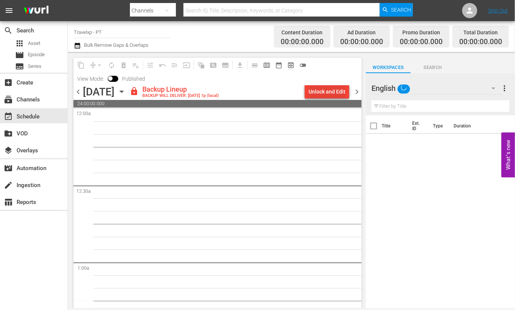
click at [330, 91] on div "Unlock and Edit" at bounding box center [326, 92] width 37 height 14
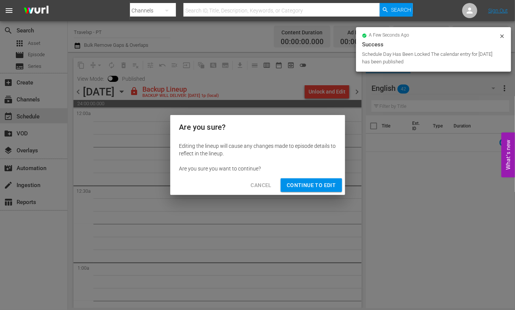
click at [307, 189] on span "Continue to Edit" at bounding box center [311, 184] width 49 height 9
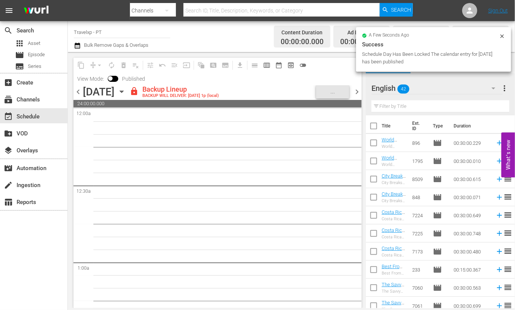
click at [81, 107] on div at bounding box center [217, 107] width 288 height 1
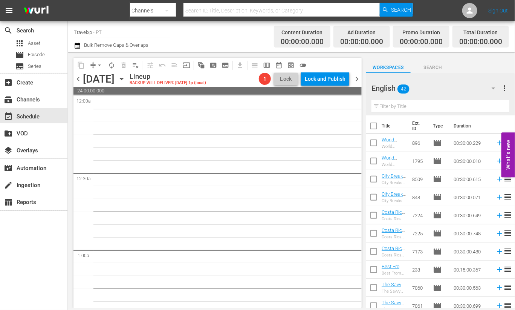
click at [77, 77] on span "chevron_left" at bounding box center [77, 78] width 9 height 9
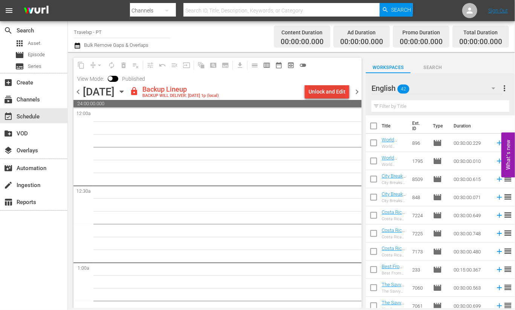
click at [327, 89] on div "Unlock and Edit" at bounding box center [326, 92] width 37 height 14
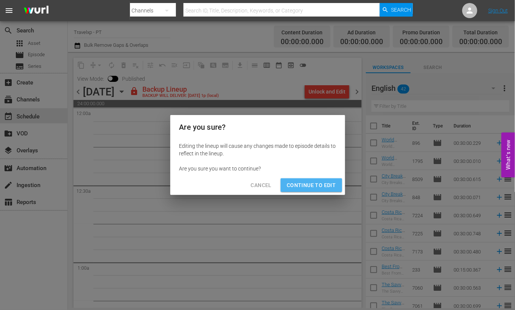
click at [315, 182] on span "Continue to Edit" at bounding box center [311, 184] width 49 height 9
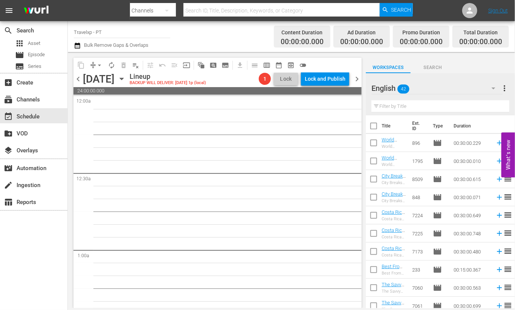
click at [78, 79] on span "chevron_left" at bounding box center [77, 78] width 9 height 9
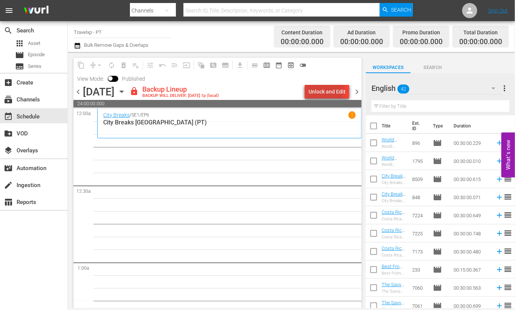
click at [326, 89] on div "Unlock and Edit" at bounding box center [326, 92] width 37 height 14
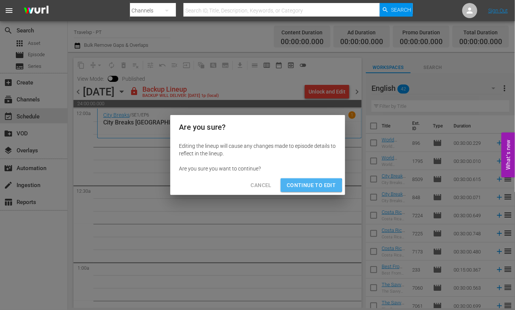
click at [298, 185] on span "Continue to Edit" at bounding box center [311, 184] width 49 height 9
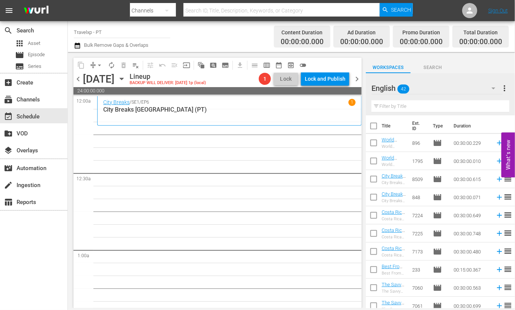
click at [421, 106] on input "text" at bounding box center [440, 106] width 138 height 12
click at [492, 87] on icon "button" at bounding box center [493, 88] width 9 height 9
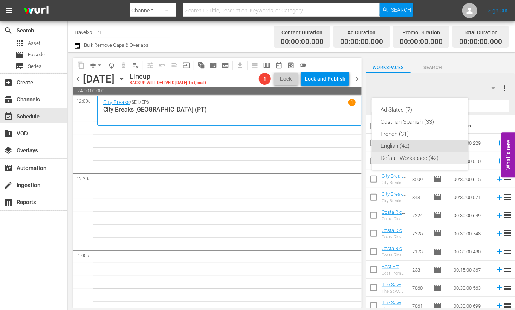
click at [411, 157] on div "Default Workspace (42)" at bounding box center [420, 158] width 78 height 12
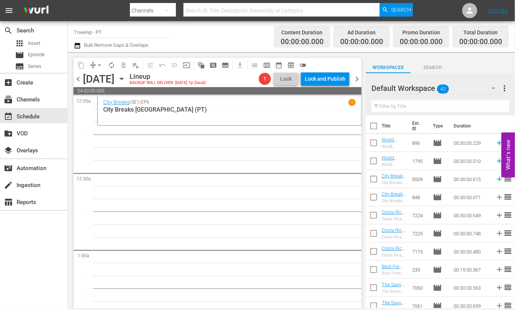
click at [414, 110] on input "text" at bounding box center [440, 106] width 138 height 12
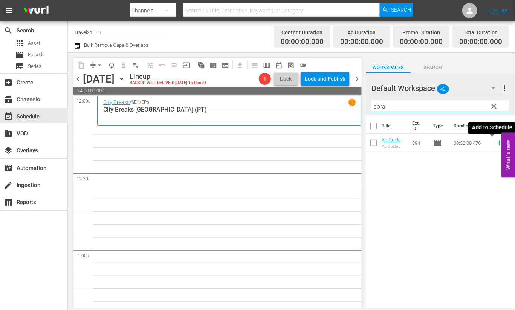
drag, startPoint x: 492, startPoint y: 146, endPoint x: 488, endPoint y: 142, distance: 5.1
click at [495, 145] on icon at bounding box center [499, 143] width 8 height 8
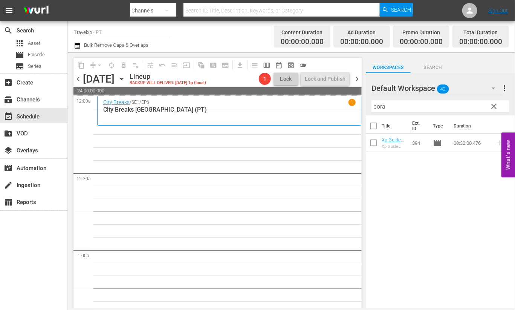
click at [386, 107] on input "bora" at bounding box center [440, 106] width 138 height 12
click at [385, 107] on input "bora" at bounding box center [440, 106] width 138 height 12
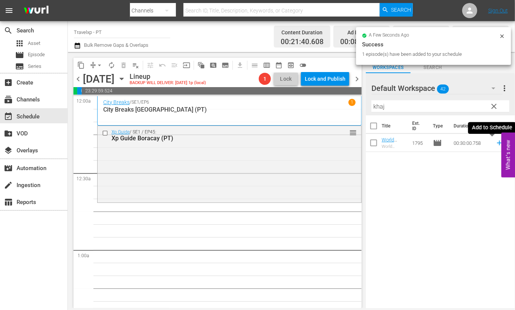
click at [495, 143] on icon at bounding box center [499, 143] width 8 height 8
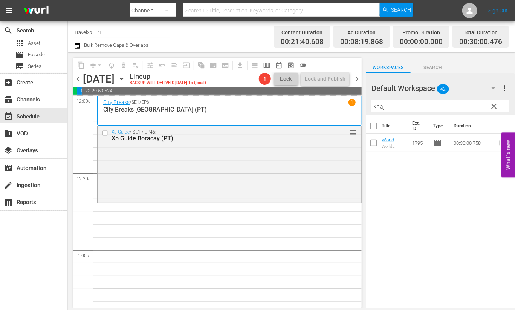
click at [379, 104] on input "khaj" at bounding box center [440, 106] width 138 height 12
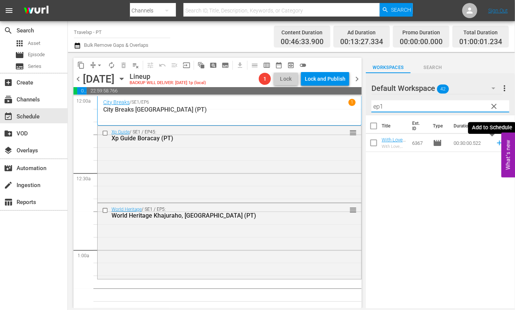
click at [497, 144] on icon at bounding box center [499, 142] width 5 height 5
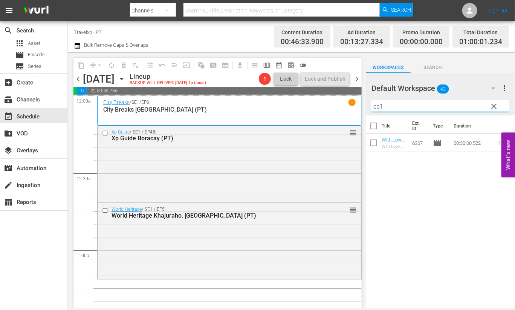
drag, startPoint x: 401, startPoint y: 108, endPoint x: 371, endPoint y: 106, distance: 30.2
click at [371, 106] on div "Default Workspace 42 Default more_vert clear Filter by Title ep1" at bounding box center [440, 94] width 149 height 42
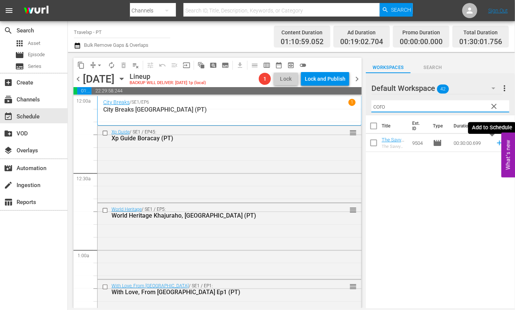
click at [497, 142] on icon at bounding box center [499, 142] width 5 height 5
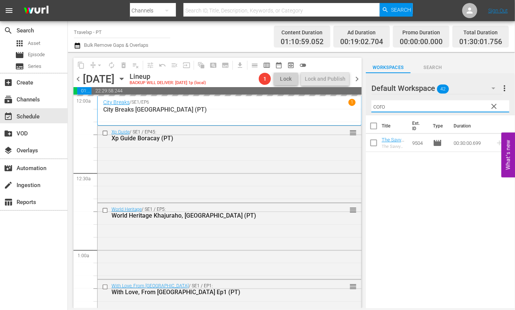
click at [379, 104] on input "coro" at bounding box center [440, 106] width 138 height 12
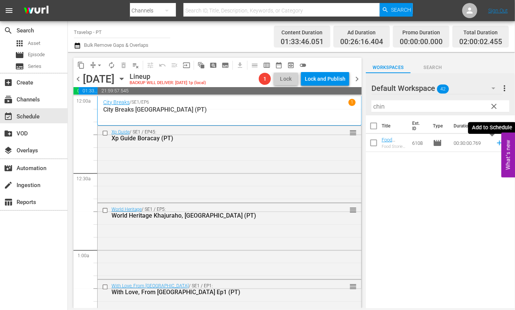
click at [497, 142] on icon at bounding box center [499, 142] width 5 height 5
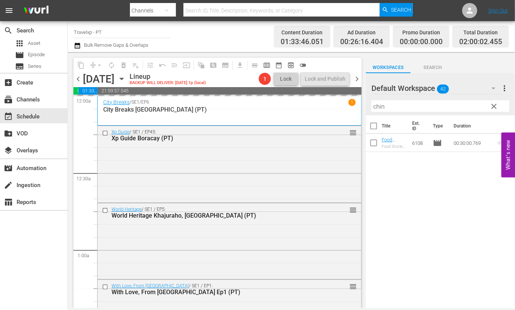
click at [379, 101] on input "chin" at bounding box center [440, 106] width 138 height 12
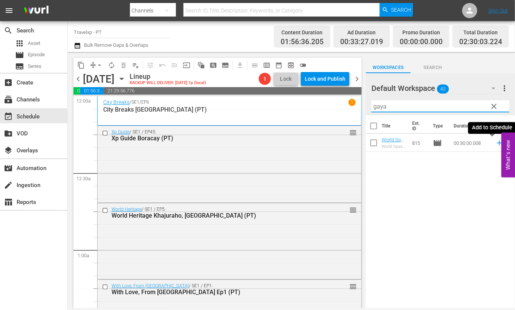
click at [497, 144] on icon at bounding box center [499, 142] width 5 height 5
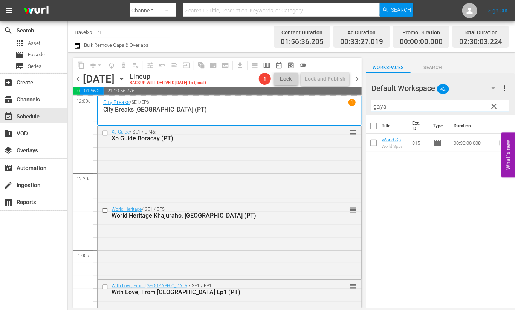
click at [383, 106] on input "gaya" at bounding box center [440, 106] width 138 height 12
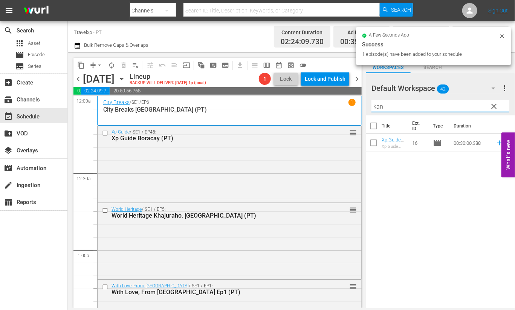
type input "kand"
click at [497, 142] on icon at bounding box center [499, 142] width 5 height 5
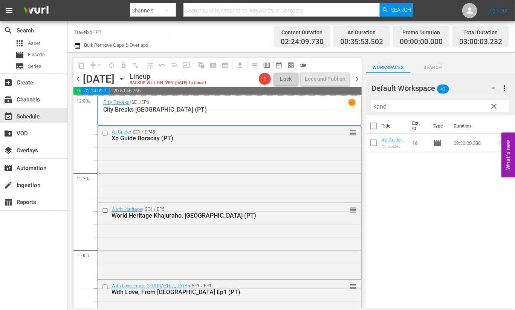
click at [383, 105] on input "kand" at bounding box center [440, 106] width 138 height 12
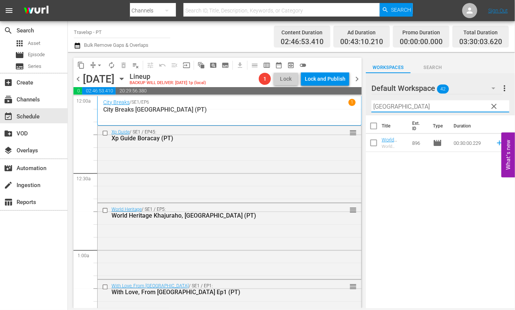
click at [402, 205] on div "Title Ext. ID Type Duration World Heritage [GEOGRAPHIC_DATA](PT) World Heritage…" at bounding box center [440, 212] width 149 height 194
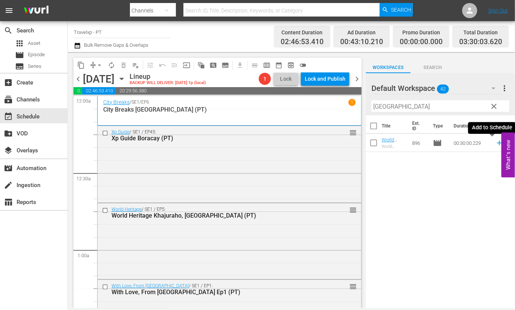
click at [497, 142] on icon at bounding box center [499, 142] width 5 height 5
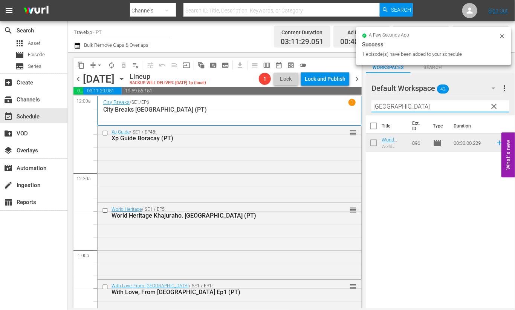
drag, startPoint x: 397, startPoint y: 104, endPoint x: 362, endPoint y: 104, distance: 35.8
click at [362, 104] on div "content_copy compress arrow_drop_down autorenew_outlined delete_forever_outline…" at bounding box center [291, 180] width 447 height 256
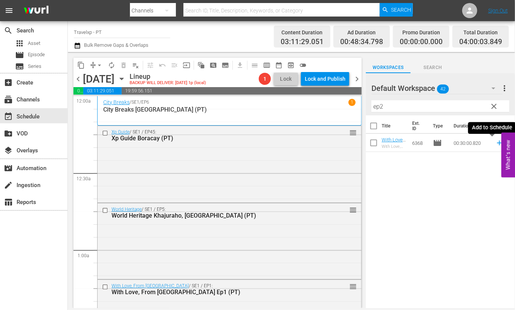
click at [495, 143] on icon at bounding box center [499, 143] width 8 height 8
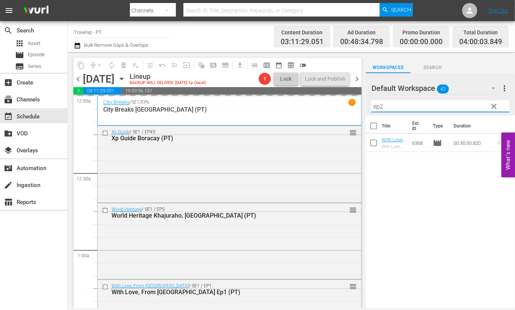
drag, startPoint x: 395, startPoint y: 104, endPoint x: 361, endPoint y: 102, distance: 34.3
click at [361, 102] on div "content_copy compress arrow_drop_down autorenew_outlined delete_forever_outline…" at bounding box center [291, 180] width 447 height 256
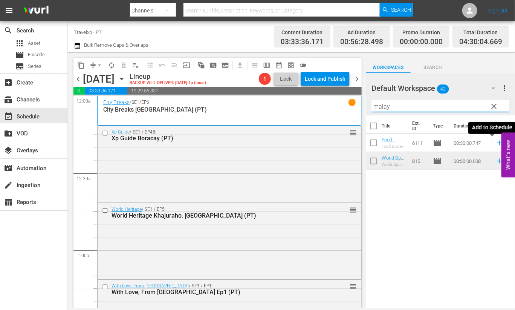
click at [497, 143] on icon at bounding box center [499, 142] width 5 height 5
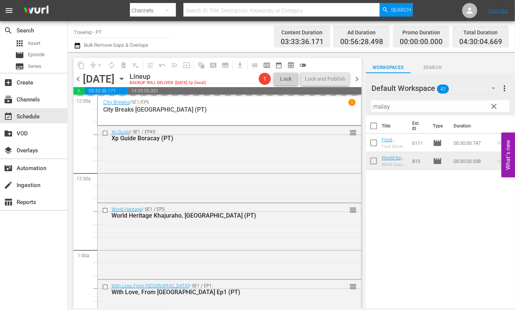
click at [387, 105] on input "malay" at bounding box center [440, 106] width 138 height 12
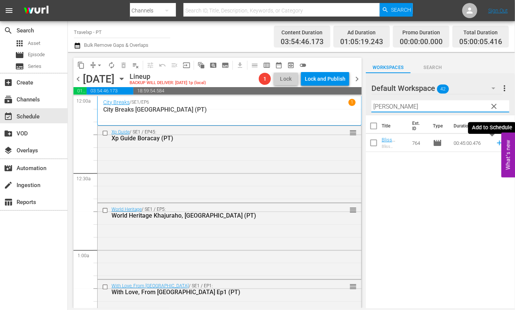
click at [497, 143] on icon at bounding box center [499, 142] width 5 height 5
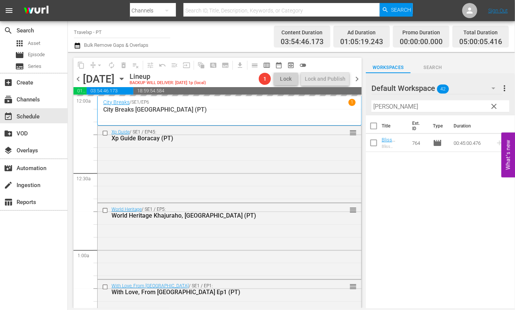
click at [378, 107] on input "cappa" at bounding box center [440, 106] width 138 height 12
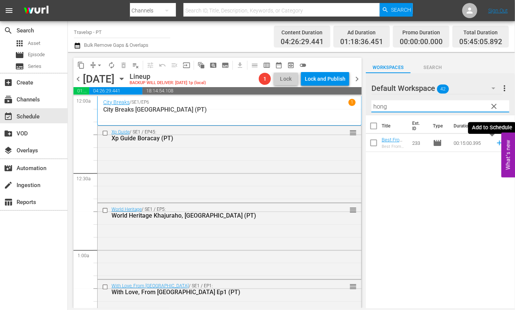
click at [497, 142] on icon at bounding box center [499, 142] width 5 height 5
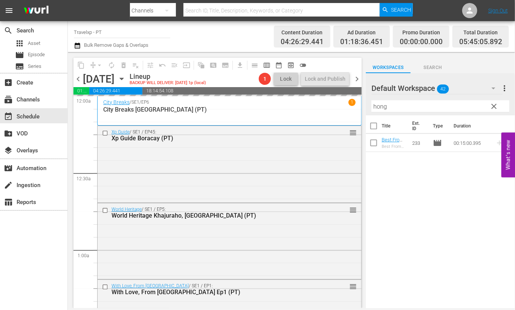
click at [380, 107] on input "hong" at bounding box center [440, 106] width 138 height 12
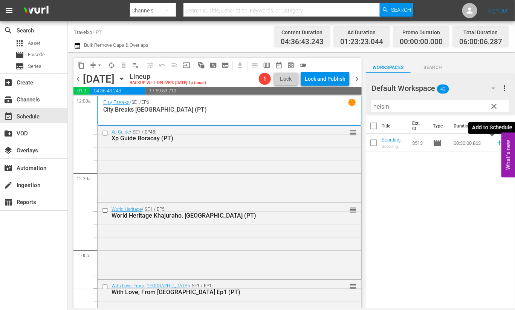
click at [497, 143] on icon at bounding box center [499, 142] width 5 height 5
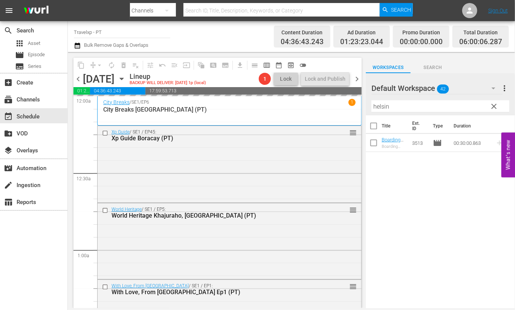
click at [383, 106] on input "helsin" at bounding box center [440, 106] width 138 height 12
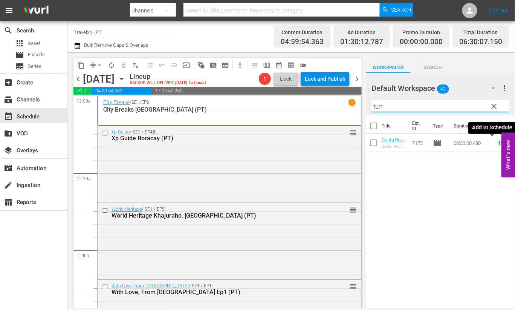
click at [495, 143] on icon at bounding box center [499, 143] width 8 height 8
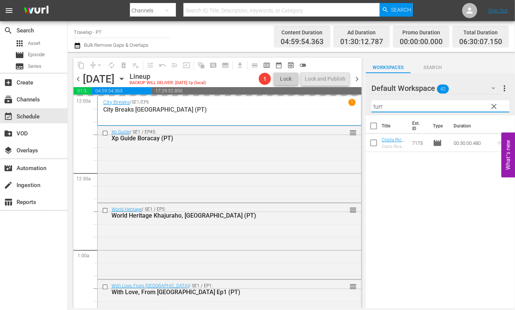
click at [377, 107] on input "turr" at bounding box center [440, 106] width 138 height 12
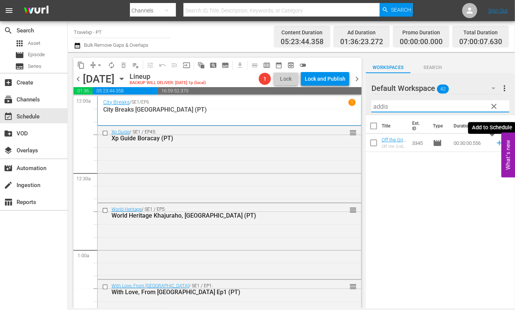
click at [495, 142] on icon at bounding box center [499, 143] width 8 height 8
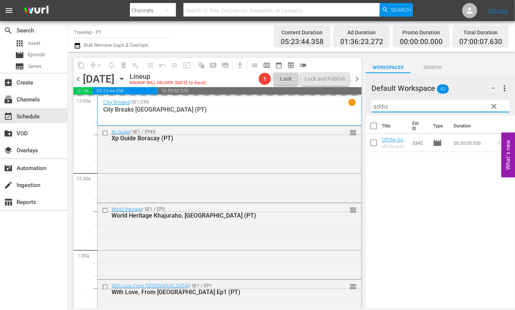
click at [381, 107] on input "addis" at bounding box center [440, 106] width 138 height 12
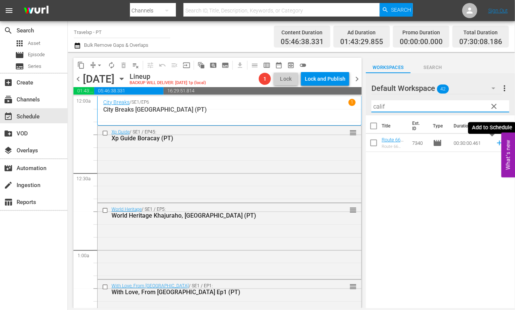
click at [497, 142] on icon at bounding box center [499, 142] width 5 height 5
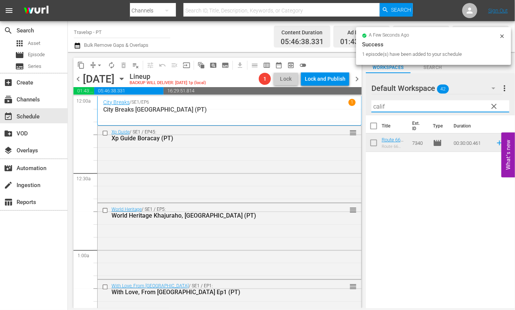
click at [378, 105] on input "calif" at bounding box center [440, 106] width 138 height 12
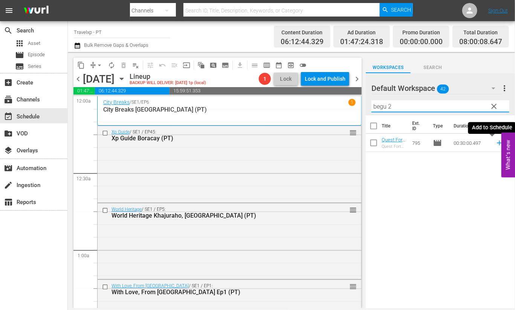
type input "begu 2"
click at [497, 143] on icon at bounding box center [499, 142] width 5 height 5
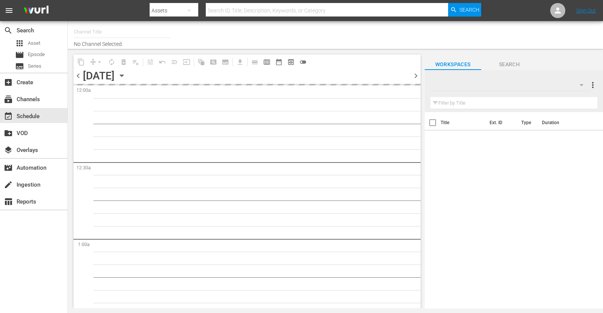
type input "Travelxp - PT (1639)"
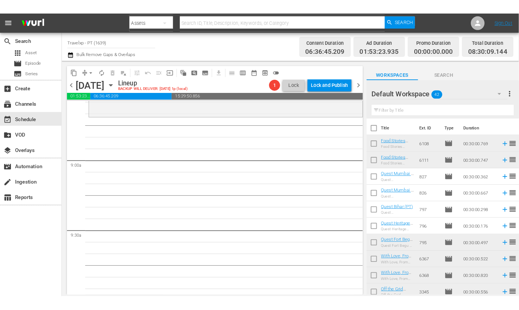
scroll to position [1271, 0]
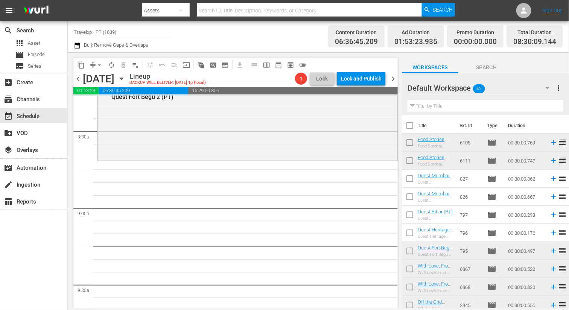
click at [435, 102] on input "text" at bounding box center [486, 106] width 156 height 12
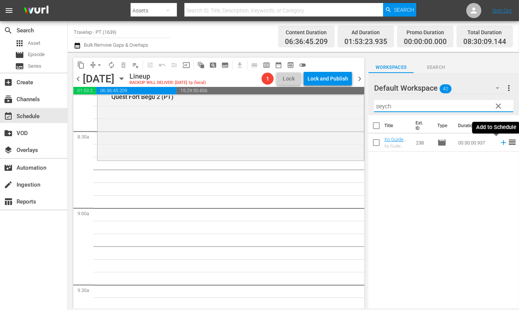
drag, startPoint x: 494, startPoint y: 146, endPoint x: 416, endPoint y: 116, distance: 83.2
click at [500, 146] on icon at bounding box center [504, 143] width 8 height 8
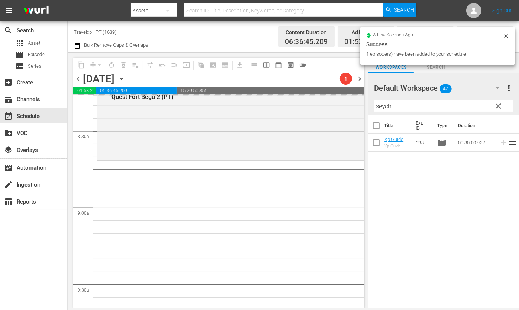
click at [383, 106] on input "seych" at bounding box center [443, 106] width 139 height 12
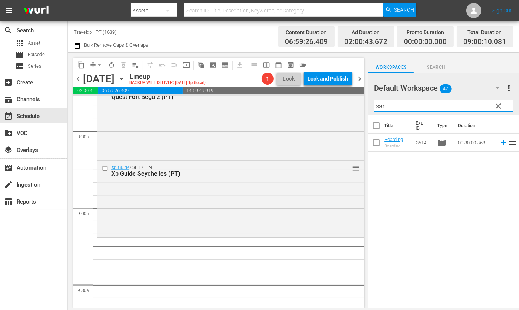
drag, startPoint x: 442, startPoint y: 204, endPoint x: 487, endPoint y: 176, distance: 52.8
click at [442, 204] on div "Title Ext. ID Type Duration Boarding Pass Santa Village, Finland (PT) Boarding …" at bounding box center [444, 212] width 151 height 194
click at [500, 144] on icon at bounding box center [504, 143] width 8 height 8
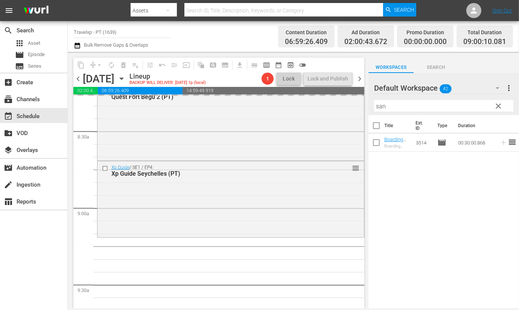
click at [384, 107] on input "san" at bounding box center [443, 106] width 139 height 12
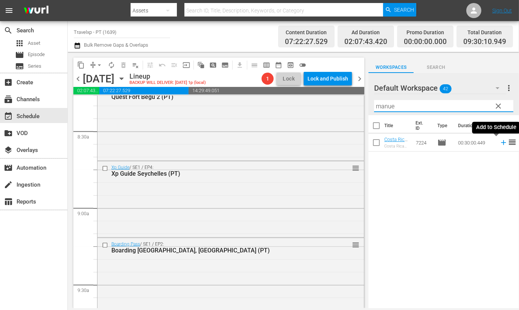
click at [501, 142] on icon at bounding box center [503, 142] width 5 height 5
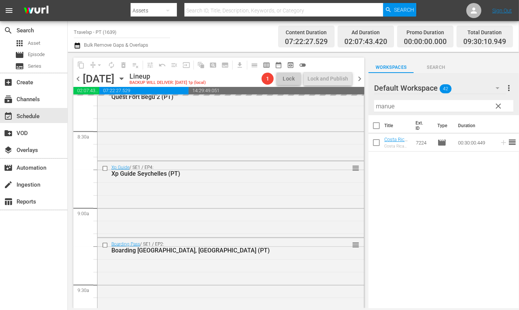
click at [391, 107] on input "manue" at bounding box center [443, 106] width 139 height 12
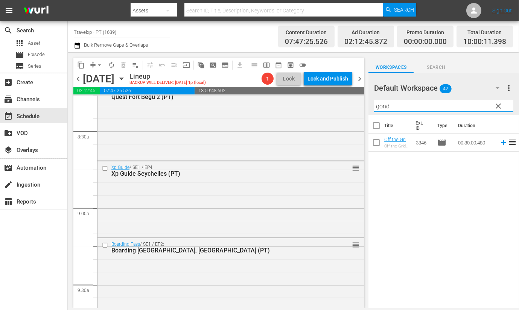
click at [501, 142] on icon at bounding box center [503, 142] width 5 height 5
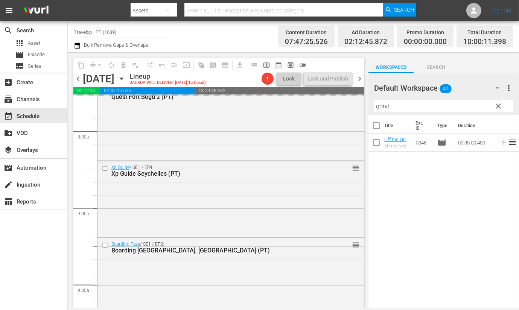
click at [388, 104] on input "gond" at bounding box center [443, 106] width 139 height 12
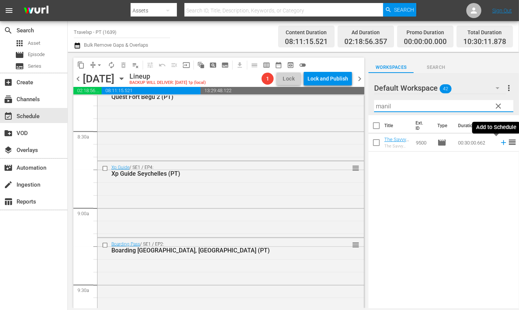
drag, startPoint x: 498, startPoint y: 142, endPoint x: 422, endPoint y: 100, distance: 87.5
click at [501, 142] on icon at bounding box center [503, 142] width 5 height 5
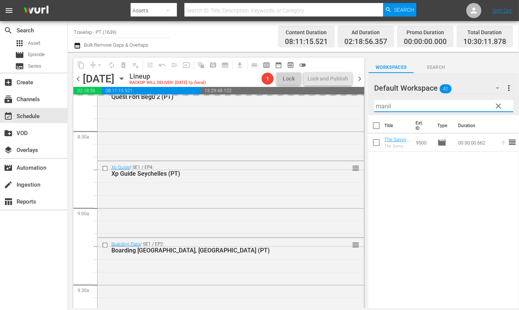
click at [391, 106] on input "manil" at bounding box center [443, 106] width 139 height 12
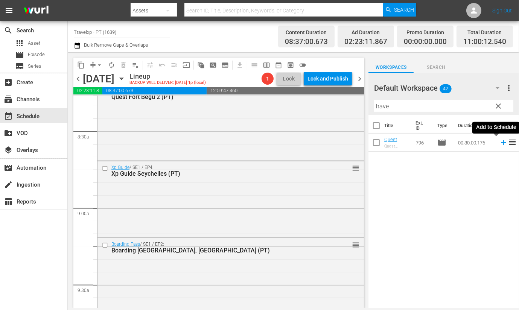
click at [500, 141] on icon at bounding box center [504, 143] width 8 height 8
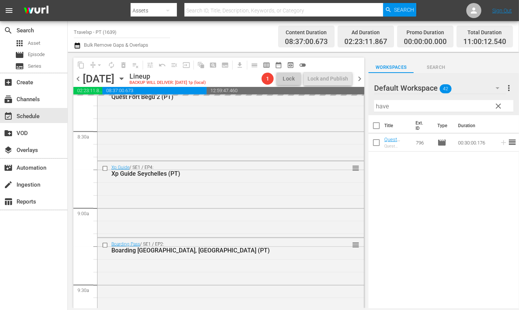
click at [382, 106] on input "have" at bounding box center [443, 106] width 139 height 12
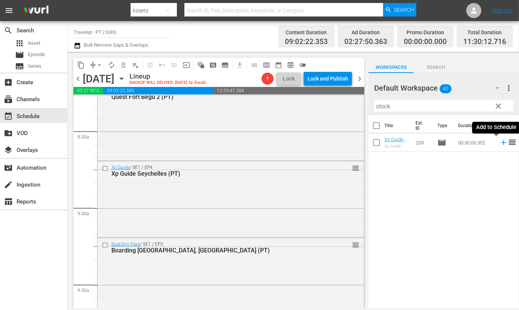
click at [500, 146] on icon at bounding box center [504, 143] width 8 height 8
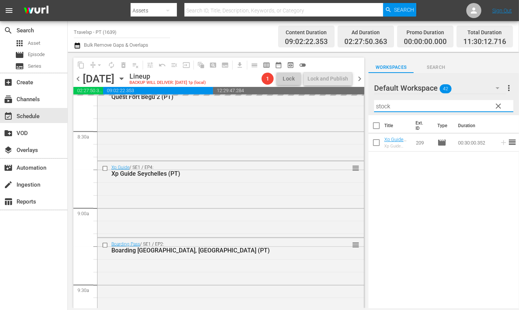
click at [381, 107] on input "stock" at bounding box center [443, 106] width 139 height 12
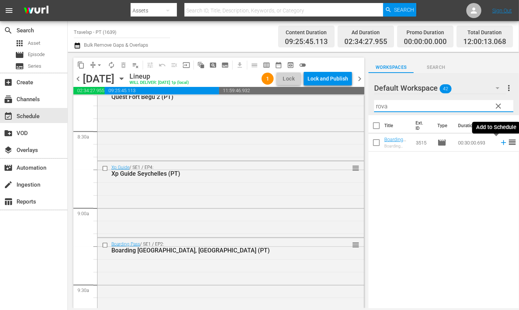
click at [500, 143] on icon at bounding box center [504, 143] width 8 height 8
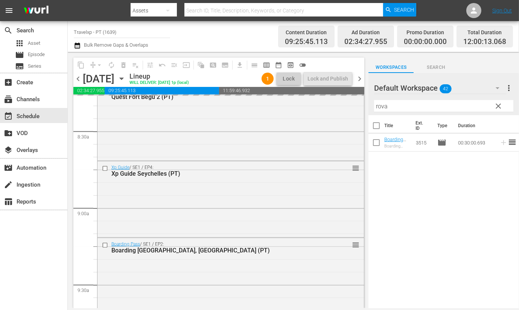
click at [380, 106] on input "rova" at bounding box center [443, 106] width 139 height 12
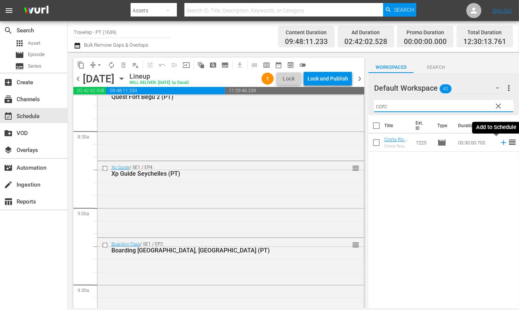
click at [501, 143] on icon at bounding box center [503, 142] width 5 height 5
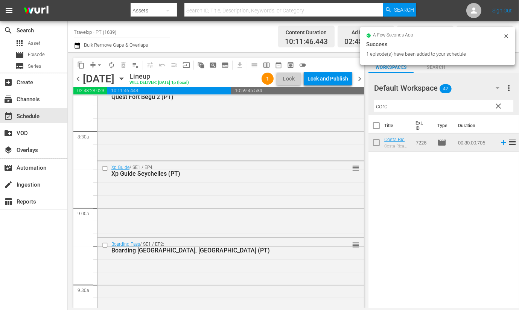
click at [378, 104] on input "corc" at bounding box center [443, 106] width 139 height 12
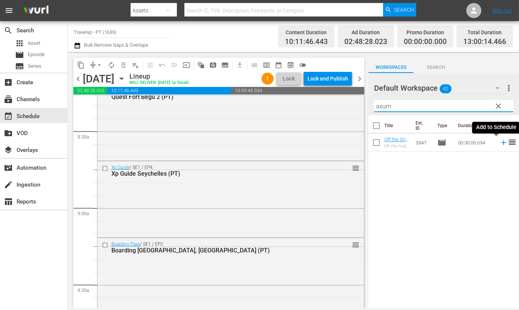
click at [500, 145] on icon at bounding box center [504, 143] width 8 height 8
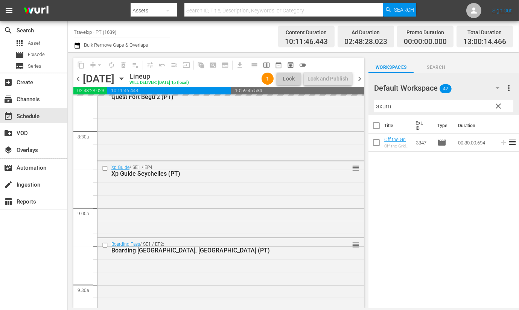
click at [383, 105] on input "axum" at bounding box center [443, 106] width 139 height 12
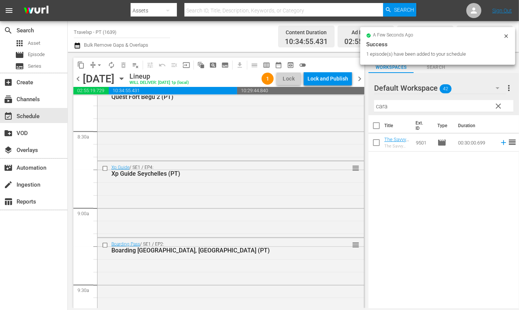
click at [471, 201] on div "Title Ext. ID Type Duration The Savvy Nomad Philippines Caramoan (PT) The Savvy…" at bounding box center [444, 212] width 151 height 194
click at [500, 143] on icon at bounding box center [504, 143] width 8 height 8
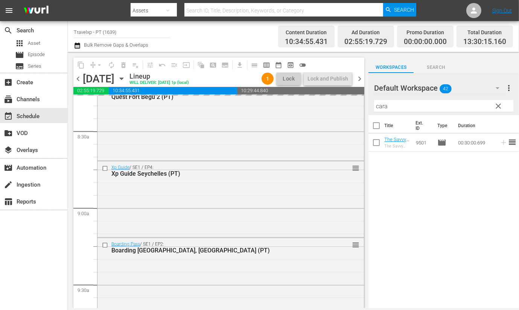
click at [384, 106] on input "cara" at bounding box center [443, 106] width 139 height 12
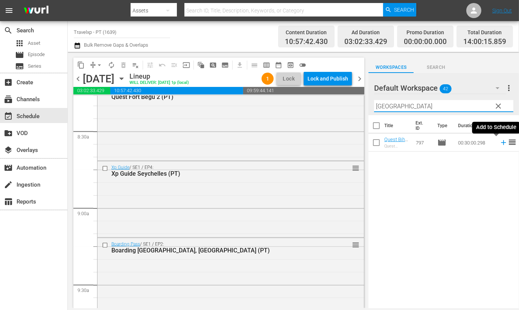
click at [501, 142] on icon at bounding box center [503, 142] width 5 height 5
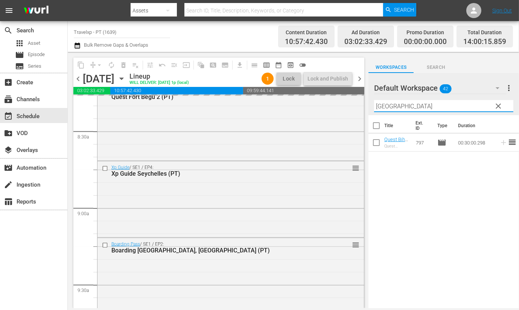
click at [376, 103] on input "bihar" at bounding box center [443, 106] width 139 height 12
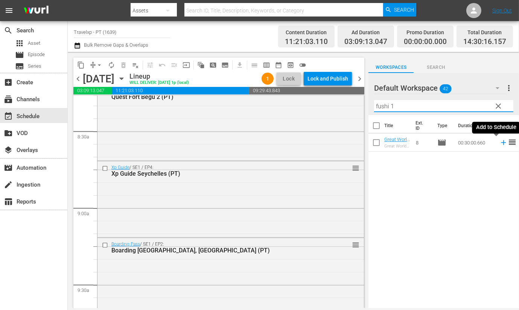
click at [500, 145] on icon at bounding box center [504, 143] width 8 height 8
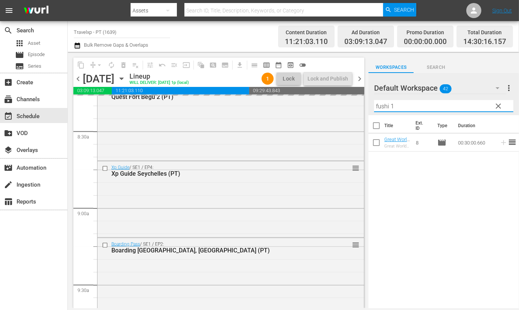
drag, startPoint x: 414, startPoint y: 103, endPoint x: 364, endPoint y: 101, distance: 50.5
click at [364, 101] on div "content_copy compress arrow_drop_down autorenew_outlined delete_forever_outline…" at bounding box center [294, 180] width 452 height 256
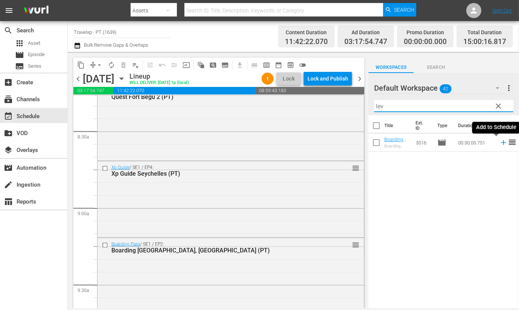
click at [501, 142] on icon at bounding box center [503, 142] width 5 height 5
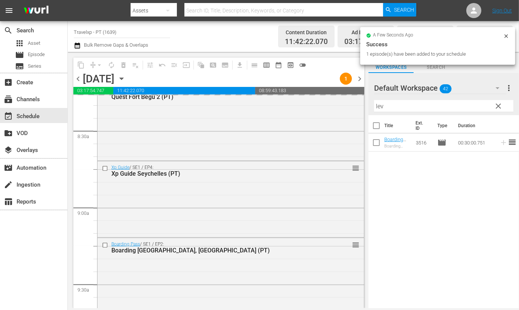
click at [382, 105] on input "lev" at bounding box center [443, 106] width 139 height 12
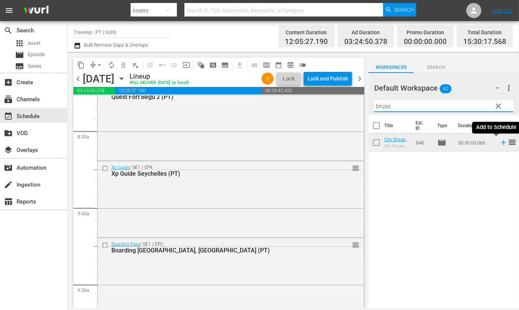
click at [501, 143] on icon at bounding box center [503, 142] width 5 height 5
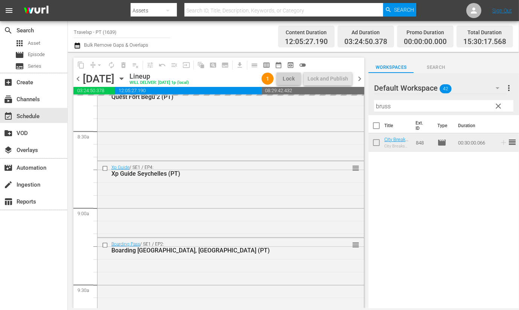
click at [387, 107] on input "bruss" at bounding box center [443, 106] width 139 height 12
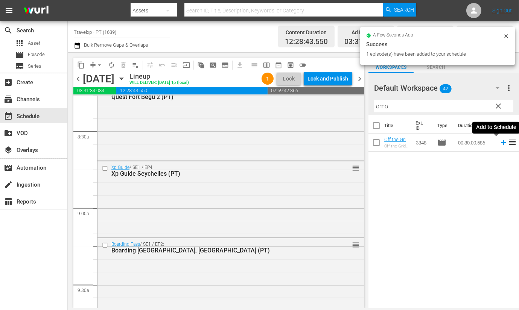
click at [501, 143] on icon at bounding box center [503, 142] width 5 height 5
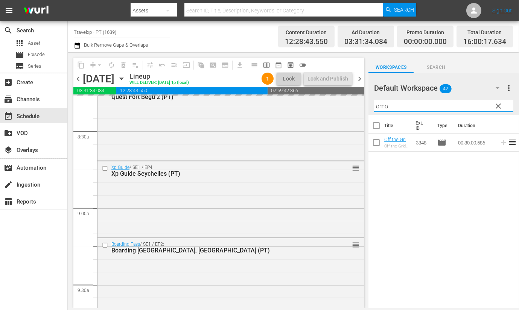
click at [385, 105] on input "omo" at bounding box center [443, 106] width 139 height 12
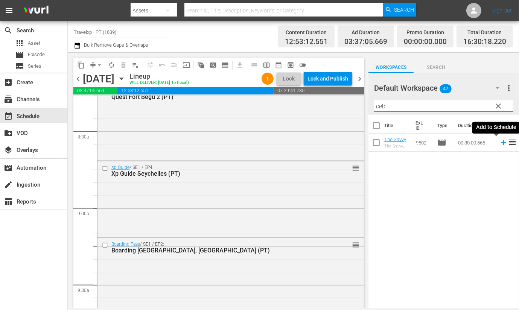
click at [501, 145] on icon at bounding box center [503, 142] width 5 height 5
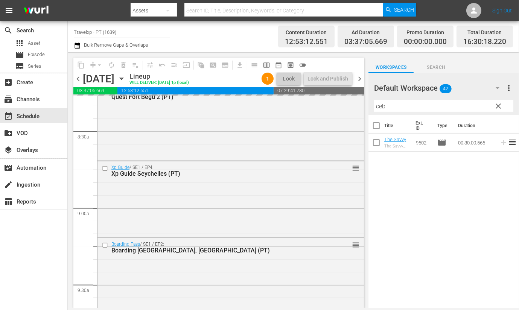
click at [379, 107] on input "ceb" at bounding box center [443, 106] width 139 height 12
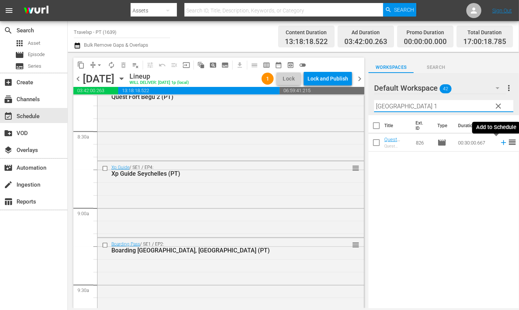
click at [501, 142] on icon at bounding box center [503, 142] width 5 height 5
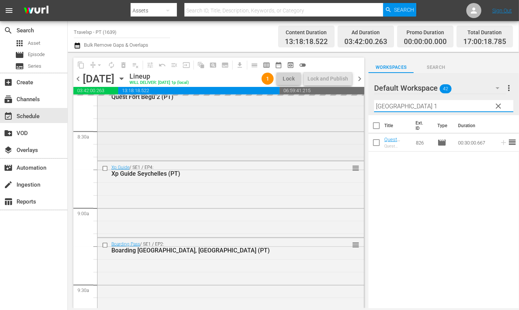
drag, startPoint x: 412, startPoint y: 103, endPoint x: 256, endPoint y: 99, distance: 156.0
click at [256, 99] on div "content_copy compress arrow_drop_down autorenew_outlined delete_forever_outline…" at bounding box center [294, 180] width 452 height 256
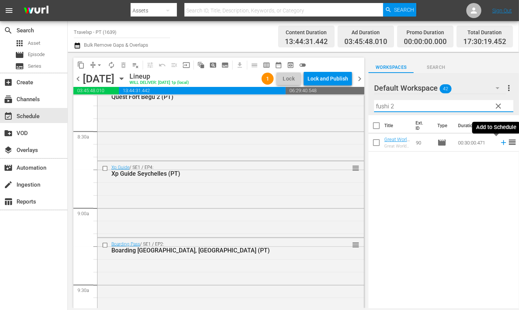
click at [500, 143] on icon at bounding box center [504, 143] width 8 height 8
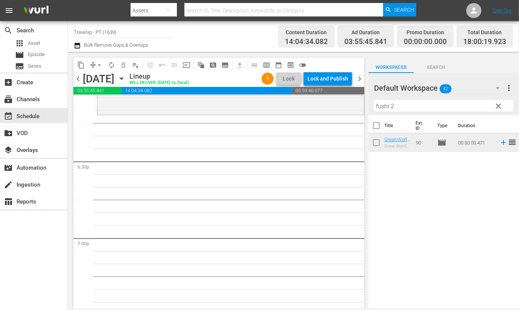
scroll to position [2730, 0]
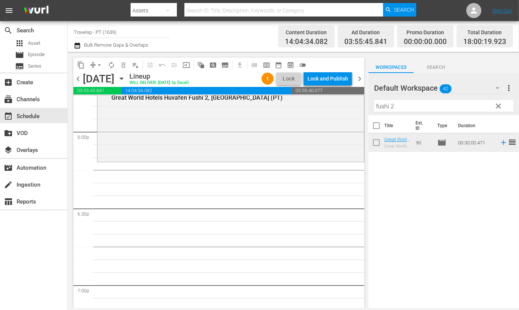
click at [383, 109] on input "fushi 2" at bounding box center [443, 106] width 139 height 12
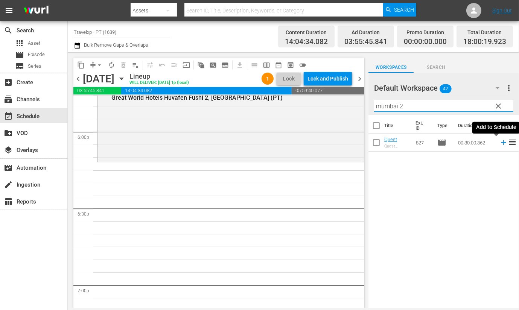
click at [500, 142] on icon at bounding box center [504, 143] width 8 height 8
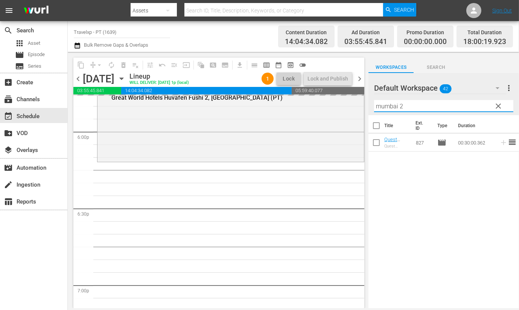
drag, startPoint x: 411, startPoint y: 107, endPoint x: 369, endPoint y: 103, distance: 41.7
click at [369, 103] on div "Default Workspace 42 Default more_vert clear Filter by Title mumbai 2" at bounding box center [444, 94] width 151 height 42
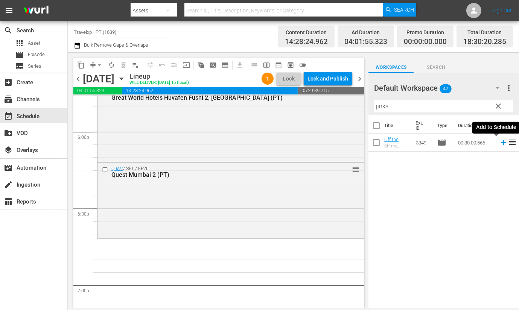
click at [500, 142] on icon at bounding box center [504, 143] width 8 height 8
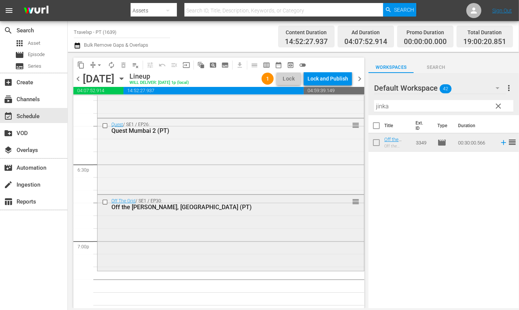
scroll to position [2824, 0]
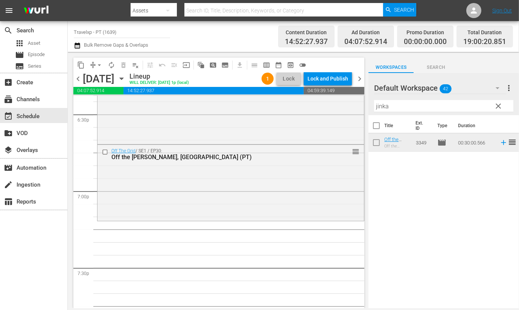
click at [383, 106] on input "jinka" at bounding box center [443, 106] width 139 height 12
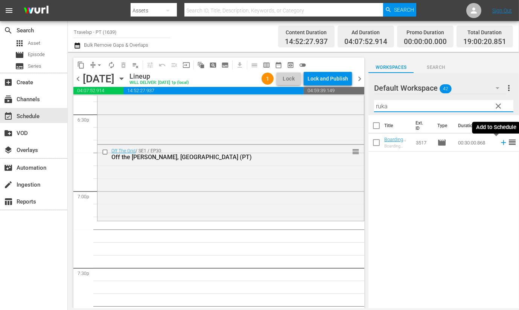
click at [500, 142] on icon at bounding box center [504, 143] width 8 height 8
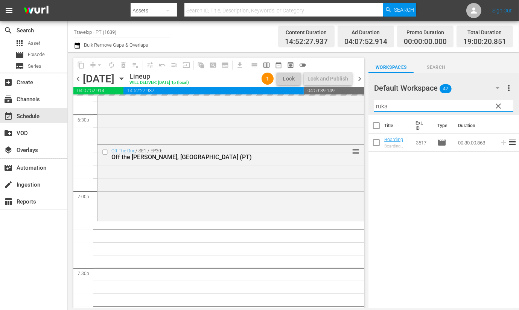
click at [384, 106] on input "ruka" at bounding box center [443, 106] width 139 height 12
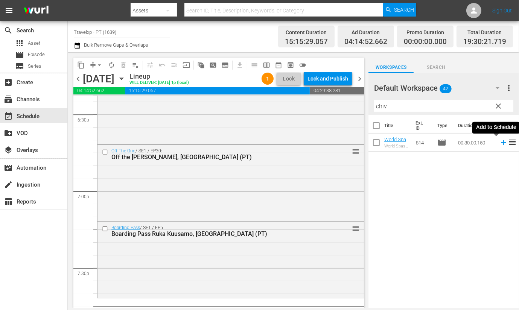
click at [500, 143] on icon at bounding box center [504, 143] width 8 height 8
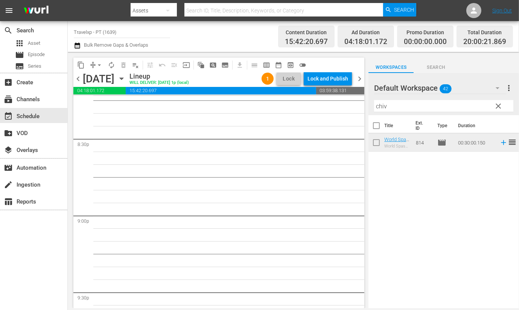
scroll to position [3013, 0]
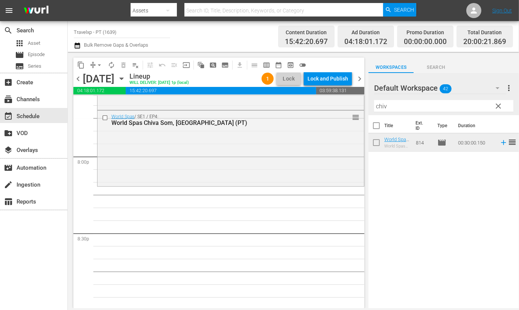
click at [379, 107] on input "chiv" at bounding box center [443, 106] width 139 height 12
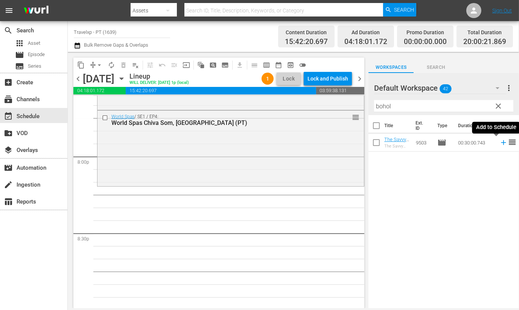
click at [501, 142] on icon at bounding box center [503, 142] width 5 height 5
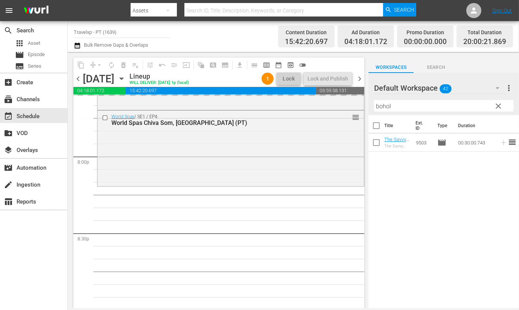
click at [372, 108] on div "Default Workspace 42 Default more_vert clear Filter by Title bohol" at bounding box center [444, 94] width 151 height 42
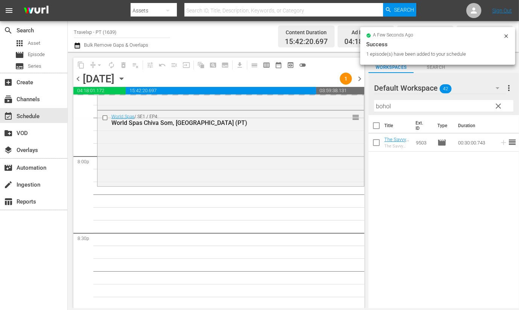
click at [388, 108] on input "bohol" at bounding box center [443, 106] width 139 height 12
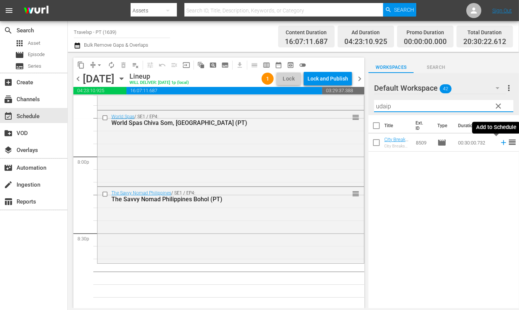
type input "udaip"
click at [501, 143] on icon at bounding box center [503, 142] width 5 height 5
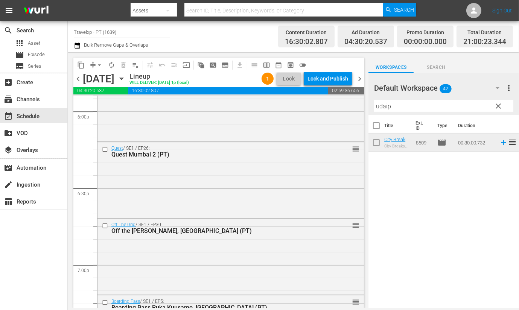
scroll to position [2730, 0]
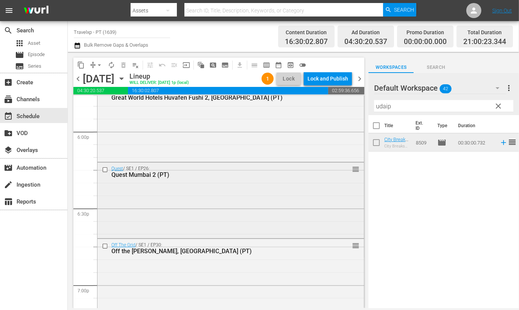
click at [104, 171] on input "checkbox" at bounding box center [106, 169] width 8 height 6
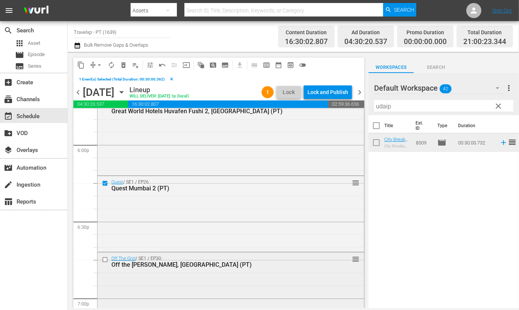
click at [105, 258] on input "checkbox" at bounding box center [106, 260] width 8 height 6
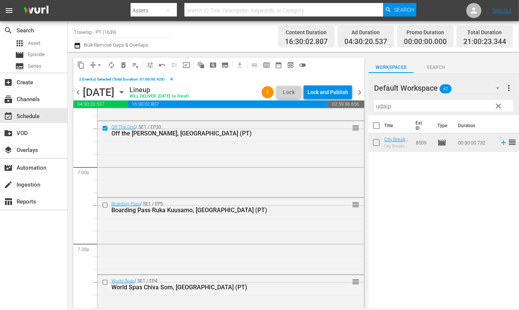
scroll to position [2871, 0]
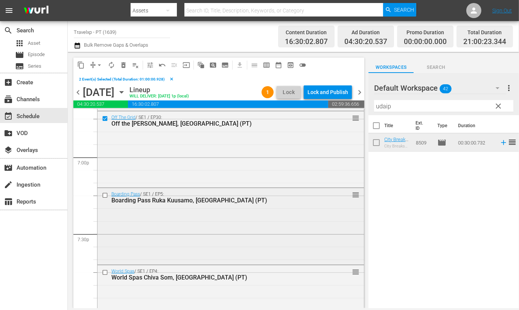
click at [107, 194] on input "checkbox" at bounding box center [106, 195] width 8 height 6
click at [105, 271] on input "checkbox" at bounding box center [106, 272] width 8 height 6
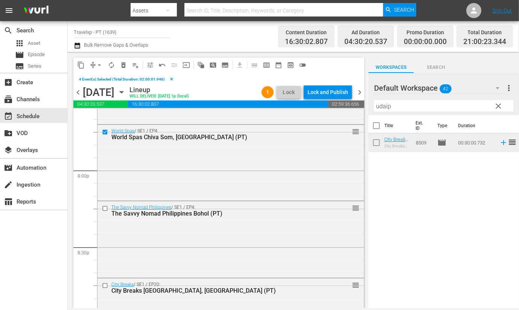
scroll to position [3013, 0]
click at [105, 206] on input "checkbox" at bounding box center [106, 208] width 8 height 6
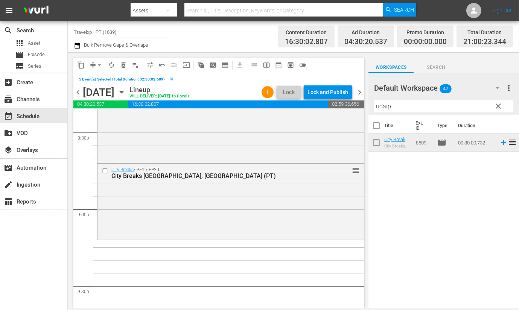
scroll to position [3154, 0]
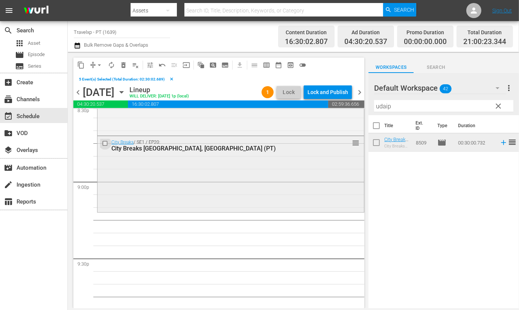
click at [107, 144] on input "checkbox" at bounding box center [106, 143] width 8 height 6
click at [82, 64] on span "content_copy" at bounding box center [81, 65] width 8 height 8
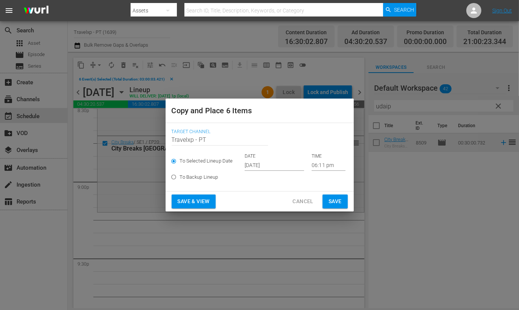
click at [266, 166] on input "[DATE]" at bounding box center [275, 165] width 60 height 11
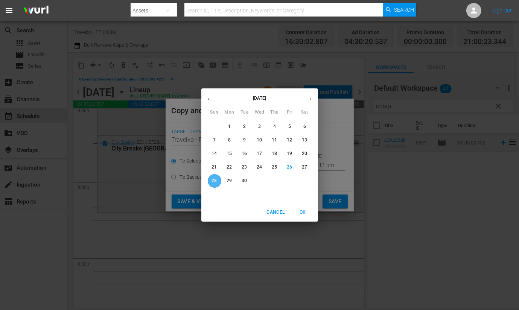
click at [215, 178] on p "28" at bounding box center [214, 181] width 5 height 6
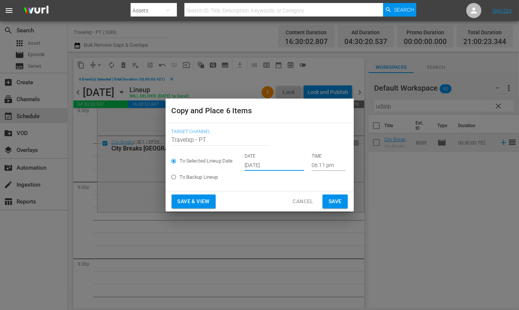
click at [317, 162] on input "06:11 pm" at bounding box center [329, 165] width 34 height 11
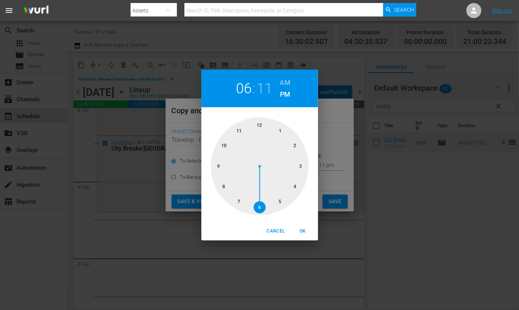
click at [215, 167] on div at bounding box center [260, 167] width 98 height 98
click at [304, 231] on span "OK" at bounding box center [303, 231] width 18 height 8
type input "09:11 pm"
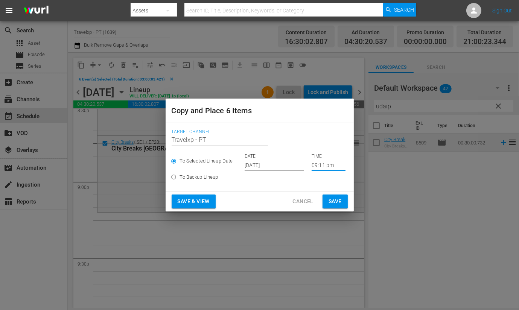
click at [197, 200] on span "Save & View" at bounding box center [194, 201] width 32 height 9
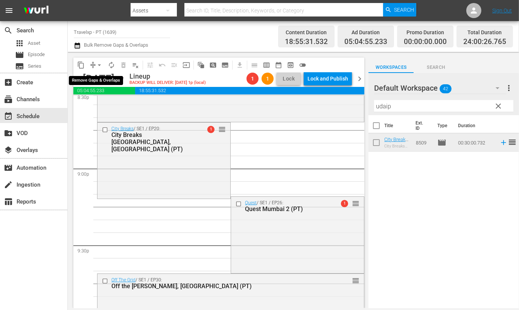
click at [96, 65] on span "arrow_drop_down" at bounding box center [100, 65] width 8 height 8
click at [96, 105] on li "Align to End of Previous Day" at bounding box center [99, 105] width 79 height 12
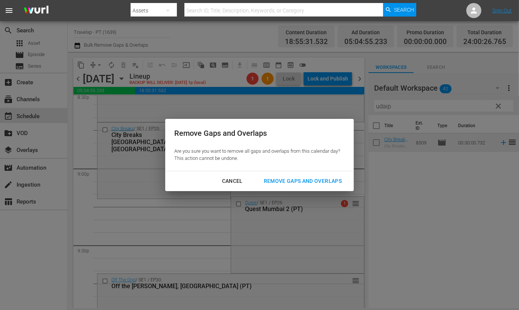
click at [299, 180] on div "Remove Gaps and Overlaps" at bounding box center [303, 181] width 90 height 9
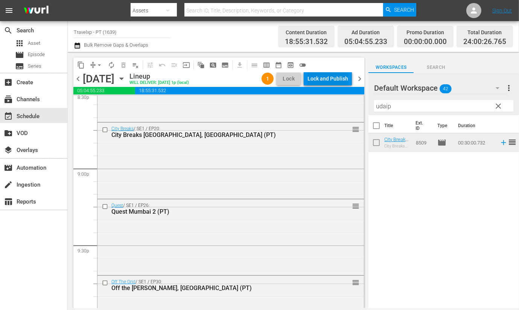
click at [335, 79] on div "Lock and Publish" at bounding box center [328, 79] width 41 height 14
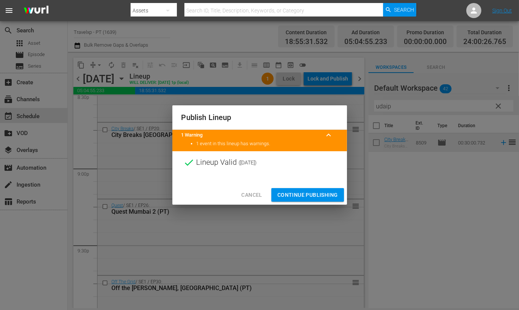
click at [305, 197] on span "Continue Publishing" at bounding box center [308, 195] width 61 height 9
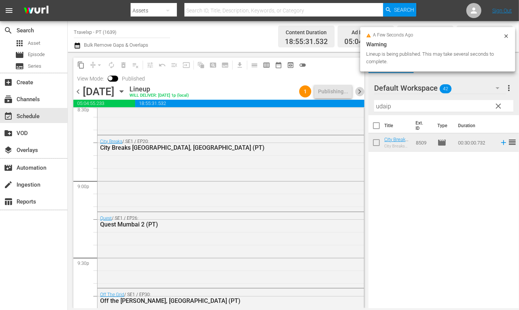
click at [358, 93] on span "chevron_right" at bounding box center [359, 91] width 9 height 9
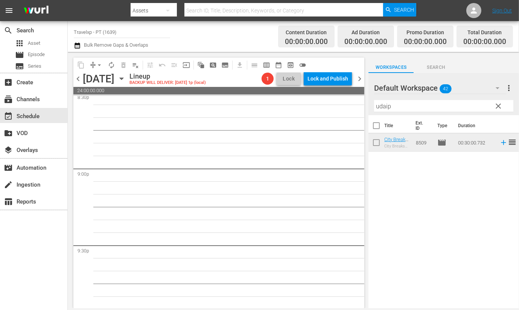
scroll to position [3141, 0]
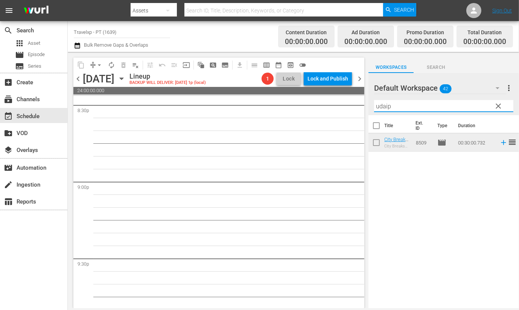
drag, startPoint x: 398, startPoint y: 106, endPoint x: 371, endPoint y: 105, distance: 27.5
click at [371, 105] on div "Default Workspace 42 Default more_vert clear Filter by Title udaip" at bounding box center [444, 94] width 151 height 42
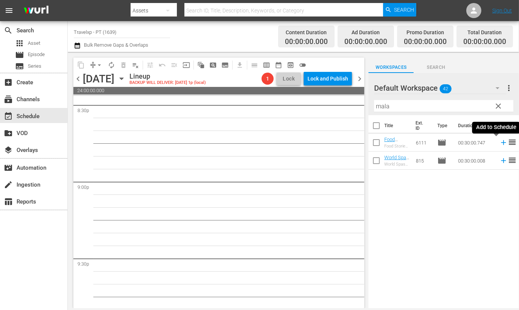
click at [500, 144] on icon at bounding box center [504, 143] width 8 height 8
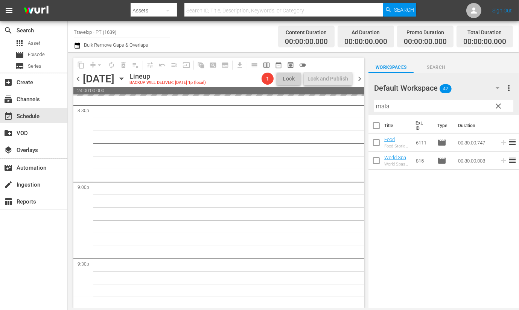
click at [383, 103] on input "mala" at bounding box center [443, 106] width 139 height 12
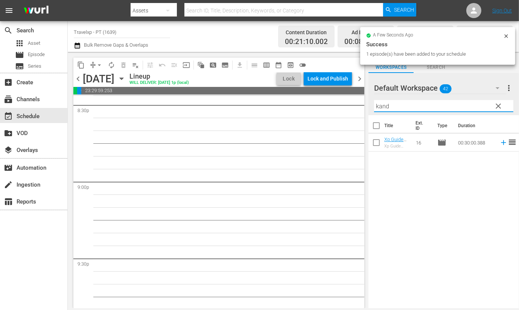
scroll to position [3128, 0]
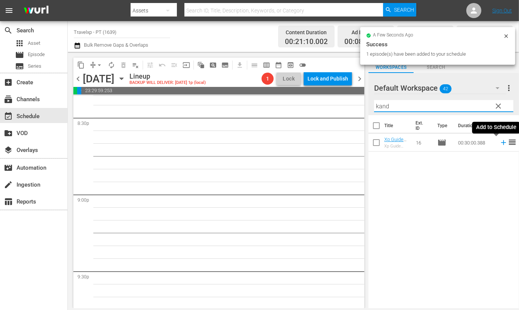
click at [500, 143] on icon at bounding box center [504, 143] width 8 height 8
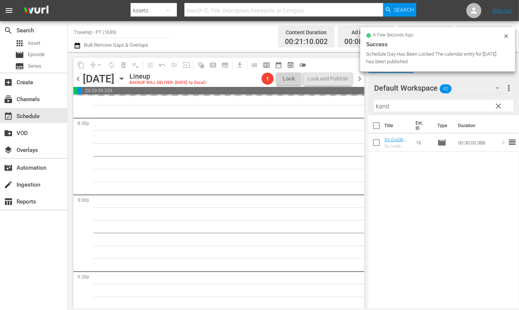
scroll to position [0, 0]
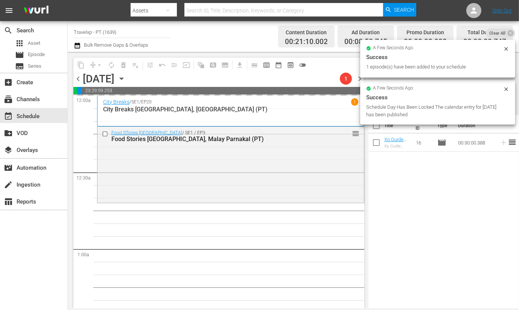
click at [395, 166] on div "Title Ext. ID Type Duration Xp Guide Kandy (PT) Xp Guide Kandy, Sri Lanka 16 mo…" at bounding box center [444, 212] width 151 height 194
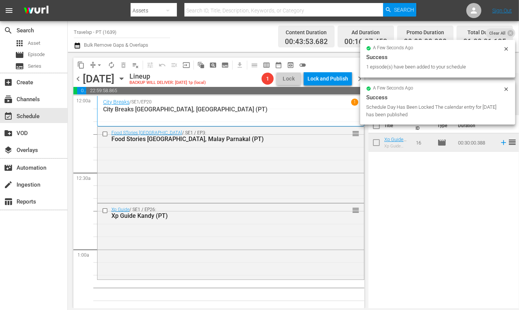
click at [402, 182] on div "Title Ext. ID Type Duration Xp Guide Kandy (PT) Xp Guide Kandy, Sri Lanka 16 mo…" at bounding box center [444, 212] width 151 height 194
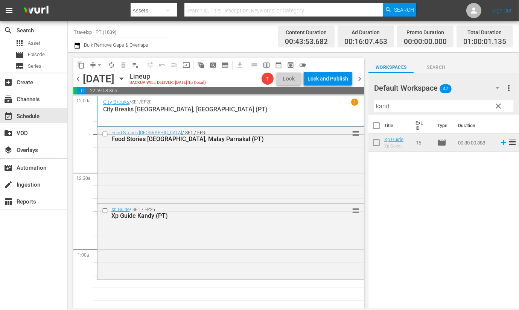
click at [386, 107] on input "kand" at bounding box center [443, 106] width 139 height 12
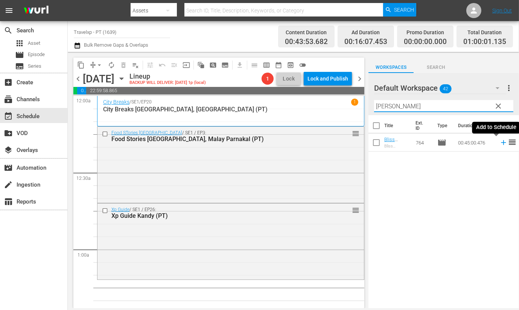
click at [500, 145] on icon at bounding box center [504, 143] width 8 height 8
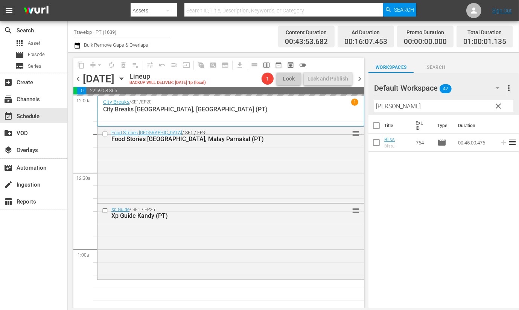
click at [382, 106] on input "cappa" at bounding box center [443, 106] width 139 height 12
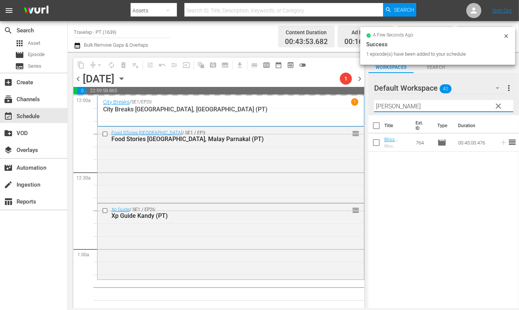
click at [382, 106] on input "cappa" at bounding box center [443, 106] width 139 height 12
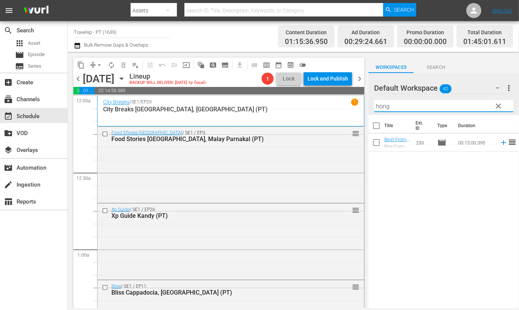
click at [500, 144] on icon at bounding box center [504, 143] width 8 height 8
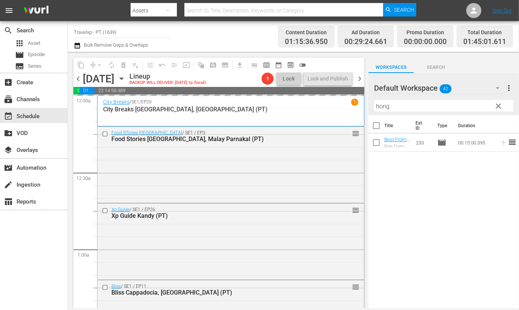
click at [382, 106] on input "hong" at bounding box center [443, 106] width 139 height 12
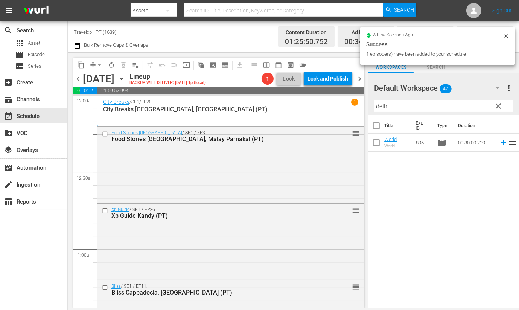
click at [445, 249] on div "Title Ext. ID Type Duration World Heritage Delhi(PT) World Heritage Monuments o…" at bounding box center [444, 212] width 151 height 194
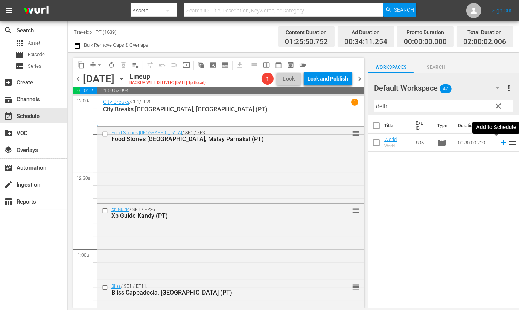
click at [501, 142] on icon at bounding box center [503, 142] width 5 height 5
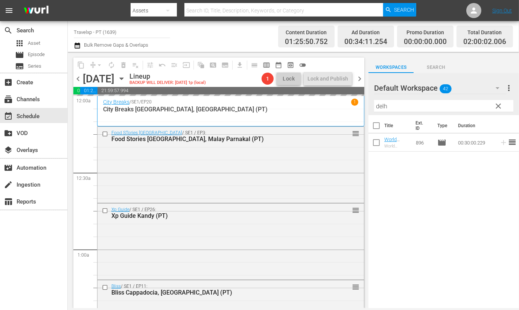
click at [383, 104] on input "delh" at bounding box center [443, 106] width 139 height 12
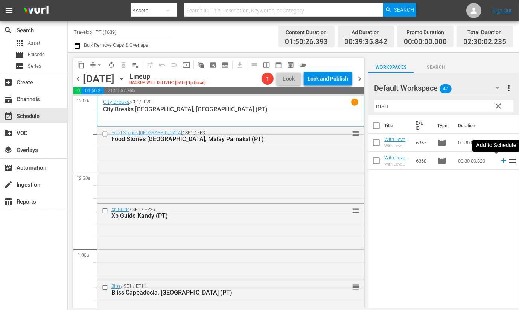
click at [501, 161] on icon at bounding box center [503, 161] width 5 height 5
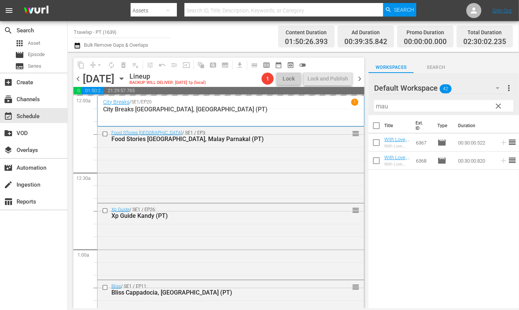
click at [382, 107] on input "mau" at bounding box center [443, 106] width 139 height 12
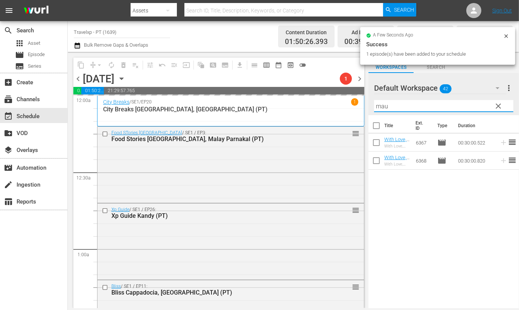
click at [382, 107] on input "mau" at bounding box center [443, 106] width 139 height 12
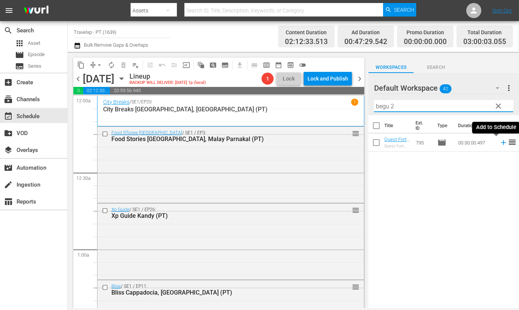
click at [500, 144] on icon at bounding box center [504, 143] width 8 height 8
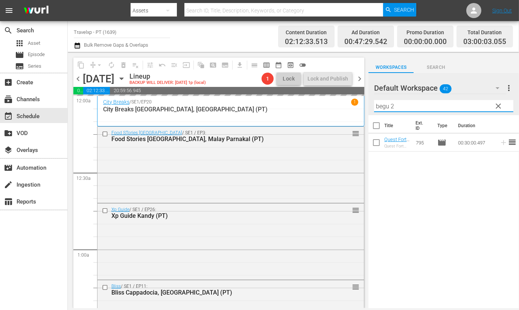
drag, startPoint x: 413, startPoint y: 108, endPoint x: 360, endPoint y: 107, distance: 53.1
click at [360, 107] on div "content_copy compress arrow_drop_down autorenew_outlined delete_forever_outline…" at bounding box center [294, 180] width 452 height 256
click at [501, 142] on icon at bounding box center [503, 142] width 5 height 5
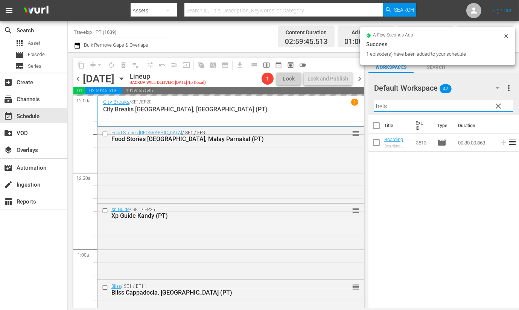
click at [385, 102] on input "hels" at bounding box center [443, 106] width 139 height 12
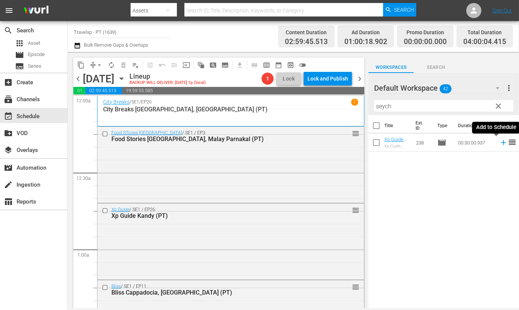
click at [501, 142] on icon at bounding box center [503, 142] width 5 height 5
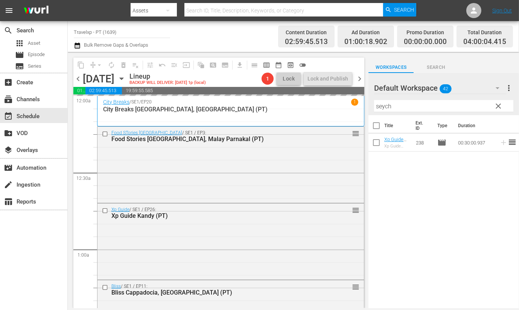
click at [387, 106] on input "seych" at bounding box center [443, 106] width 139 height 12
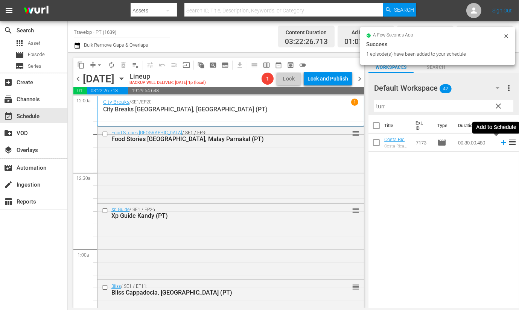
click at [500, 142] on icon at bounding box center [504, 143] width 8 height 8
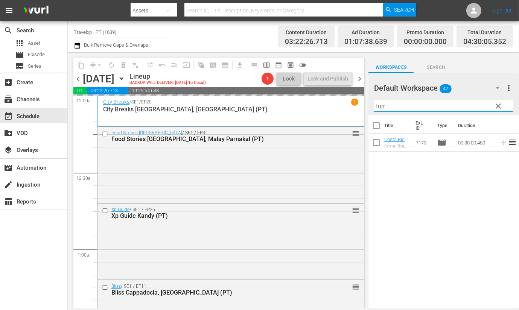
click at [379, 108] on input "turr" at bounding box center [443, 106] width 139 height 12
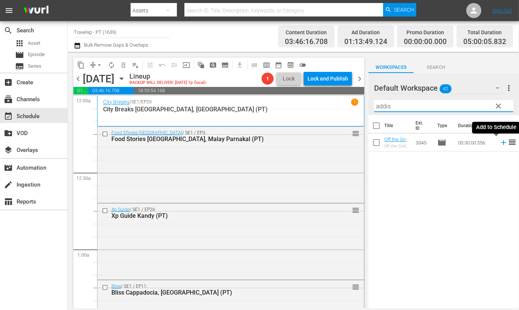
drag, startPoint x: 497, startPoint y: 143, endPoint x: 455, endPoint y: 123, distance: 46.3
click at [501, 142] on icon at bounding box center [503, 142] width 5 height 5
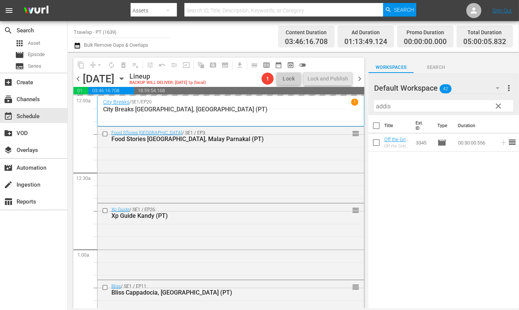
click at [383, 105] on input "addis" at bounding box center [443, 106] width 139 height 12
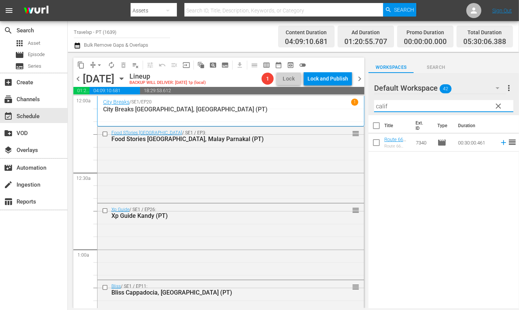
click at [500, 143] on icon at bounding box center [504, 143] width 8 height 8
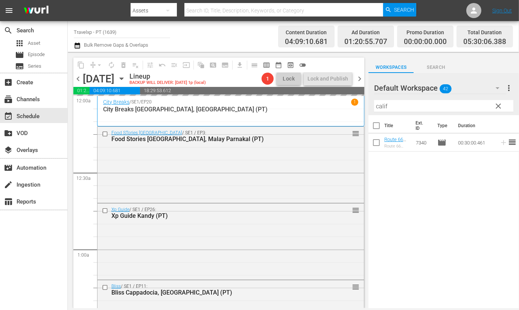
click at [379, 106] on input "calif" at bounding box center [443, 106] width 139 height 12
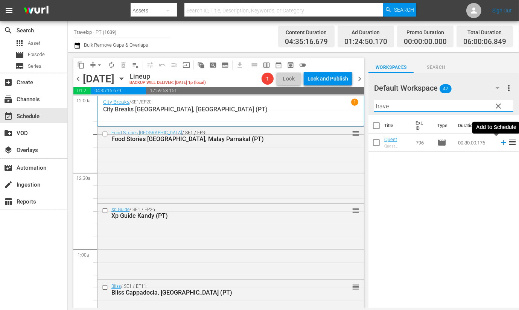
click at [500, 144] on icon at bounding box center [504, 143] width 8 height 8
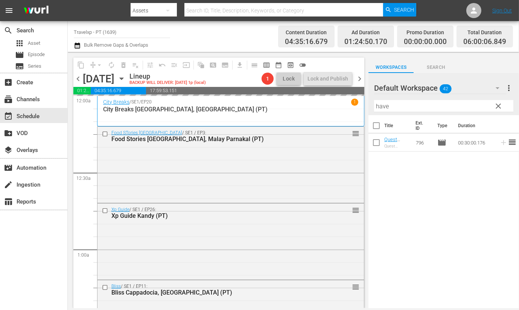
click at [381, 105] on input "have" at bounding box center [443, 106] width 139 height 12
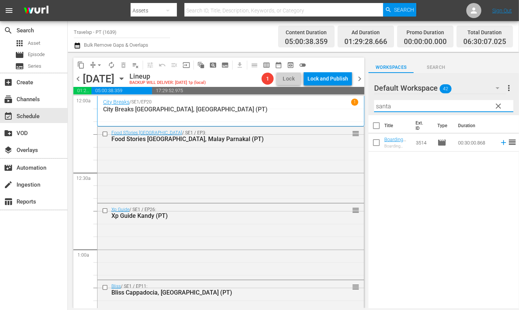
click at [501, 142] on icon at bounding box center [503, 142] width 5 height 5
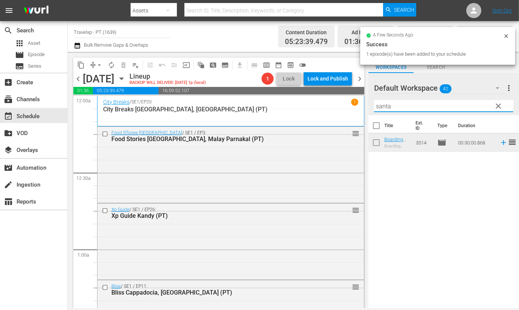
click at [387, 105] on input "santa" at bounding box center [443, 106] width 139 height 12
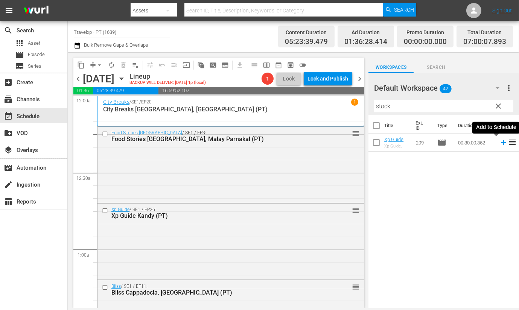
click at [500, 140] on icon at bounding box center [504, 143] width 8 height 8
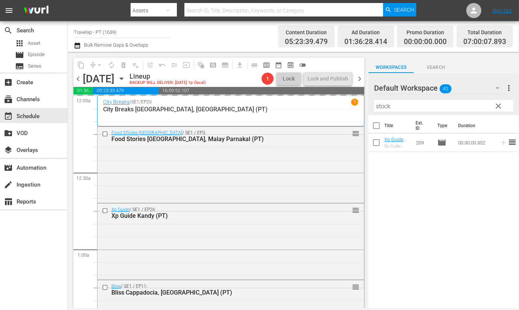
click at [381, 105] on input "stock" at bounding box center [443, 106] width 139 height 12
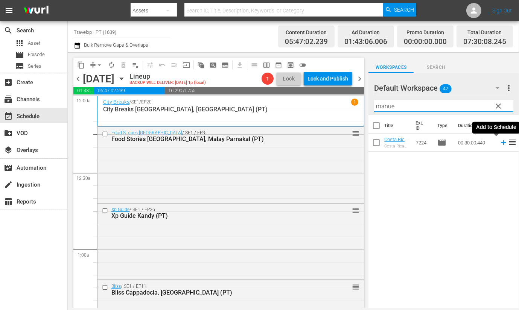
click at [500, 144] on icon at bounding box center [504, 143] width 8 height 8
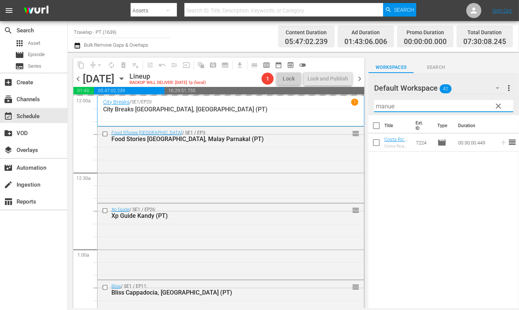
click at [379, 107] on input "manue" at bounding box center [443, 106] width 139 height 12
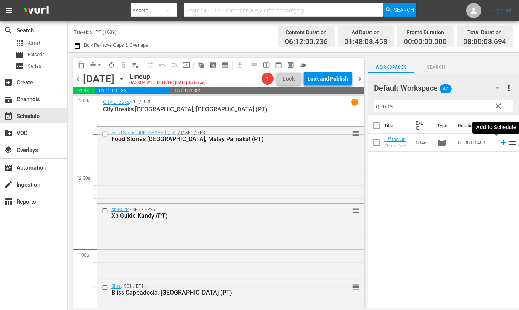
click at [500, 143] on icon at bounding box center [504, 143] width 8 height 8
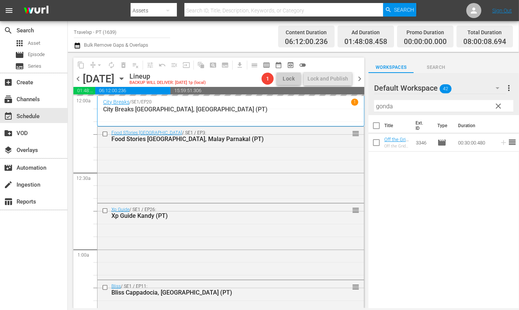
click at [384, 102] on input "gonda" at bounding box center [443, 106] width 139 height 12
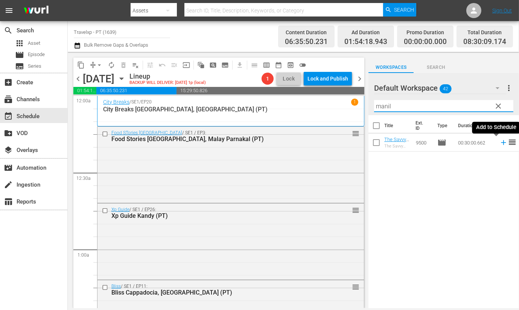
click at [501, 143] on icon at bounding box center [503, 142] width 5 height 5
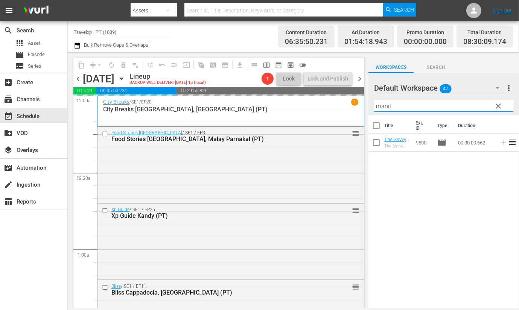
click at [380, 106] on input "manil" at bounding box center [443, 106] width 139 height 12
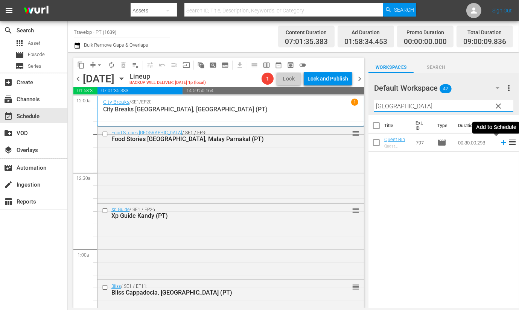
click at [501, 142] on icon at bounding box center [503, 142] width 5 height 5
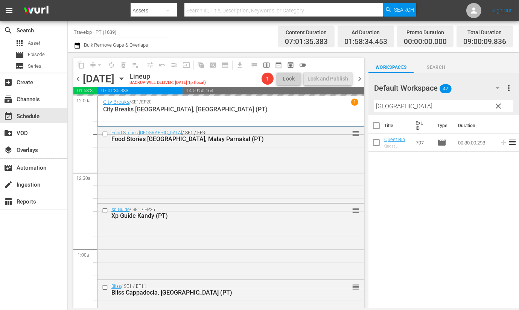
click at [385, 102] on input "bihar" at bounding box center [443, 106] width 139 height 12
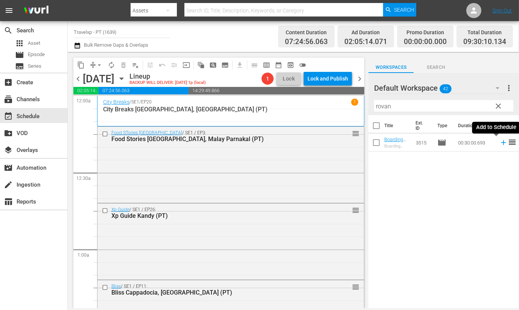
click at [500, 143] on icon at bounding box center [504, 143] width 8 height 8
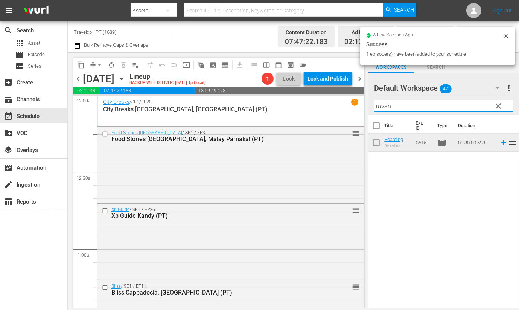
click at [388, 102] on input "rovan" at bounding box center [443, 106] width 139 height 12
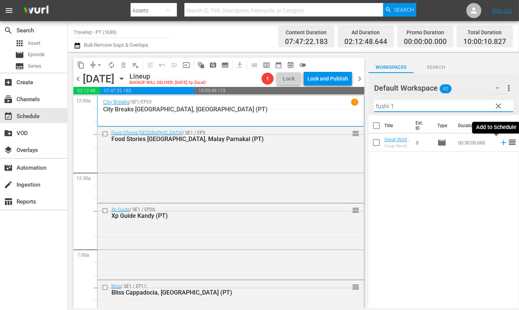
click at [500, 143] on icon at bounding box center [504, 143] width 8 height 8
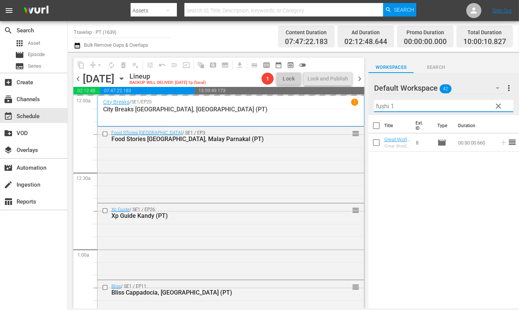
drag, startPoint x: 390, startPoint y: 106, endPoint x: 359, endPoint y: 103, distance: 31.0
click at [359, 103] on div "content_copy compress arrow_drop_down autorenew_outlined delete_forever_outline…" at bounding box center [294, 180] width 452 height 256
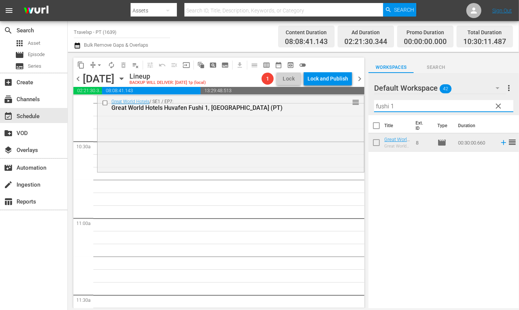
scroll to position [1554, 0]
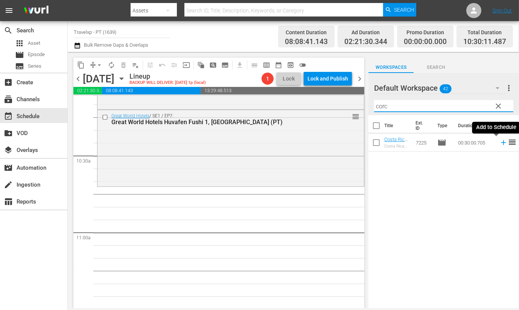
drag, startPoint x: 497, startPoint y: 142, endPoint x: 397, endPoint y: 99, distance: 108.5
click at [500, 142] on icon at bounding box center [504, 143] width 8 height 8
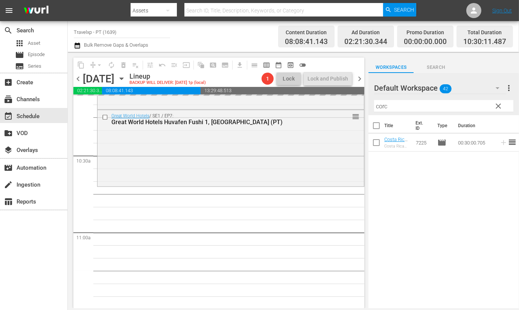
click at [384, 106] on input "corc" at bounding box center [443, 106] width 139 height 12
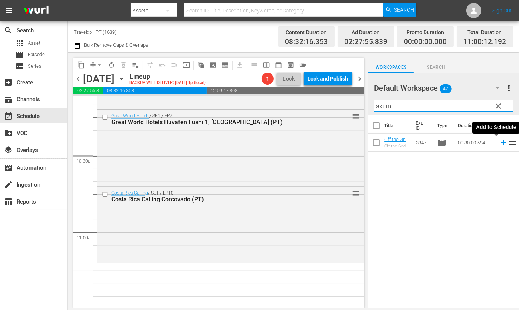
click at [501, 143] on icon at bounding box center [503, 142] width 5 height 5
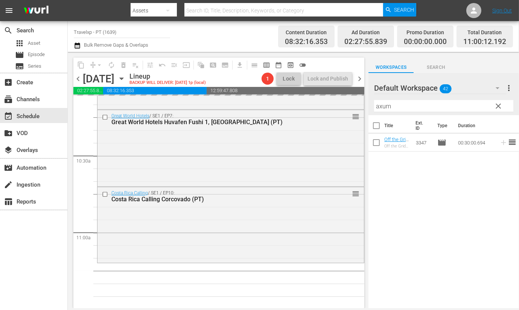
click at [384, 105] on input "axum" at bounding box center [443, 106] width 139 height 12
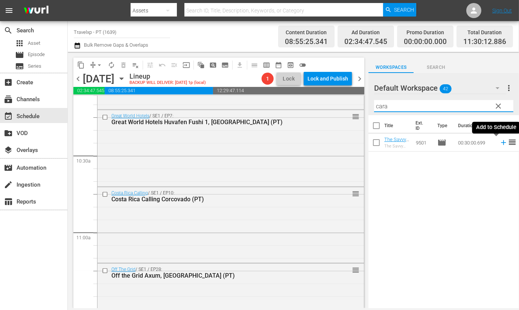
click at [501, 143] on icon at bounding box center [503, 142] width 5 height 5
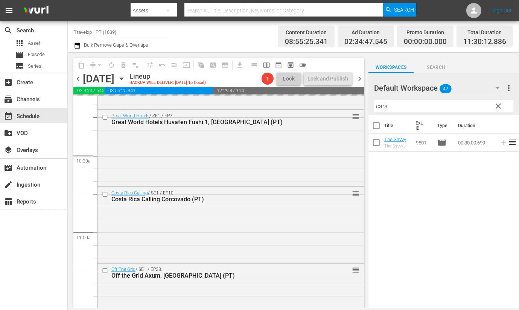
click at [381, 107] on input "cara" at bounding box center [443, 106] width 139 height 12
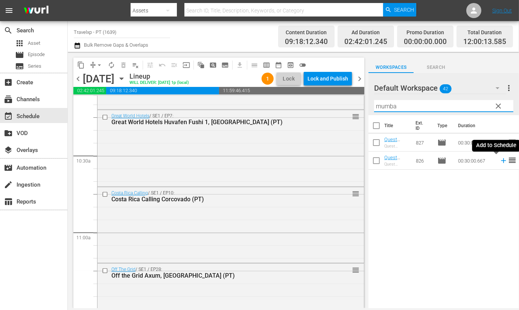
click at [501, 163] on icon at bounding box center [503, 161] width 5 height 5
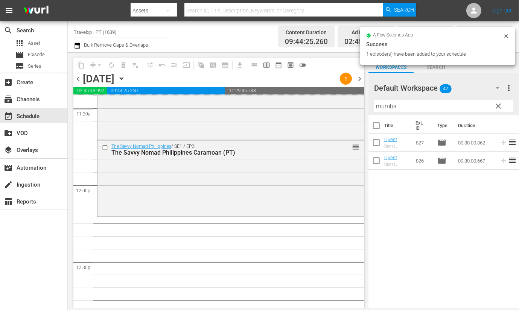
scroll to position [1789, 0]
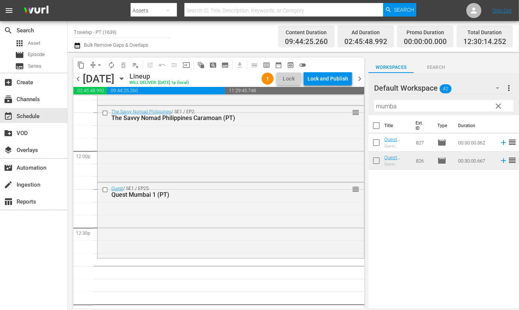
click at [383, 106] on input "mumba" at bounding box center [443, 106] width 139 height 12
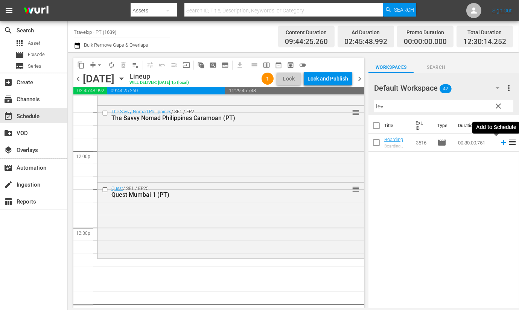
click at [500, 143] on icon at bounding box center [504, 143] width 8 height 8
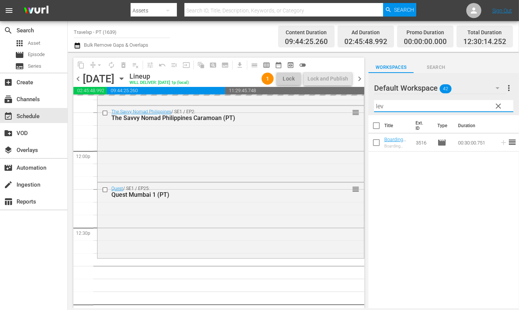
click at [379, 106] on input "lev" at bounding box center [443, 106] width 139 height 12
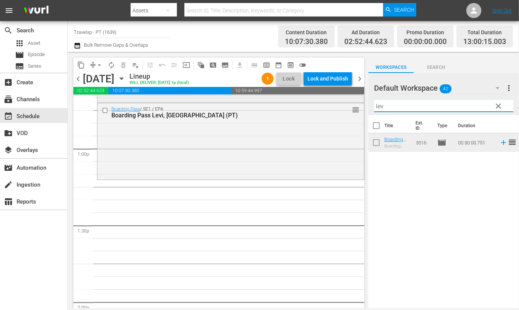
scroll to position [1930, 0]
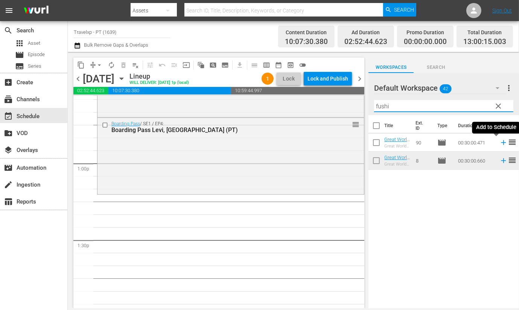
click at [501, 142] on icon at bounding box center [503, 142] width 5 height 5
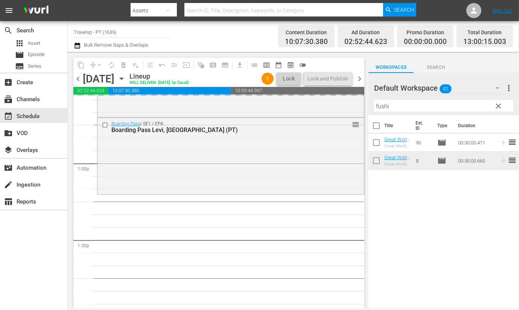
click at [380, 106] on input "fushi" at bounding box center [443, 106] width 139 height 12
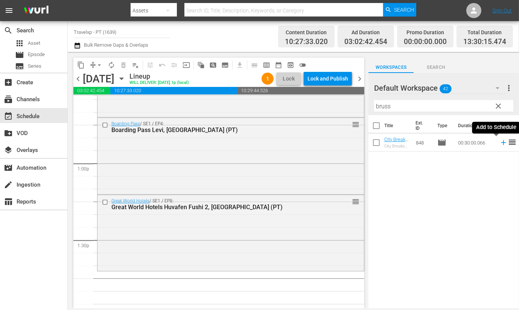
click at [500, 144] on icon at bounding box center [504, 143] width 8 height 8
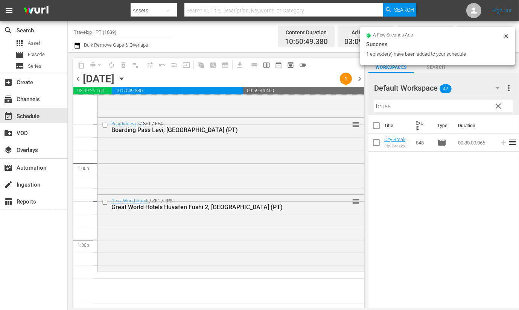
click at [383, 108] on input "bruss" at bounding box center [443, 106] width 139 height 12
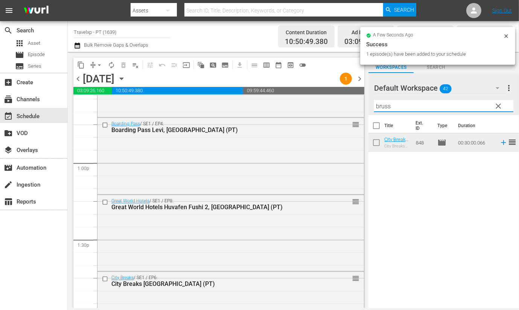
click at [383, 108] on input "bruss" at bounding box center [443, 106] width 139 height 12
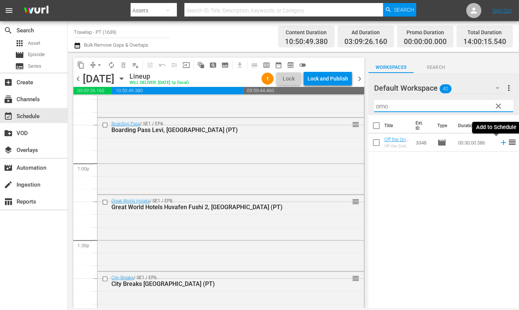
click at [500, 143] on icon at bounding box center [504, 143] width 8 height 8
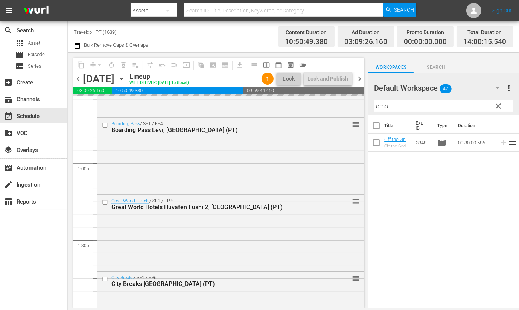
click at [390, 106] on input "omo" at bounding box center [443, 106] width 139 height 12
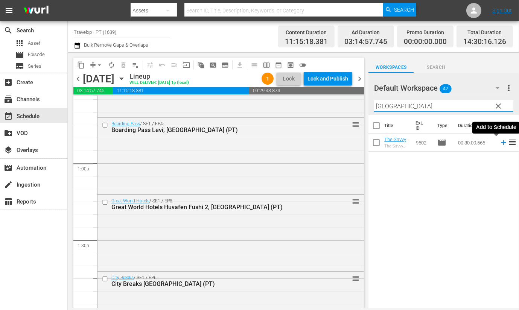
click at [501, 144] on icon at bounding box center [503, 142] width 5 height 5
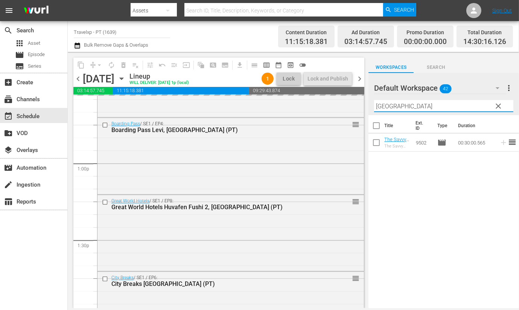
click at [380, 107] on input "cebu" at bounding box center [443, 106] width 139 height 12
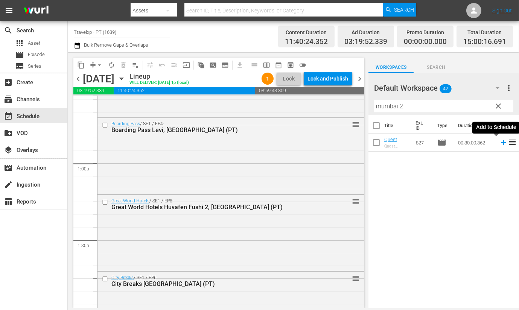
click at [500, 144] on icon at bounding box center [504, 143] width 8 height 8
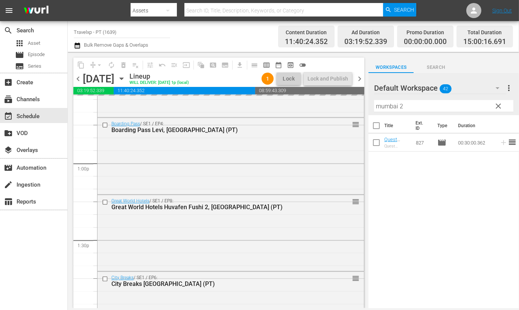
drag, startPoint x: 397, startPoint y: 106, endPoint x: 365, endPoint y: 105, distance: 32.0
click at [365, 105] on div "content_copy compress arrow_drop_down autorenew_outlined delete_forever_outline…" at bounding box center [294, 180] width 452 height 256
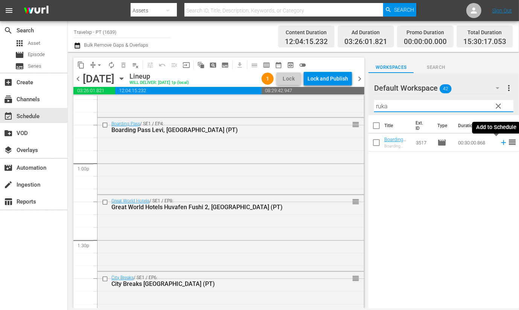
click at [500, 144] on icon at bounding box center [504, 143] width 8 height 8
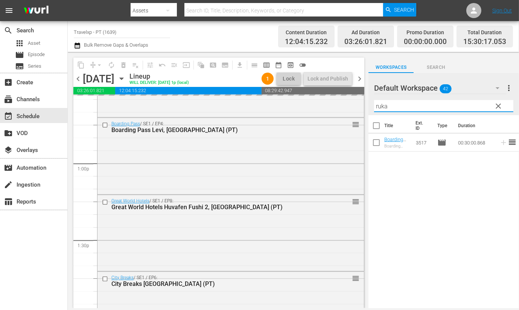
click at [382, 107] on input "ruka" at bounding box center [443, 106] width 139 height 12
click at [500, 143] on icon at bounding box center [504, 143] width 8 height 8
click at [380, 108] on input "chiva" at bounding box center [443, 106] width 139 height 12
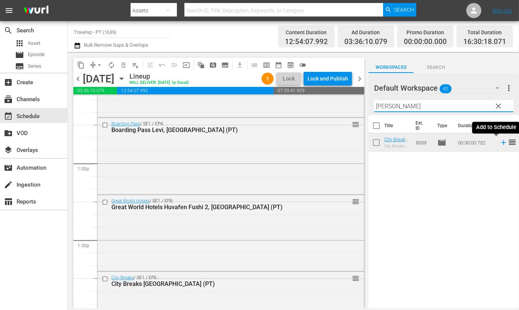
click at [501, 142] on icon at bounding box center [503, 142] width 5 height 5
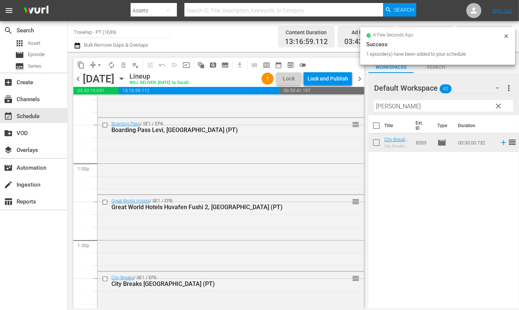
click at [376, 108] on input "[PERSON_NAME]" at bounding box center [443, 106] width 139 height 12
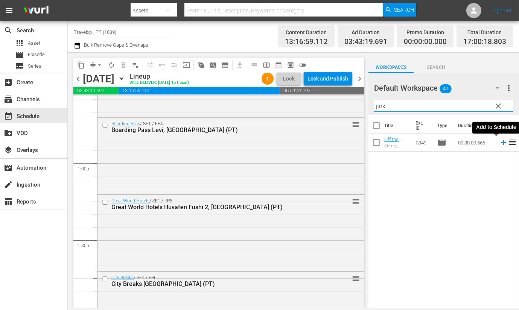
click at [500, 144] on icon at bounding box center [504, 143] width 8 height 8
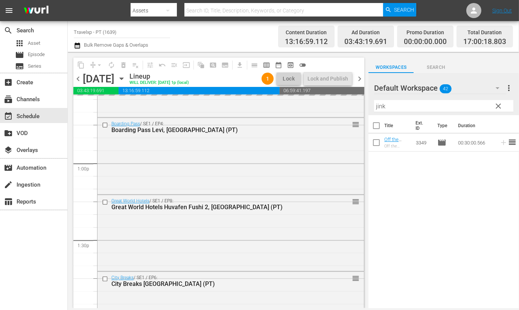
click at [379, 108] on input "jink" at bounding box center [443, 106] width 139 height 12
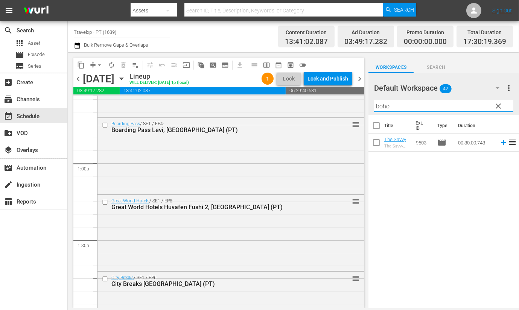
click at [501, 143] on icon at bounding box center [503, 142] width 5 height 5
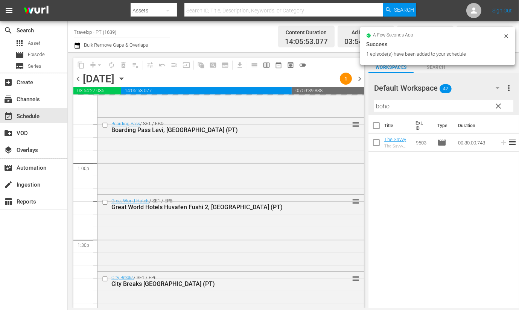
click at [377, 103] on input "boho" at bounding box center [443, 106] width 139 height 12
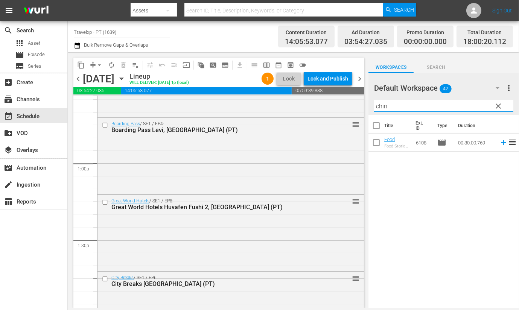
click at [500, 144] on icon at bounding box center [504, 143] width 8 height 8
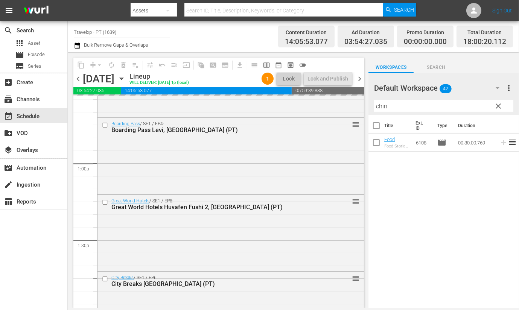
click at [383, 107] on input "chin" at bounding box center [443, 106] width 139 height 12
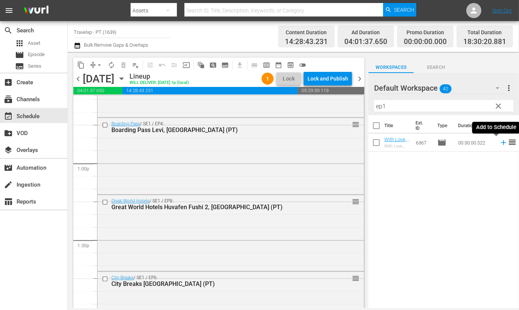
click at [500, 142] on icon at bounding box center [504, 143] width 8 height 8
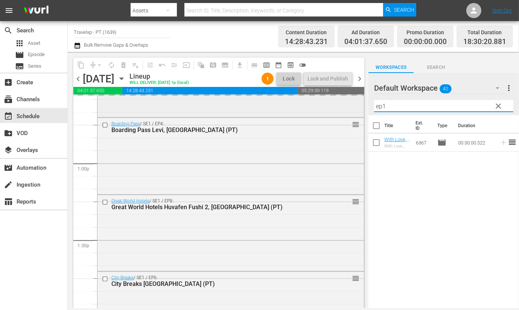
drag, startPoint x: 362, startPoint y: 102, endPoint x: 350, endPoint y: 102, distance: 12.1
click at [350, 102] on div "content_copy compress arrow_drop_down autorenew_outlined delete_forever_outline…" at bounding box center [294, 180] width 452 height 256
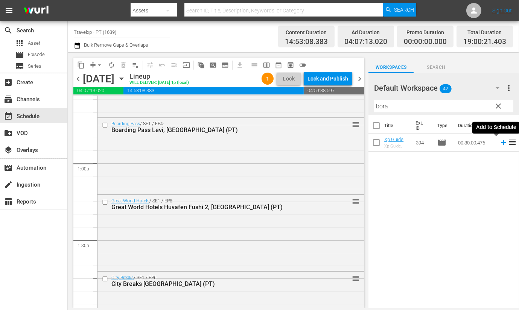
click at [500, 140] on icon at bounding box center [504, 143] width 8 height 8
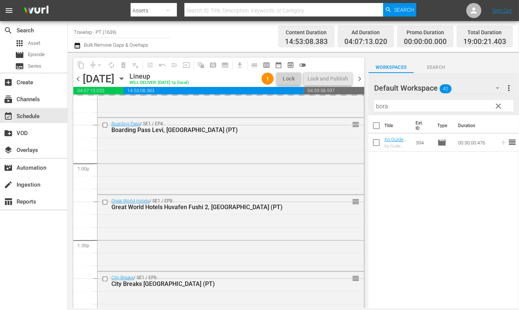
click at [382, 100] on div "Filter by Title bora" at bounding box center [443, 106] width 139 height 18
click at [384, 106] on input "bora" at bounding box center [443, 106] width 139 height 12
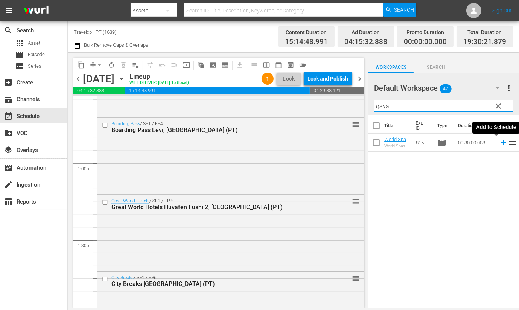
click at [500, 143] on icon at bounding box center [504, 143] width 8 height 8
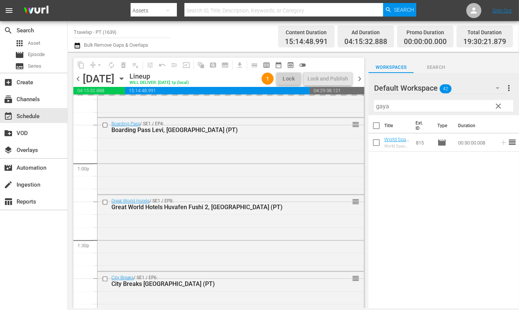
click at [379, 103] on input "gaya" at bounding box center [443, 106] width 139 height 12
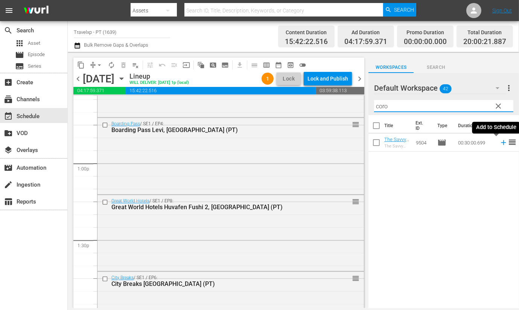
click at [500, 145] on icon at bounding box center [504, 143] width 8 height 8
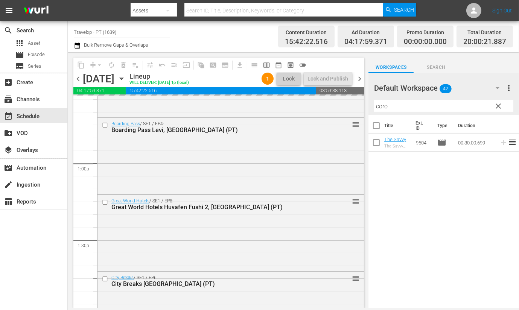
click at [383, 105] on input "coro" at bounding box center [443, 106] width 139 height 12
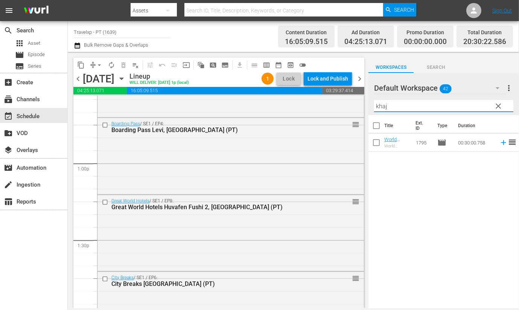
type input "khaj"
click at [500, 143] on icon at bounding box center [504, 143] width 8 height 8
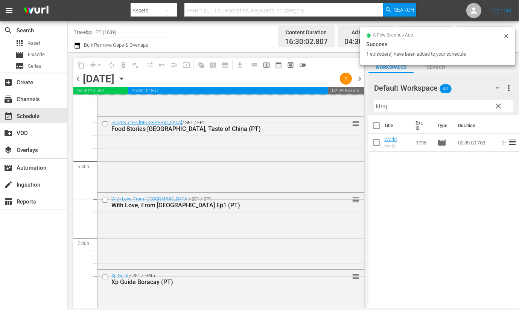
scroll to position [2730, 0]
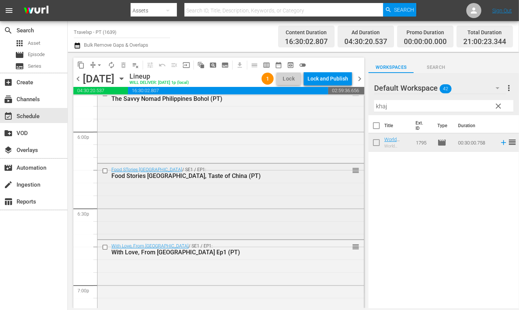
click at [105, 171] on input "checkbox" at bounding box center [106, 171] width 8 height 6
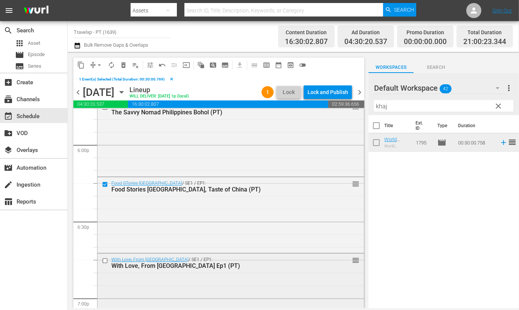
click at [104, 260] on input "checkbox" at bounding box center [106, 261] width 8 height 6
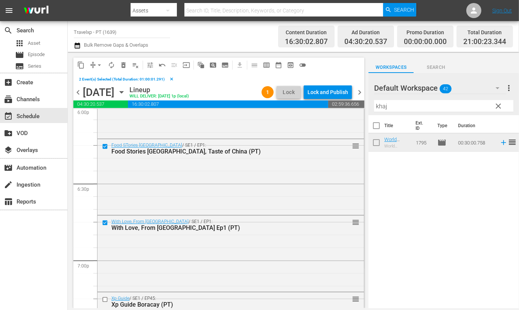
scroll to position [2824, 0]
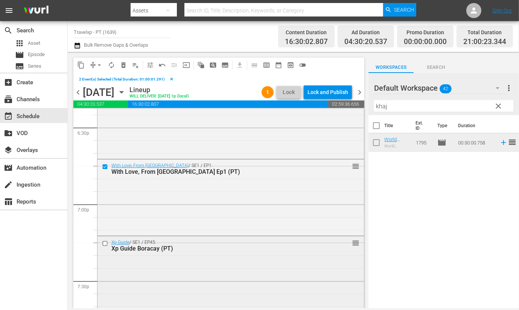
click at [105, 242] on input "checkbox" at bounding box center [106, 243] width 8 height 6
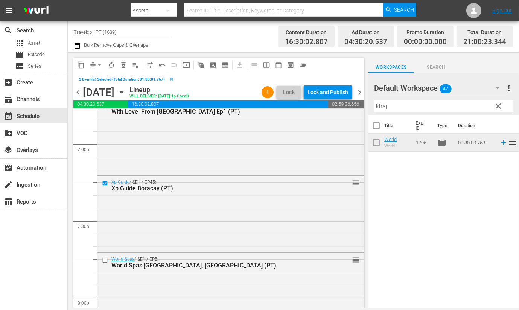
scroll to position [2919, 0]
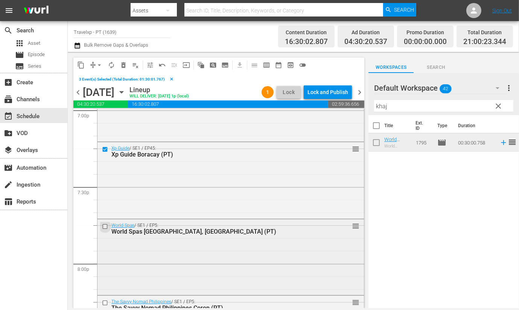
click at [105, 227] on input "checkbox" at bounding box center [106, 226] width 8 height 6
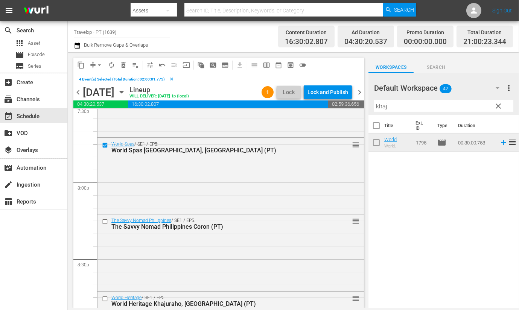
scroll to position [3013, 0]
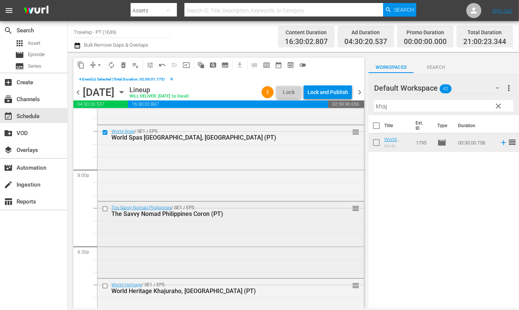
click at [104, 209] on input "checkbox" at bounding box center [106, 209] width 8 height 6
click at [105, 284] on input "checkbox" at bounding box center [106, 286] width 8 height 6
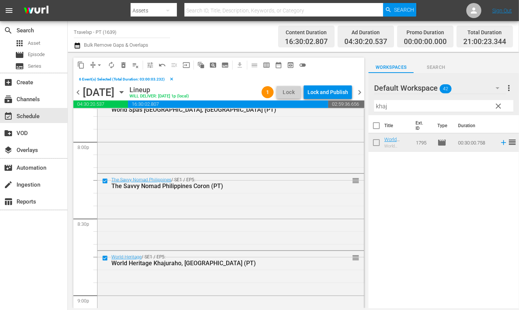
scroll to position [3060, 0]
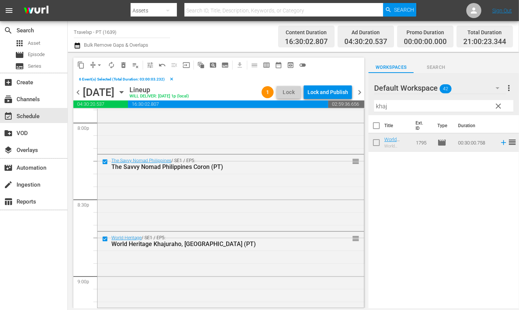
click at [81, 63] on span "content_copy" at bounding box center [81, 65] width 8 height 8
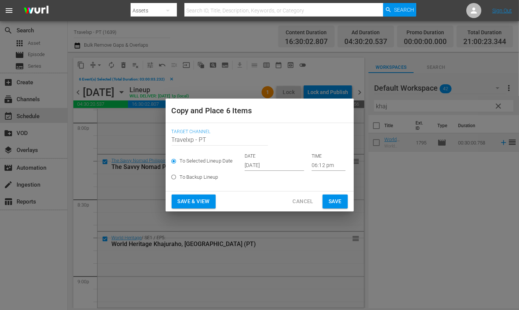
click at [319, 165] on input "06:12 pm" at bounding box center [329, 165] width 34 height 11
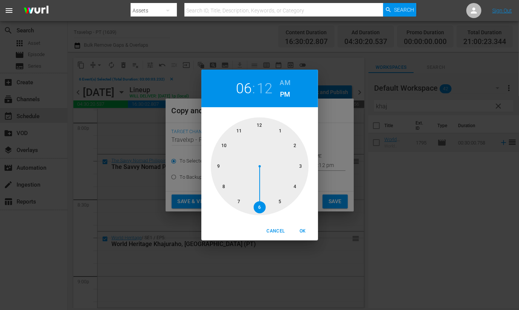
click at [220, 168] on div at bounding box center [260, 167] width 98 height 98
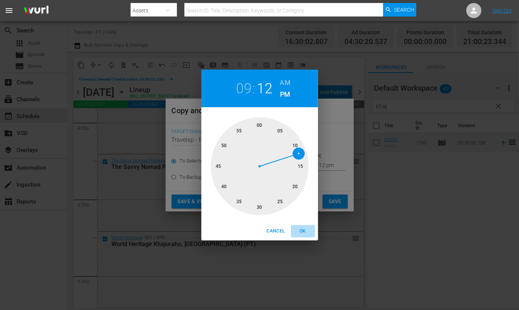
click at [309, 231] on span "OK" at bounding box center [303, 231] width 18 height 8
type input "09:12 pm"
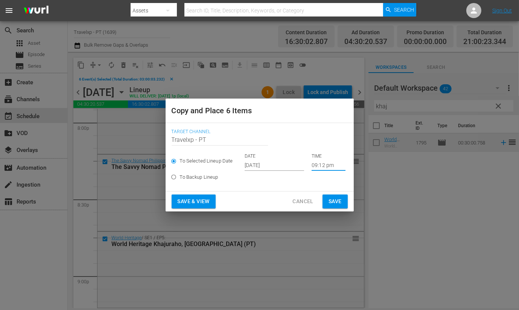
click at [273, 164] on input "[DATE]" at bounding box center [275, 165] width 60 height 11
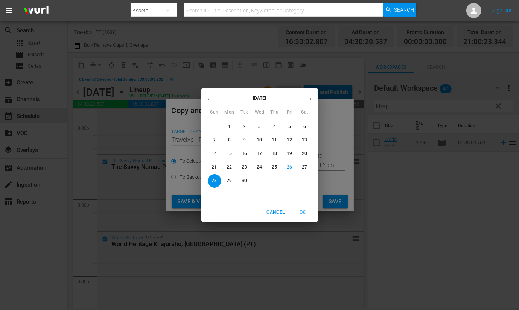
click at [228, 179] on p "29" at bounding box center [229, 181] width 5 height 6
type input "Sep 29th 2025"
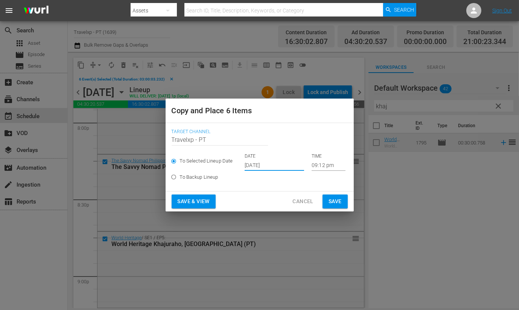
click at [204, 198] on span "Save & View" at bounding box center [194, 201] width 32 height 9
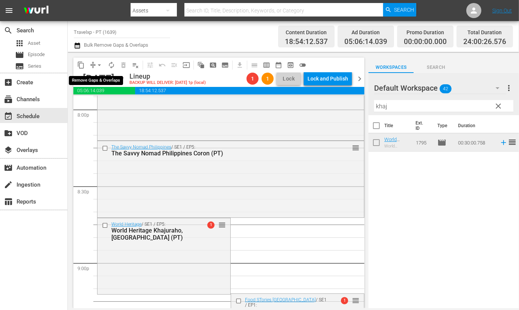
click at [94, 63] on button "arrow_drop_down" at bounding box center [99, 65] width 12 height 12
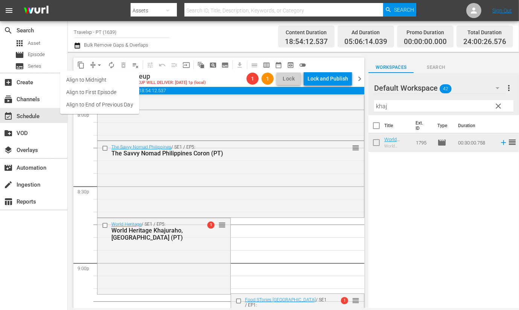
click at [102, 102] on li "Align to End of Previous Day" at bounding box center [99, 105] width 79 height 12
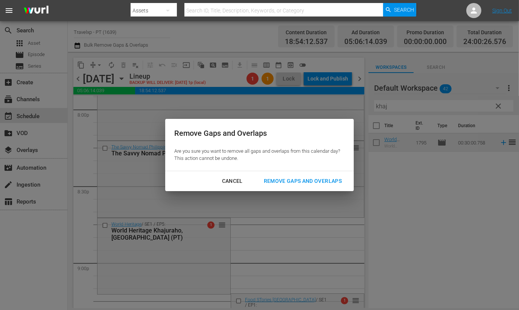
click at [314, 182] on div "Remove Gaps and Overlaps" at bounding box center [303, 181] width 90 height 9
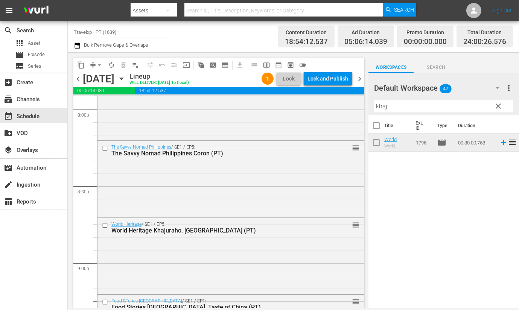
click at [331, 80] on div "Lock and Publish" at bounding box center [328, 79] width 41 height 14
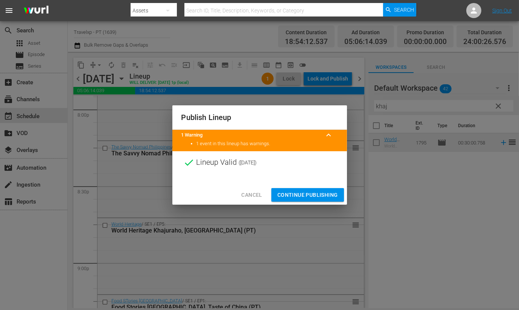
click at [312, 193] on span "Continue Publishing" at bounding box center [308, 195] width 61 height 9
